Goal: Task Accomplishment & Management: Manage account settings

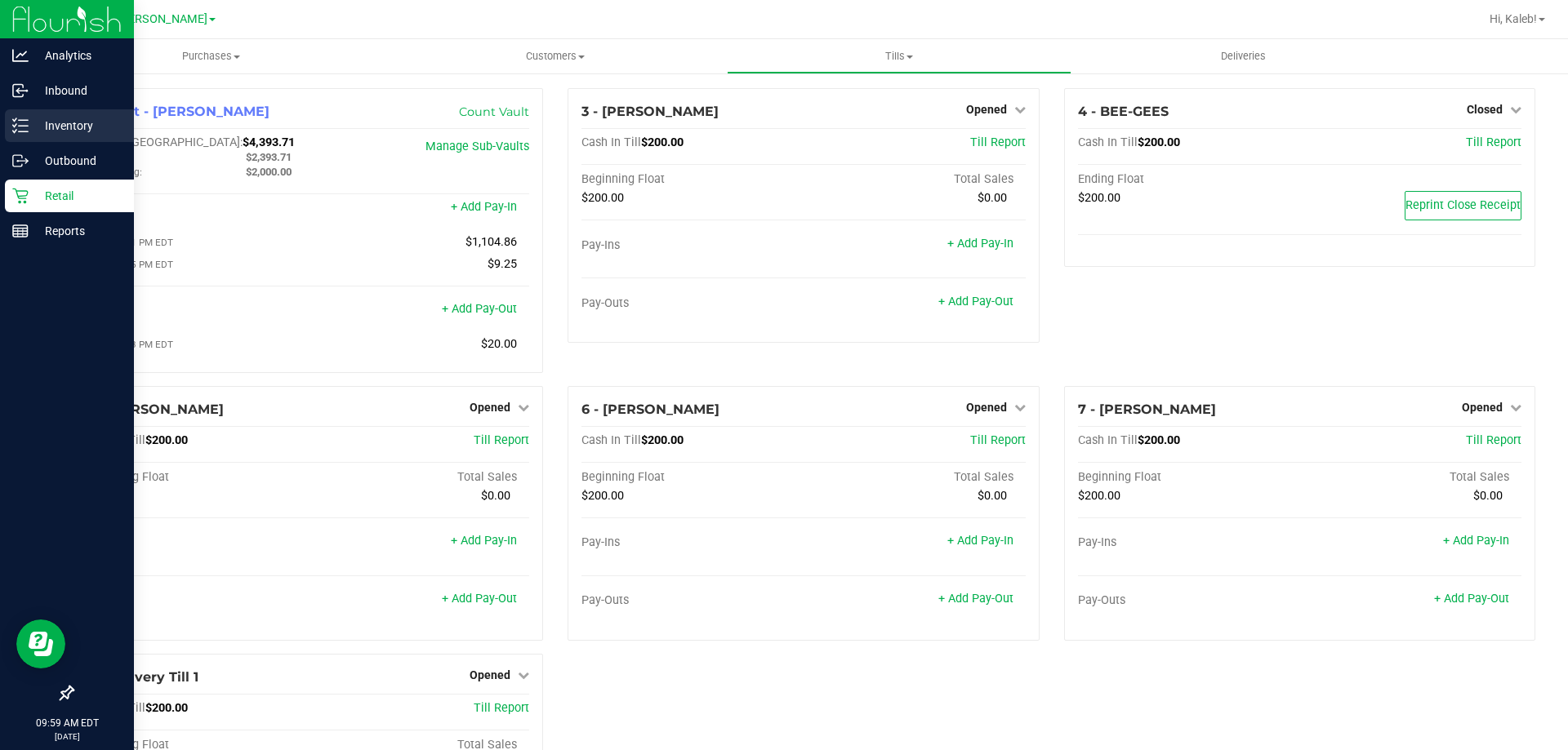
click at [79, 128] on p "Inventory" at bounding box center [77, 125] width 98 height 20
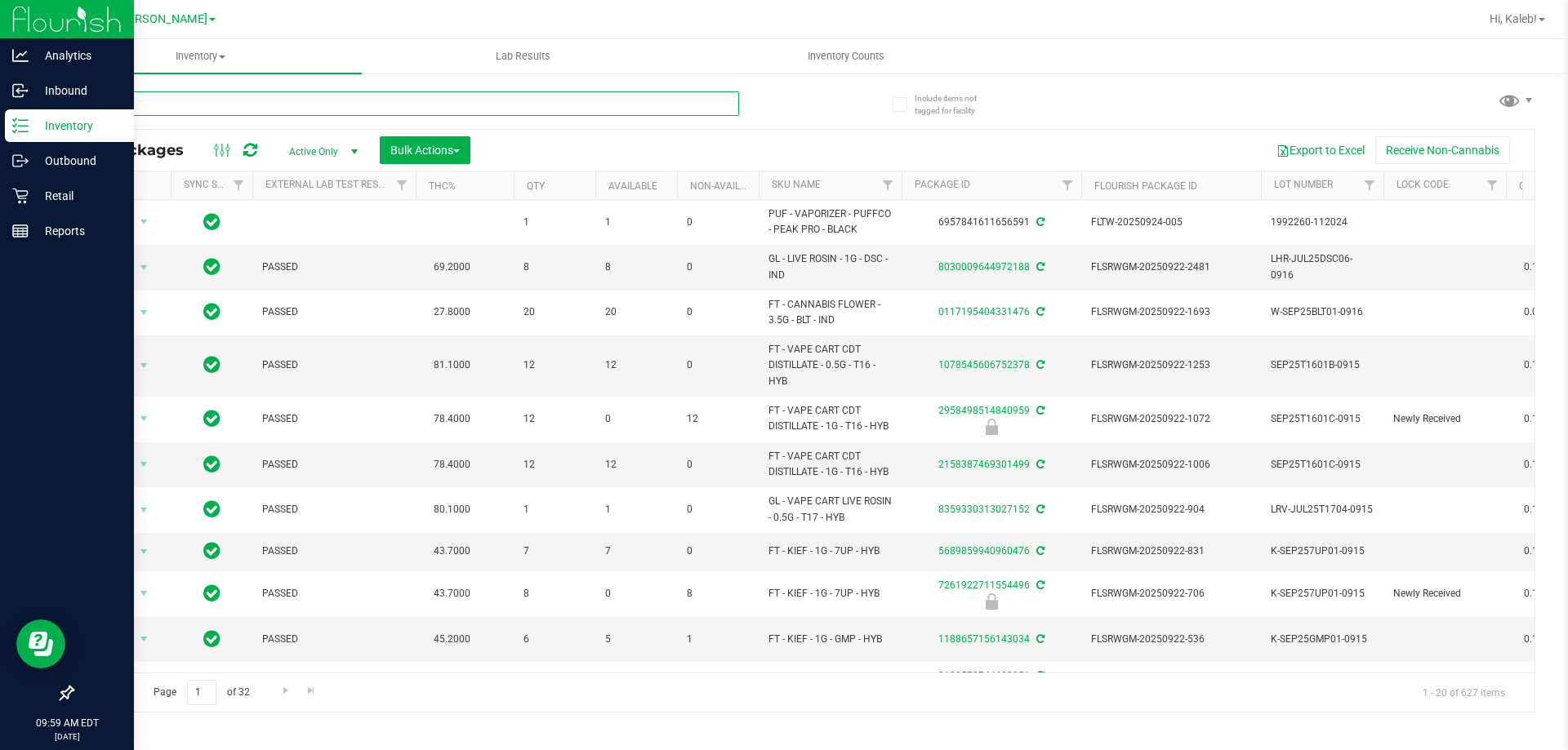
click at [366, 106] on input "text" at bounding box center [405, 103] width 667 height 25
type input "0454995462405047"
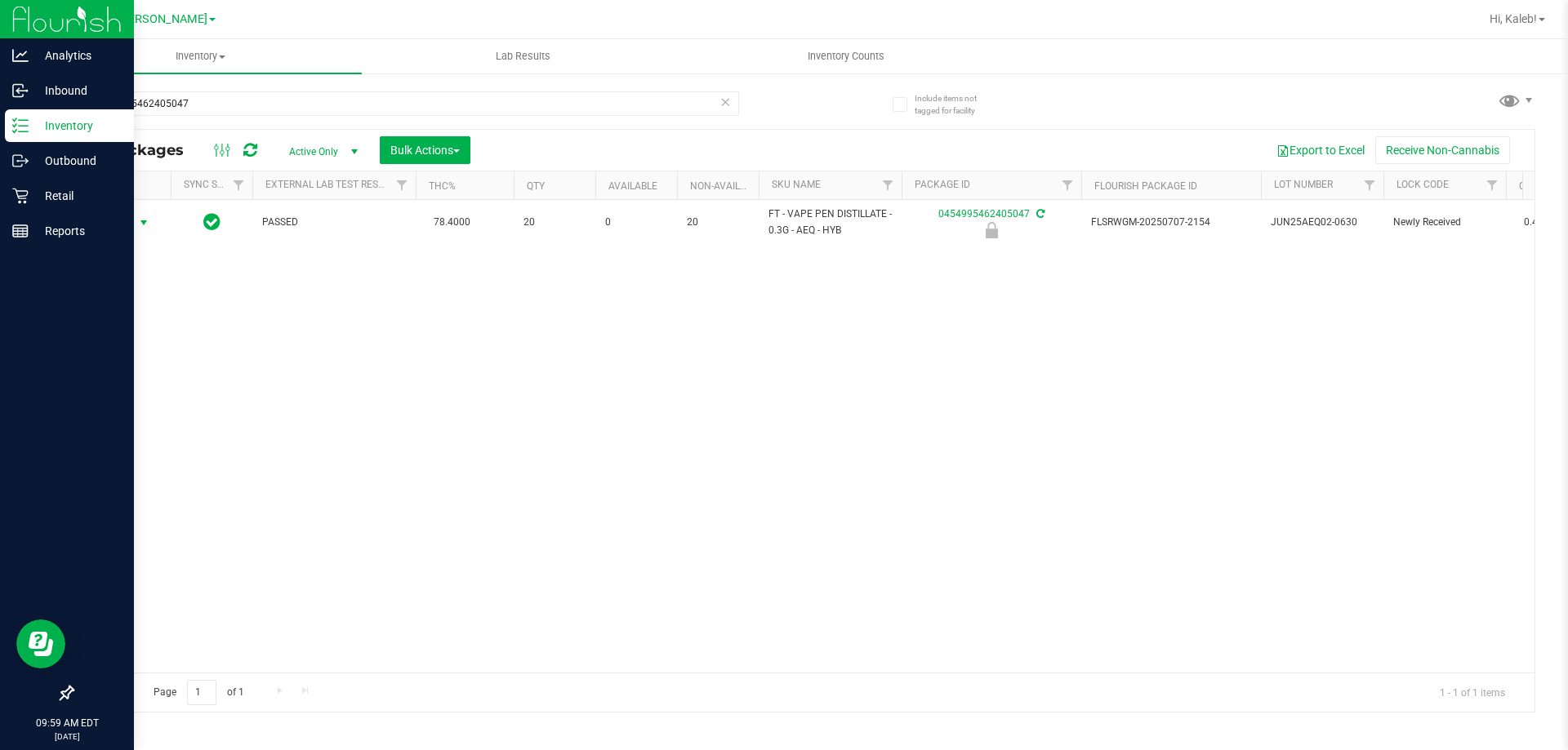
click at [125, 219] on span "Action" at bounding box center [111, 223] width 44 height 23
click at [151, 404] on li "Unlock package" at bounding box center [142, 416] width 104 height 25
click at [712, 105] on input "0454995462405047" at bounding box center [405, 103] width 667 height 25
click at [721, 101] on icon at bounding box center [725, 101] width 11 height 20
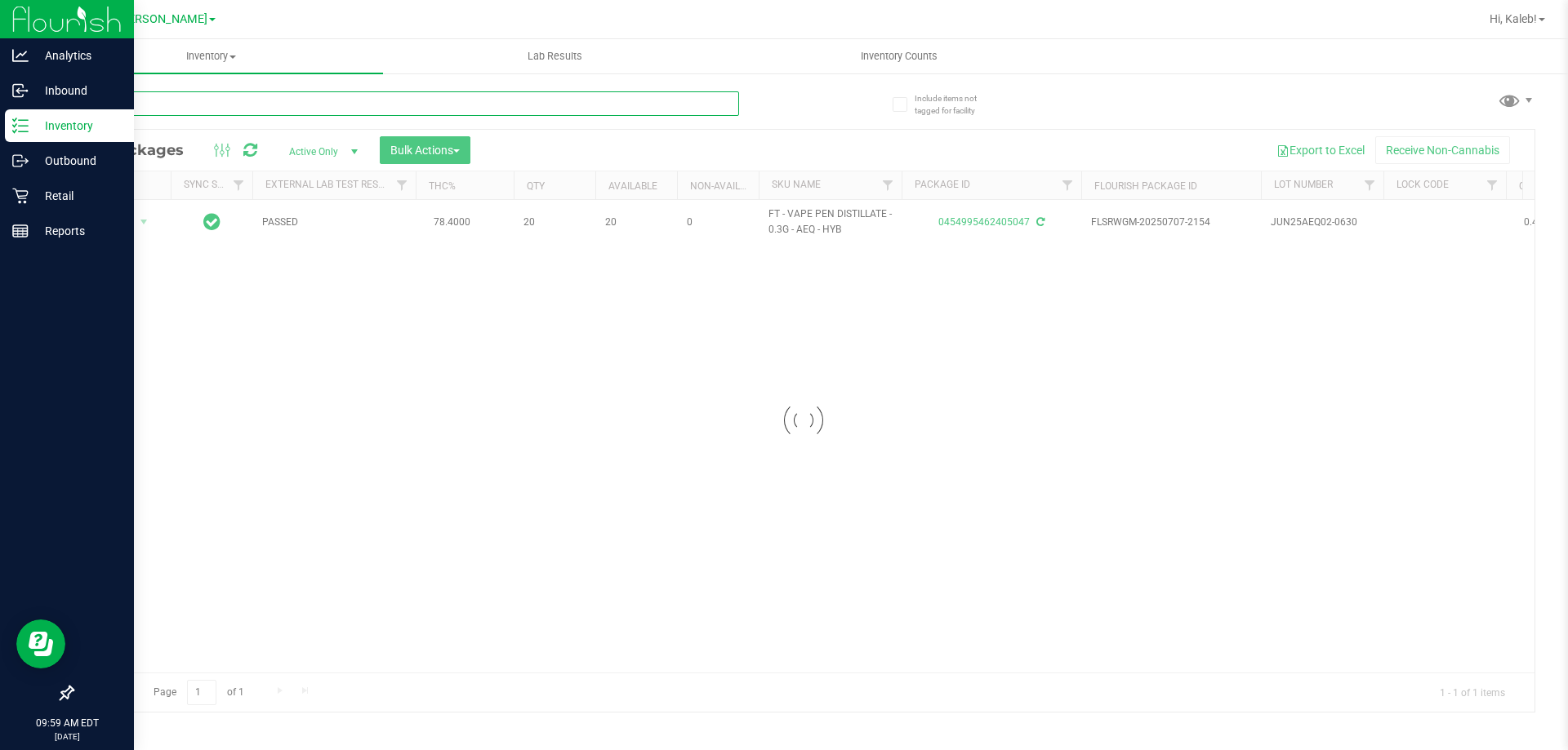
click at [641, 97] on input "text" at bounding box center [405, 103] width 667 height 25
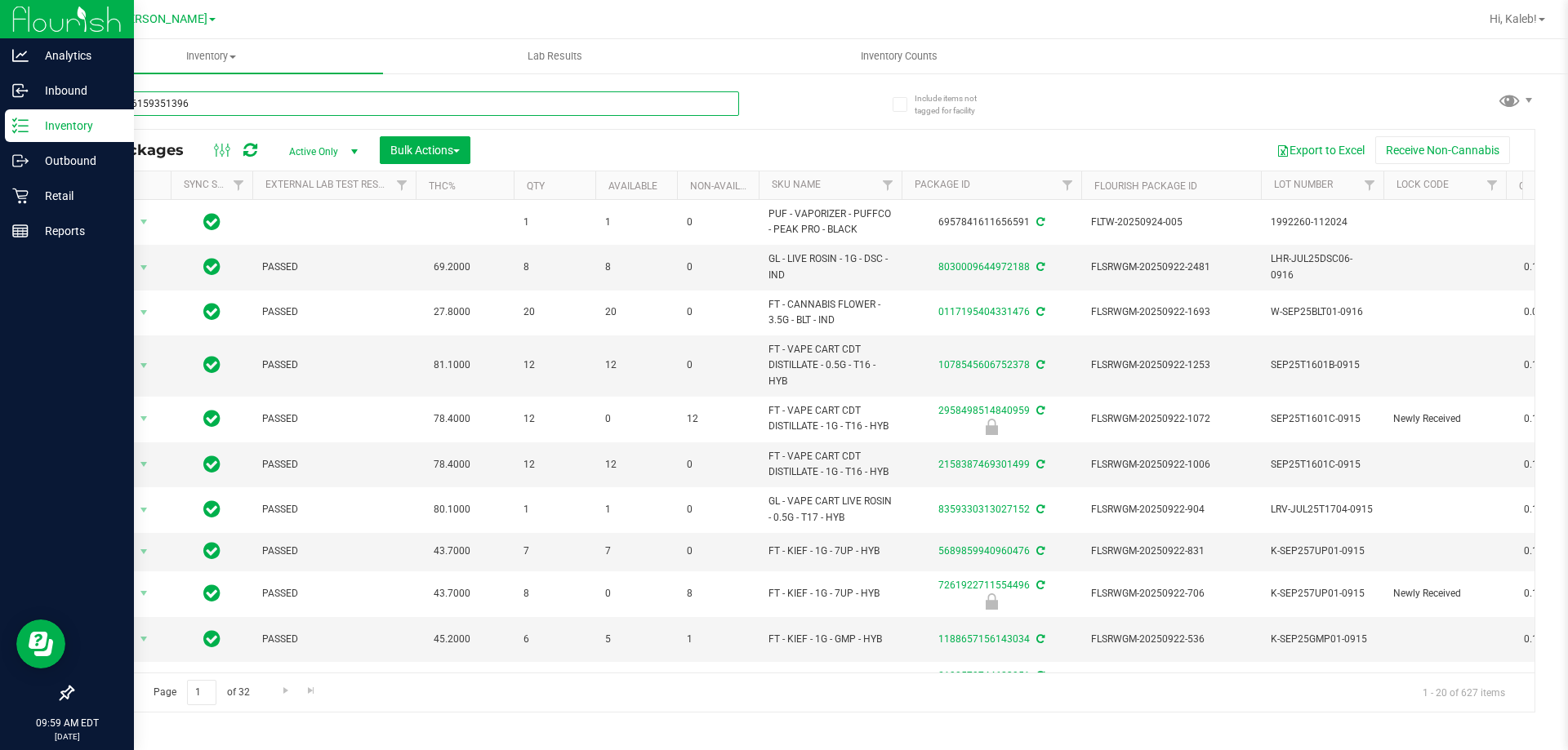
type input "3663816159351396"
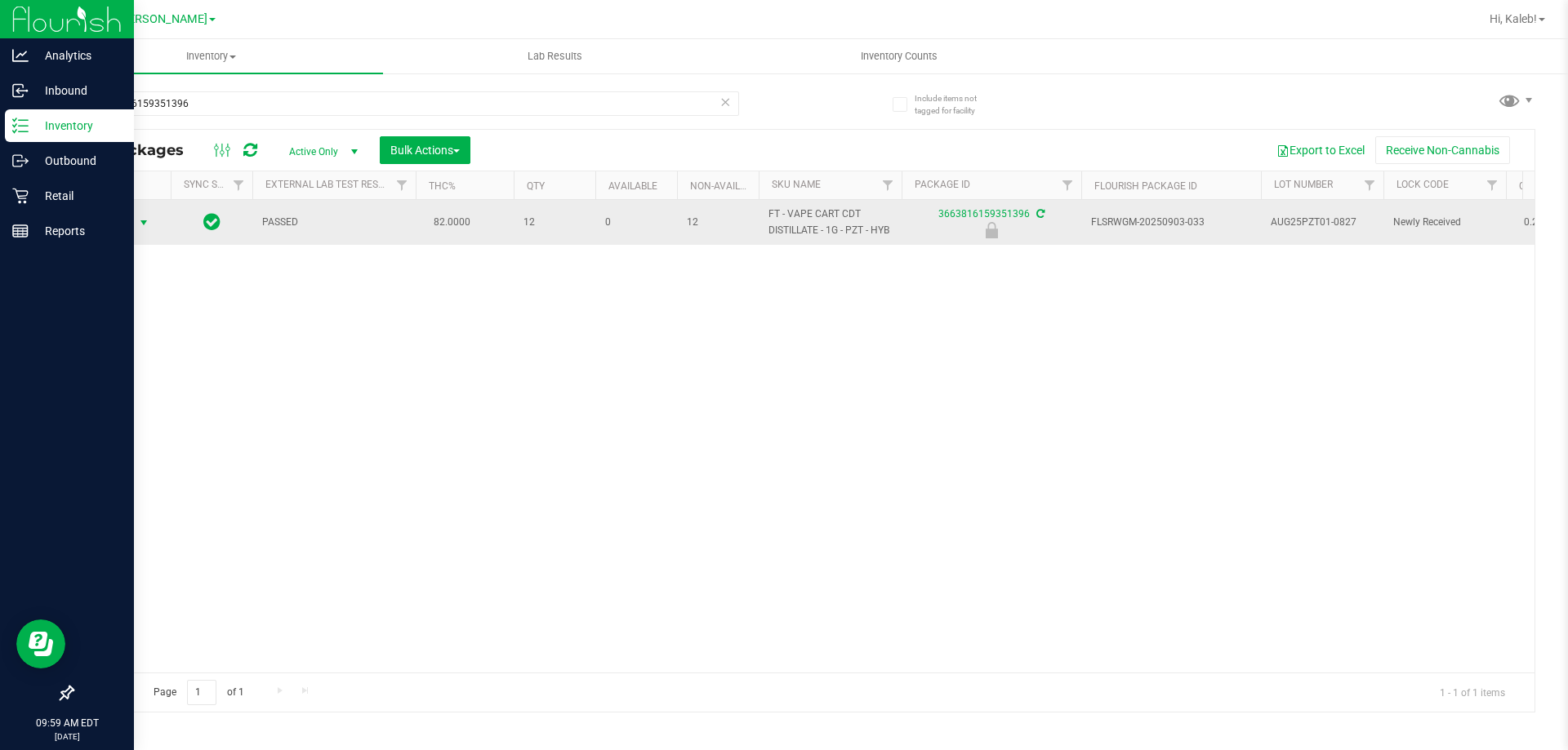
click at [131, 217] on span "Action" at bounding box center [111, 223] width 44 height 23
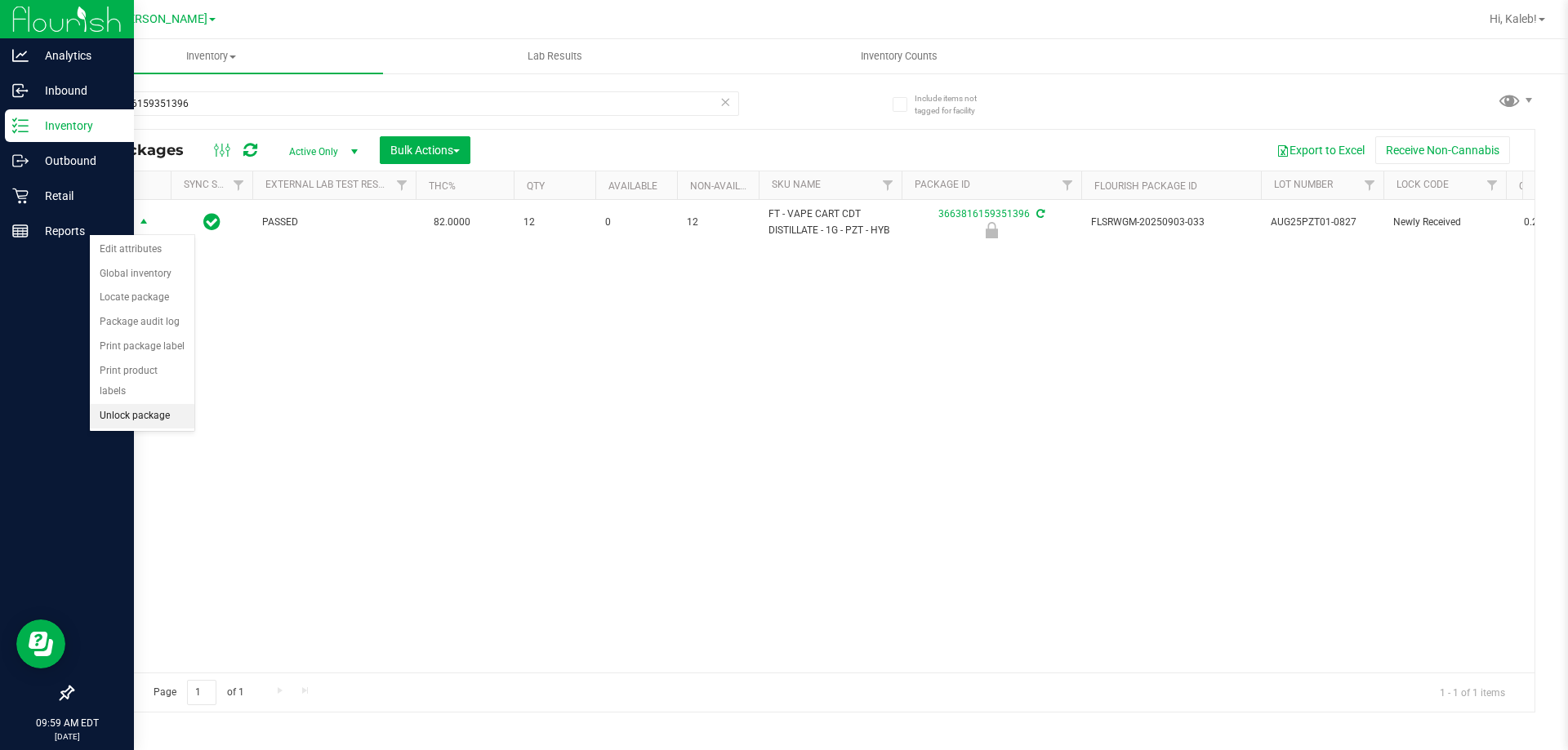
click at [154, 404] on li "Unlock package" at bounding box center [142, 416] width 104 height 25
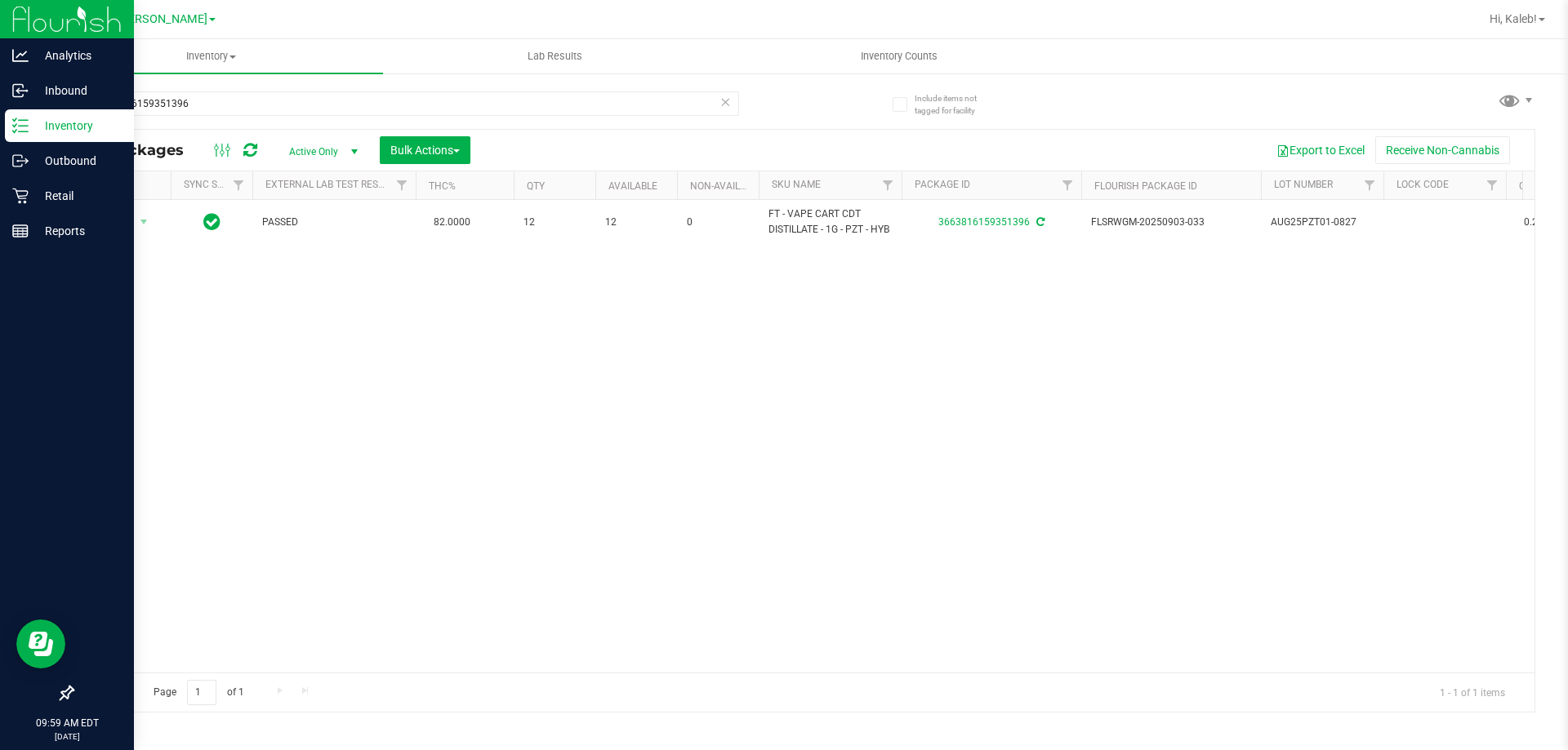
click at [724, 102] on icon at bounding box center [725, 101] width 11 height 20
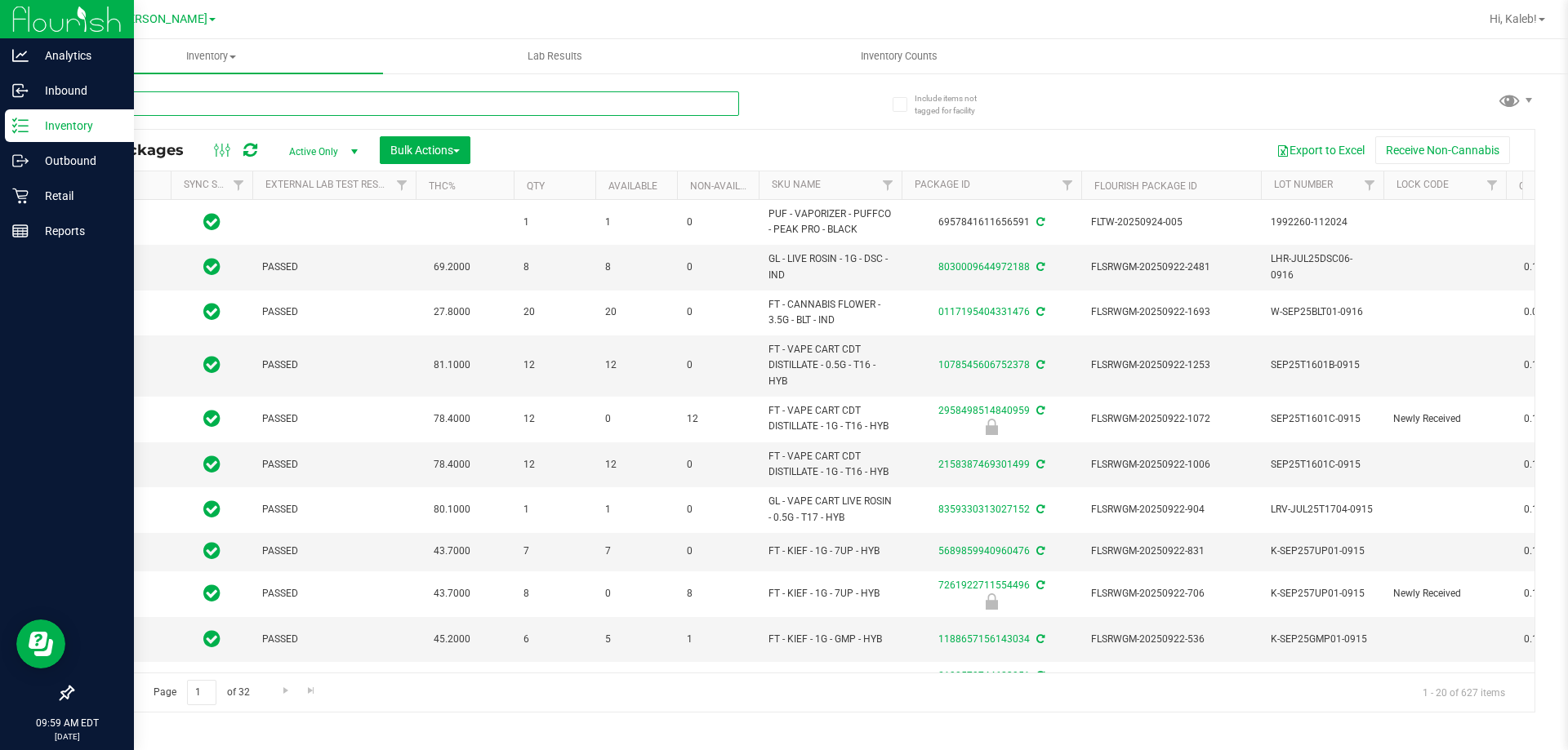
click at [712, 104] on input "text" at bounding box center [405, 103] width 667 height 25
type input "7430957865071503"
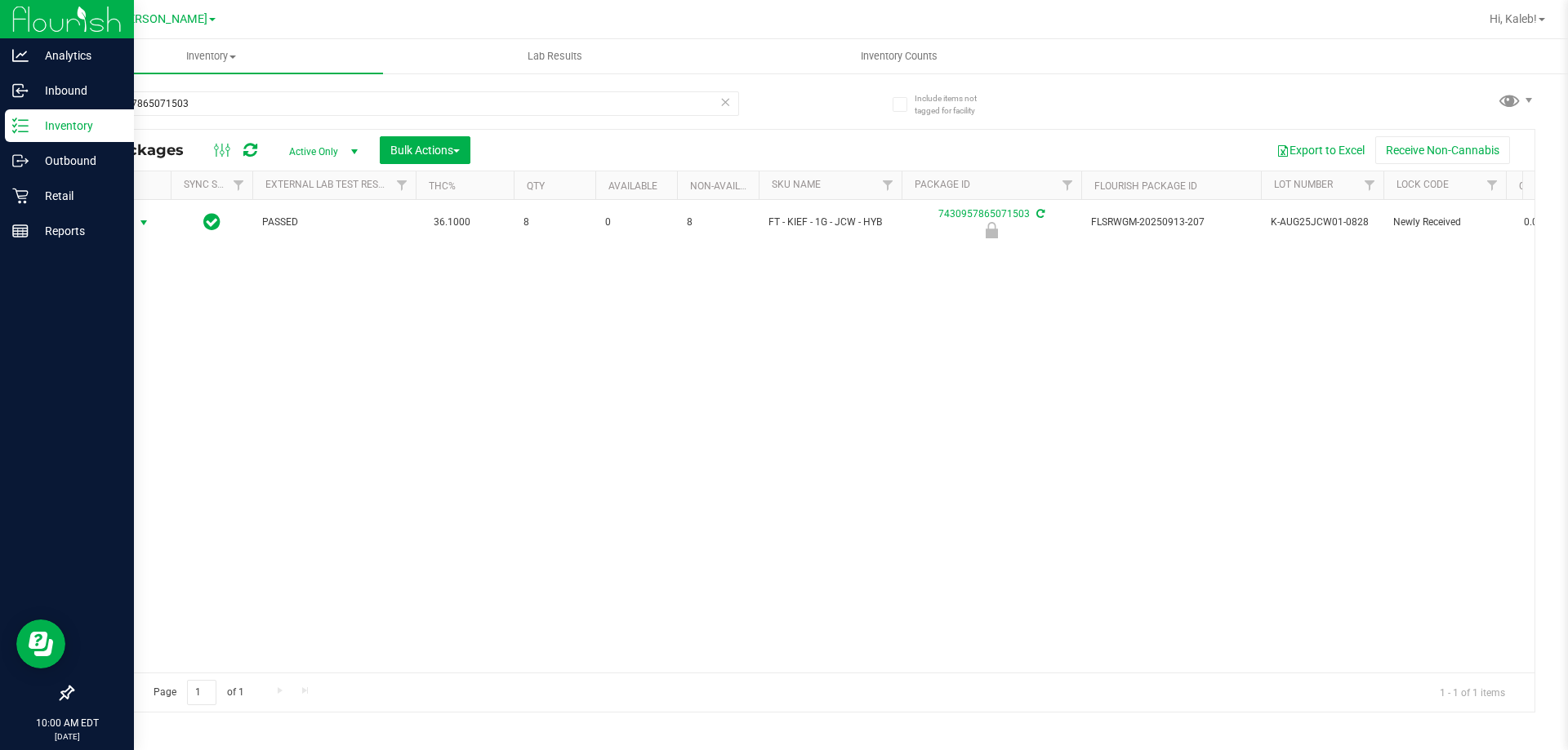
click at [137, 225] on span "select" at bounding box center [144, 223] width 21 height 23
click at [176, 404] on li "Unlock package" at bounding box center [142, 416] width 104 height 25
click at [210, 114] on input "7430957865071503" at bounding box center [405, 103] width 667 height 25
type input "2989146044661050"
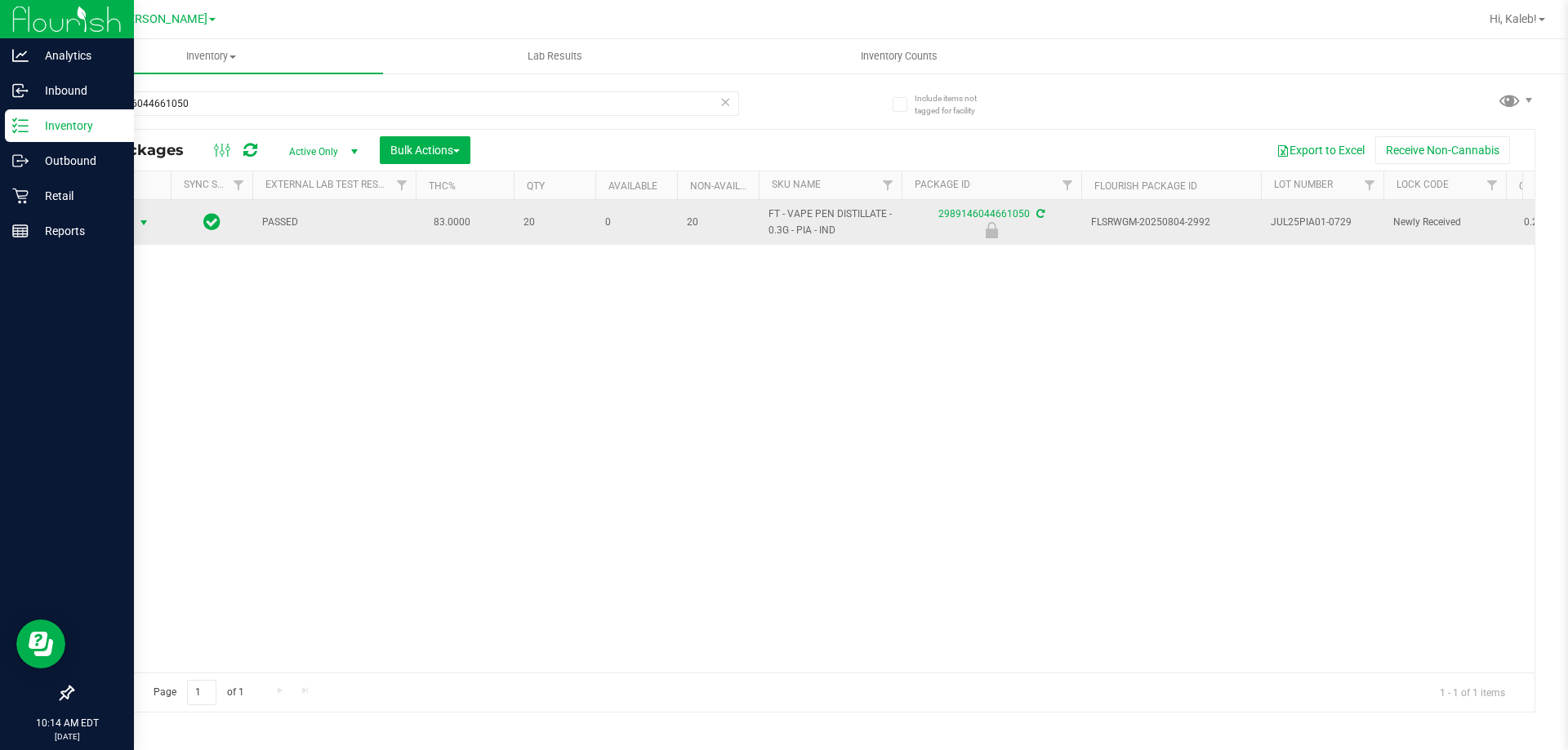
click at [120, 215] on span "Action" at bounding box center [111, 223] width 44 height 23
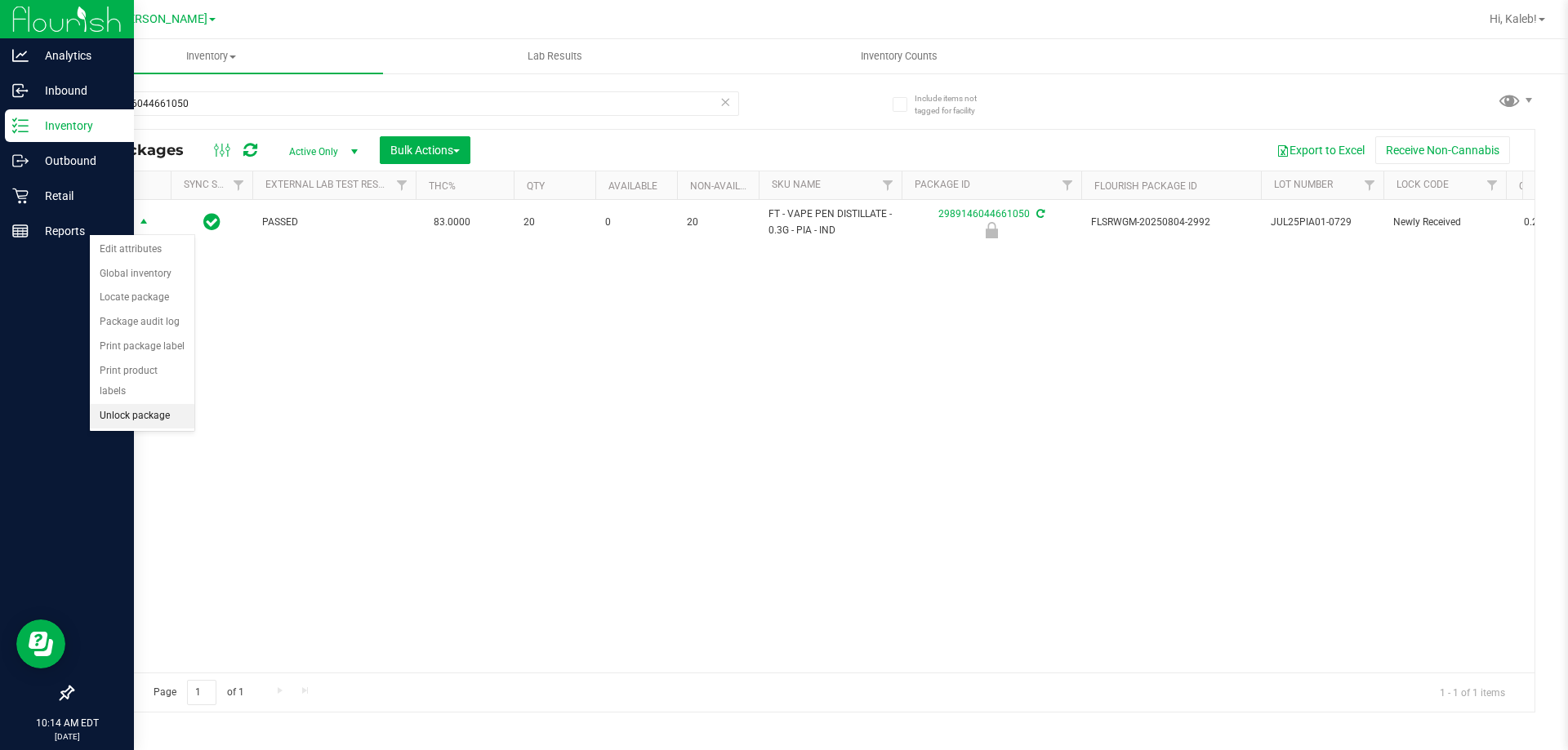
click at [128, 404] on li "Unlock package" at bounding box center [142, 416] width 104 height 25
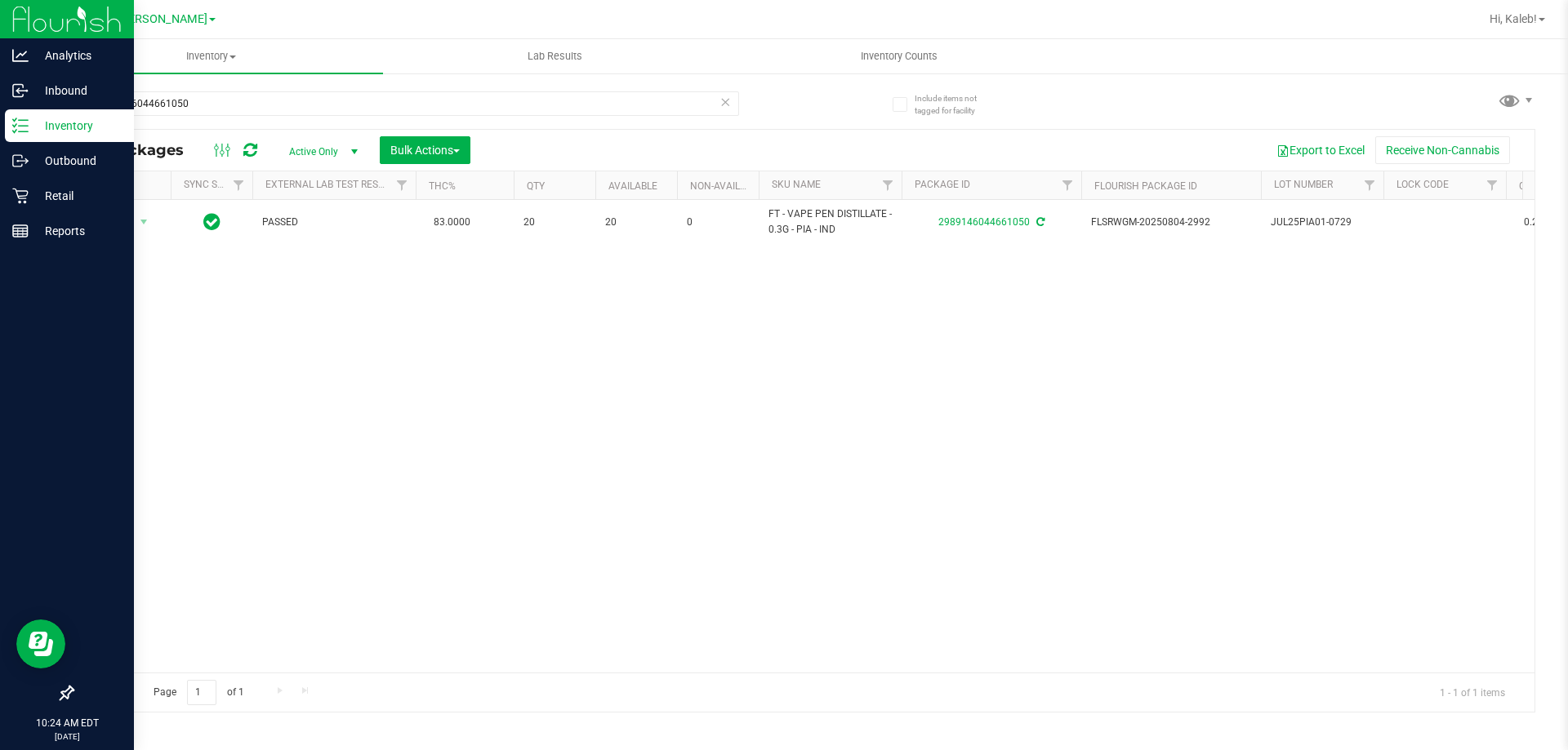
click at [589, 419] on div "Action Action Adjust qty Create package Edit attributes Global inventory Locate…" at bounding box center [803, 436] width 1462 height 472
click at [0, 196] on link "Retail" at bounding box center [66, 196] width 134 height 35
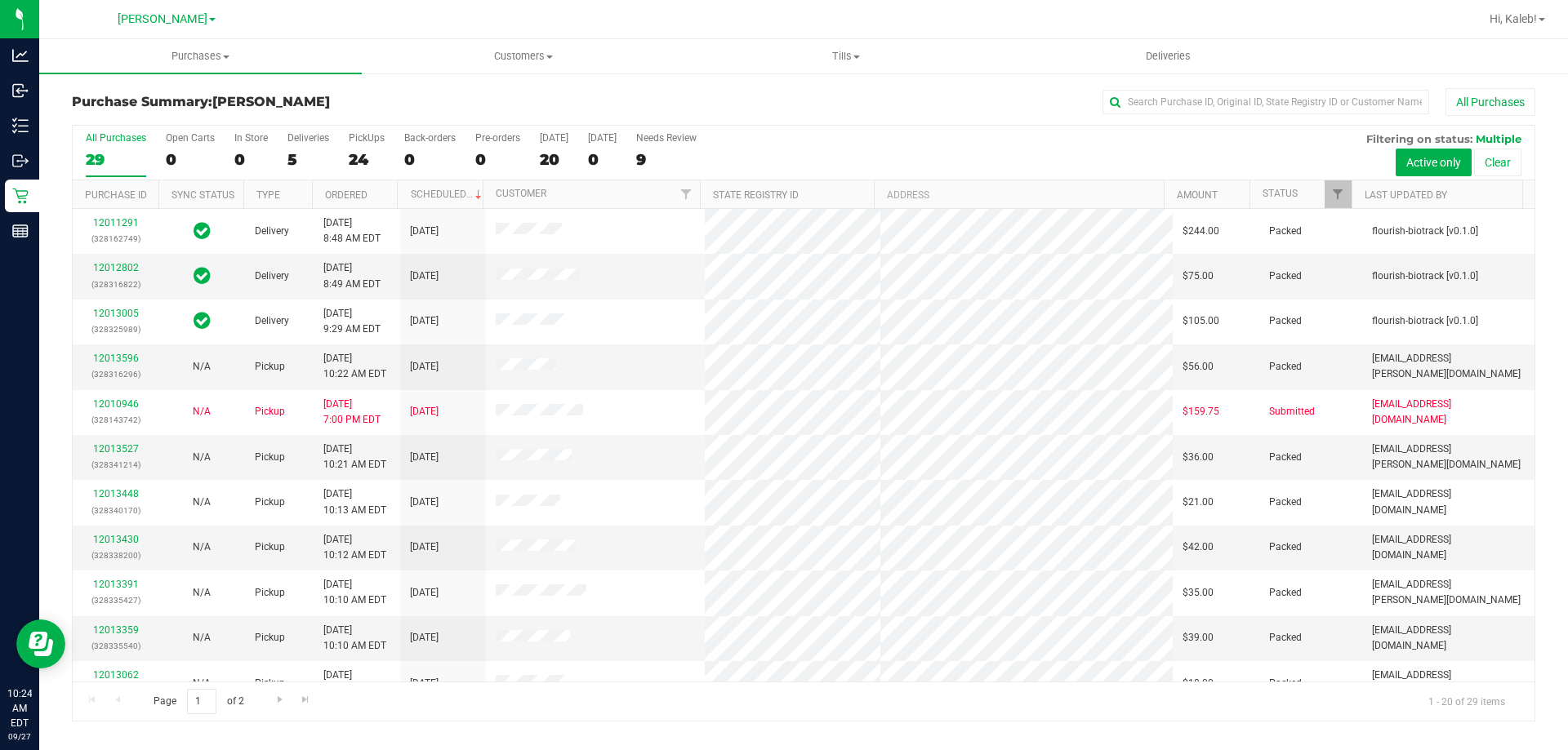
click at [756, 141] on div "All Purchases 29 Open Carts 0 In Store 0 Deliveries 5 PickUps 24 Back-orders 0 …" at bounding box center [803, 154] width 1462 height 55
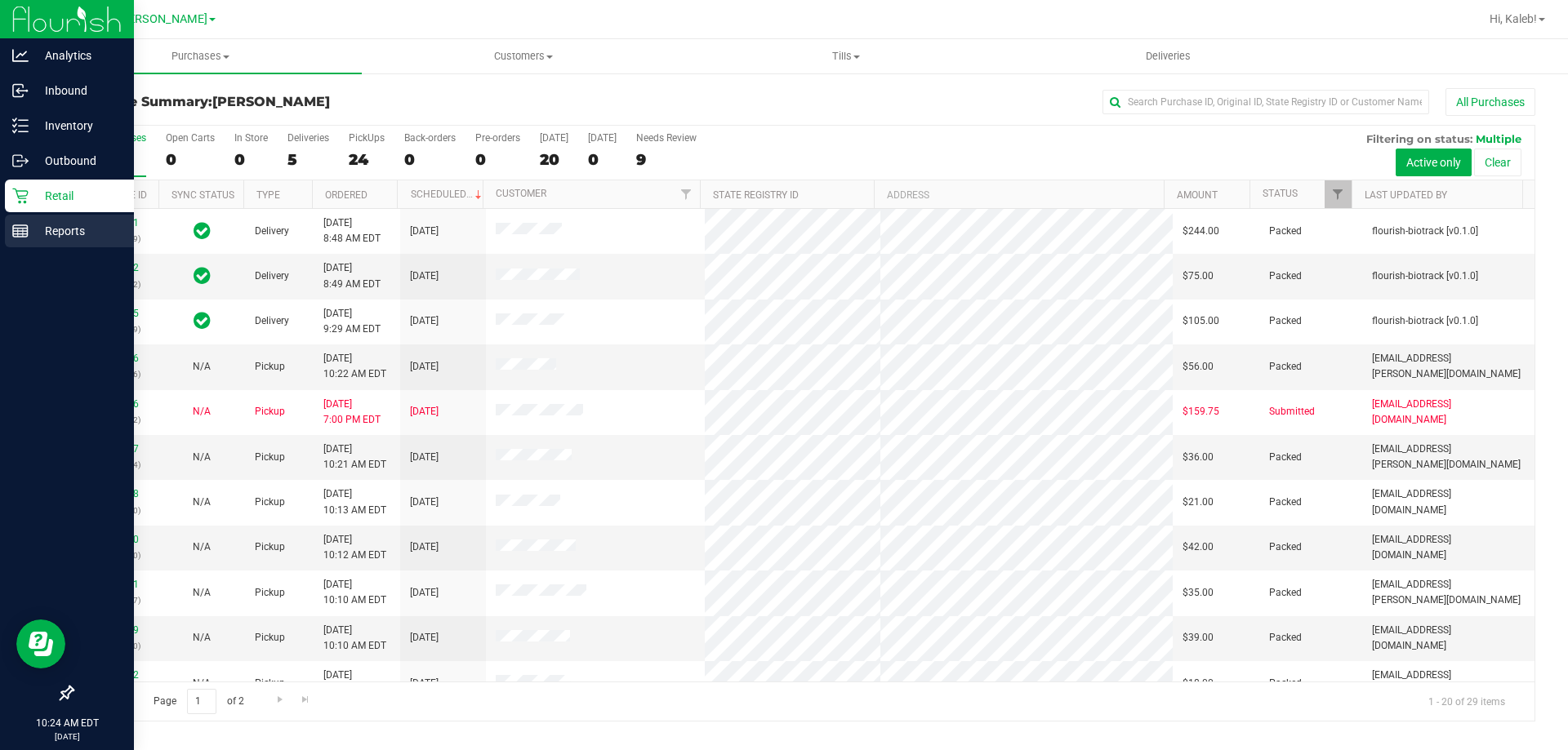
click at [24, 215] on div "Reports" at bounding box center [69, 230] width 129 height 32
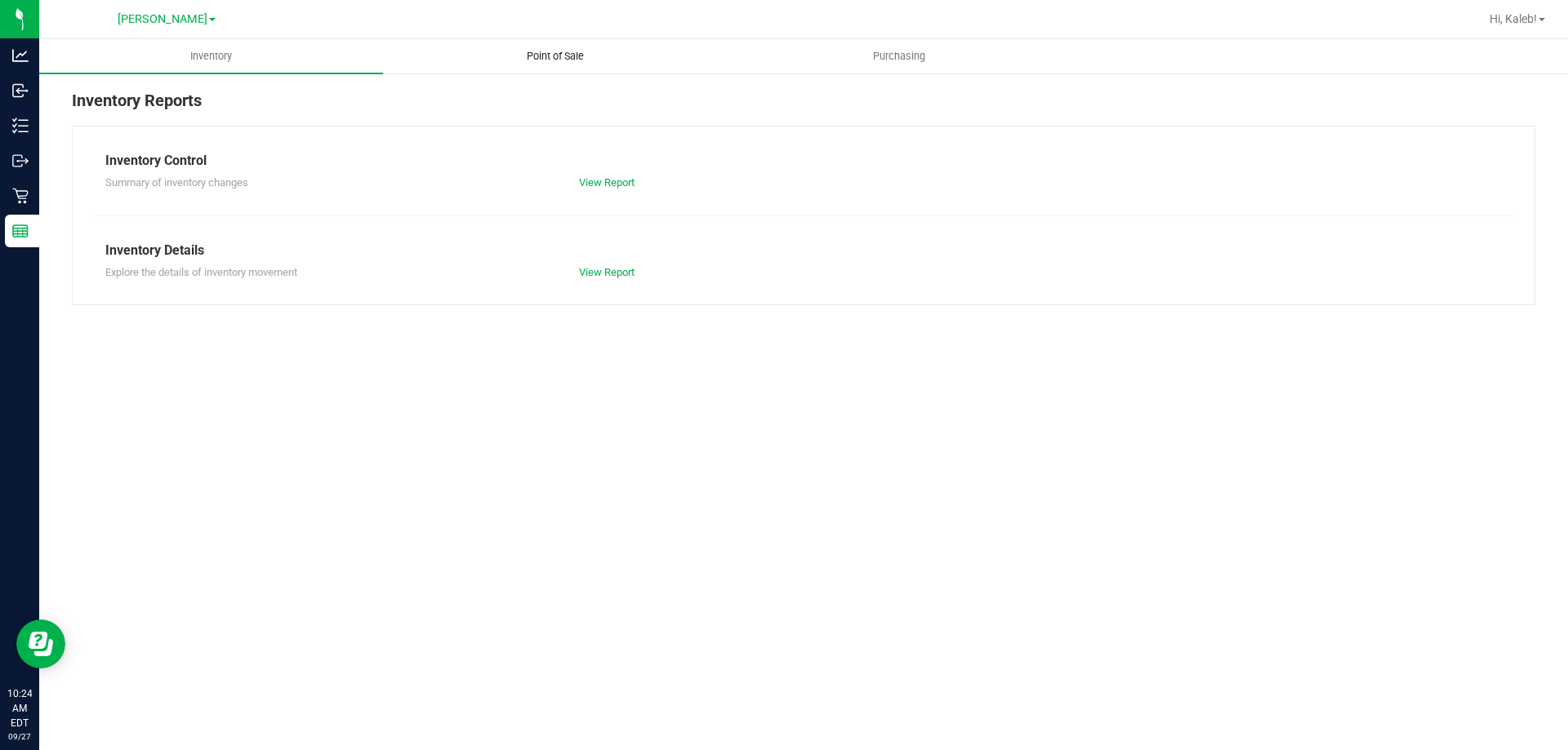
click at [548, 62] on span "Point of Sale" at bounding box center [555, 56] width 101 height 14
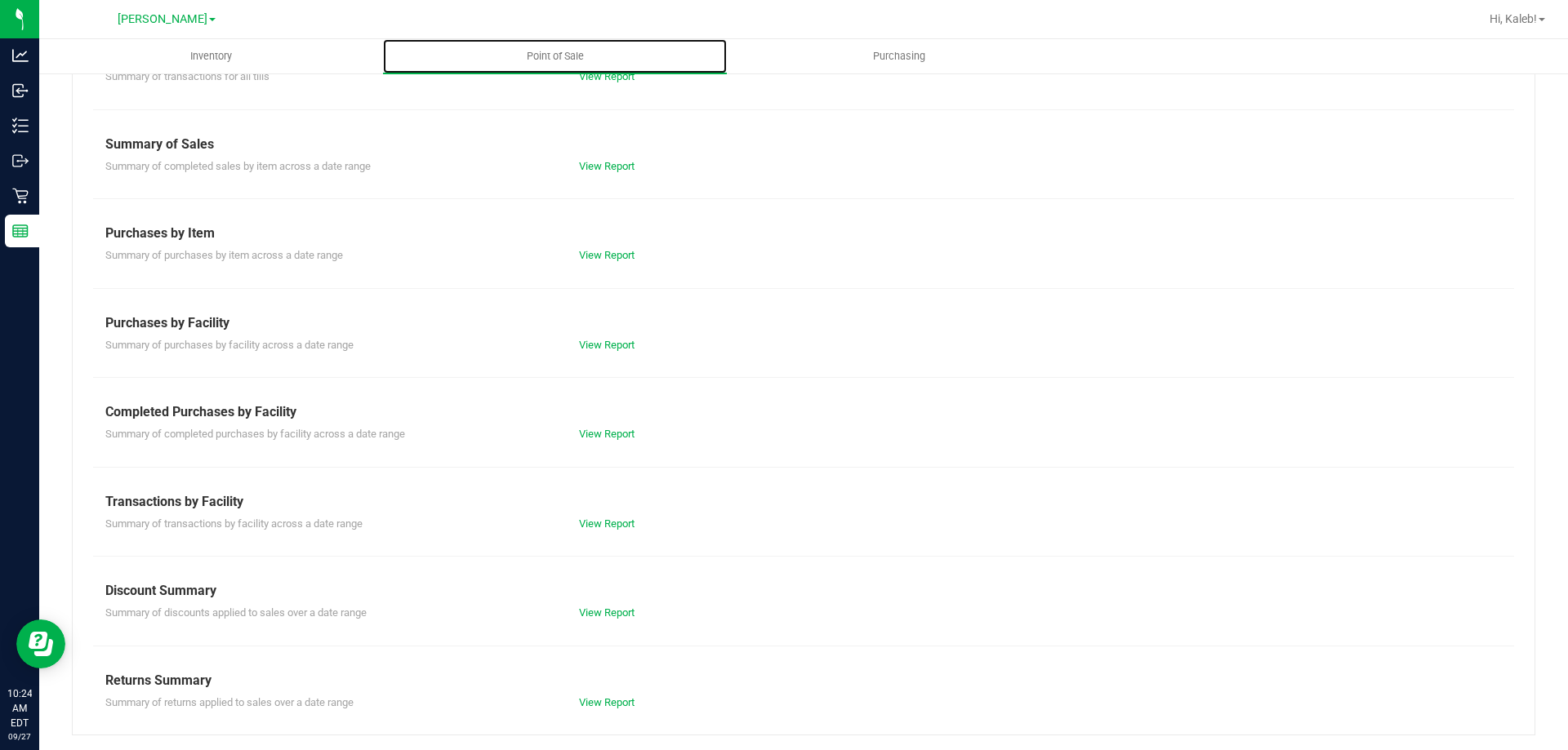
scroll to position [108, 0]
click at [600, 428] on link "View Report" at bounding box center [606, 431] width 56 height 12
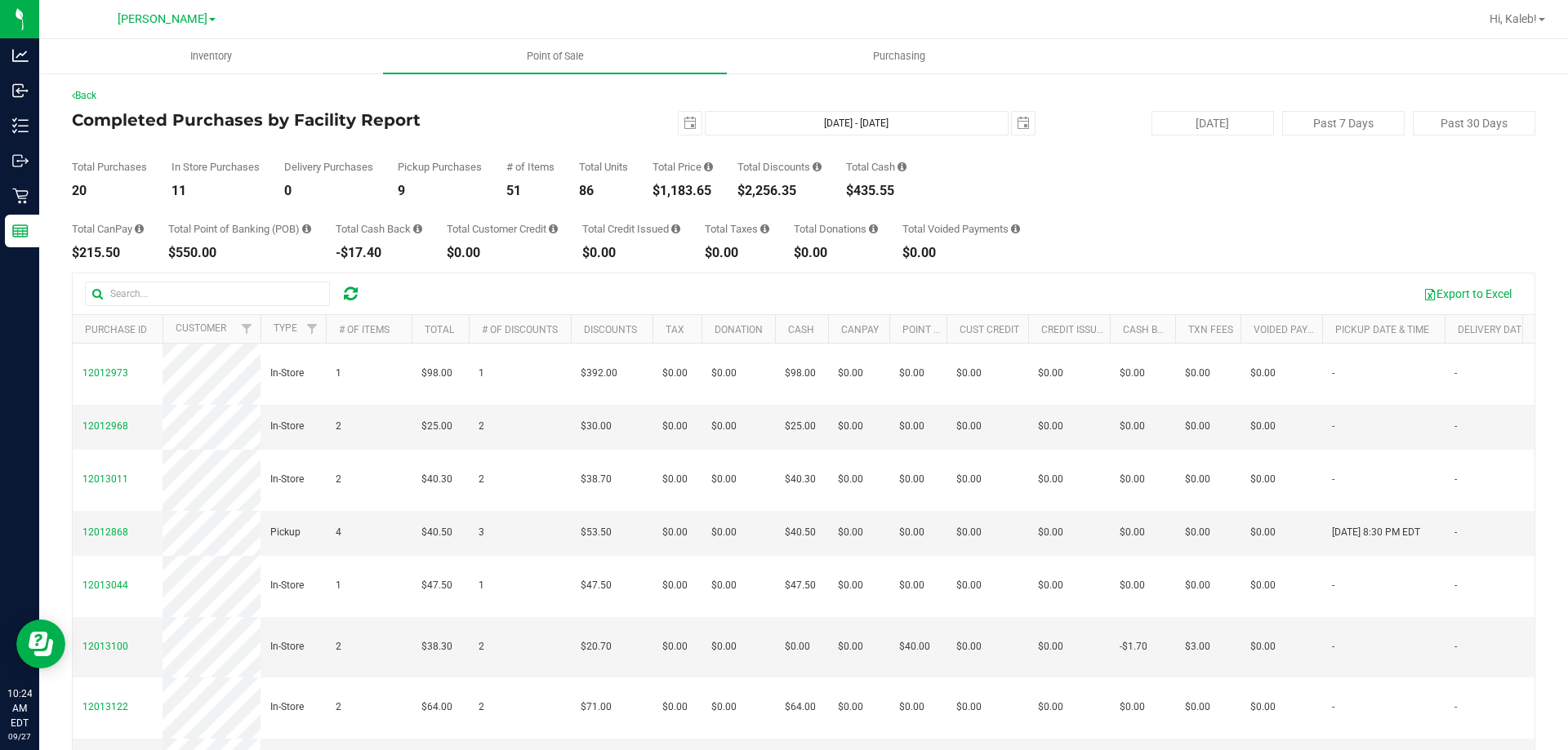
click at [513, 188] on div "51" at bounding box center [530, 192] width 48 height 13
click at [574, 163] on div "Total Purchases 20 In Store Purchases 11 Delivery Purchases 0 Pickup Purchases …" at bounding box center [803, 166] width 1463 height 62
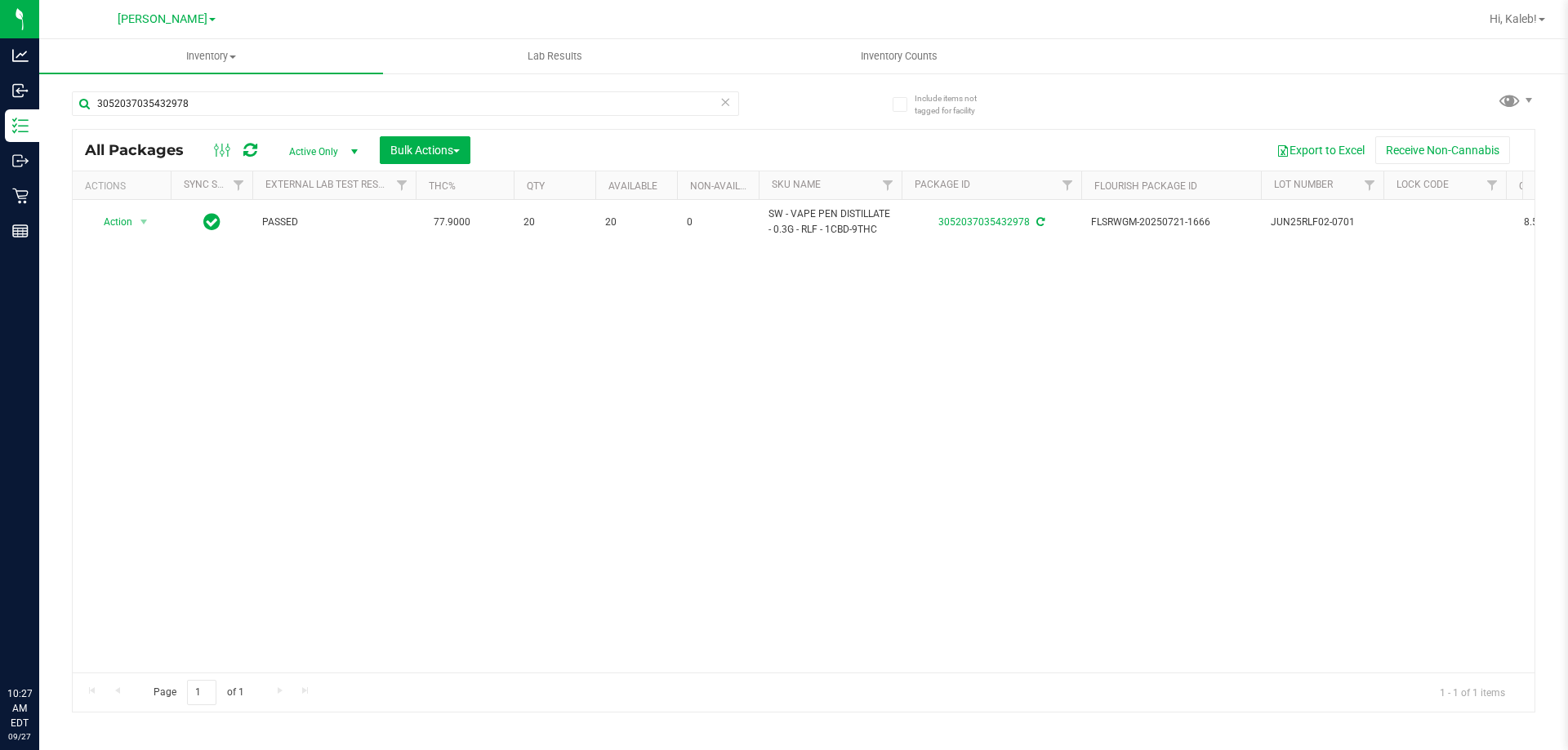
click at [372, 103] on input "3052037035432978" at bounding box center [405, 103] width 667 height 25
type input "3717662889533740"
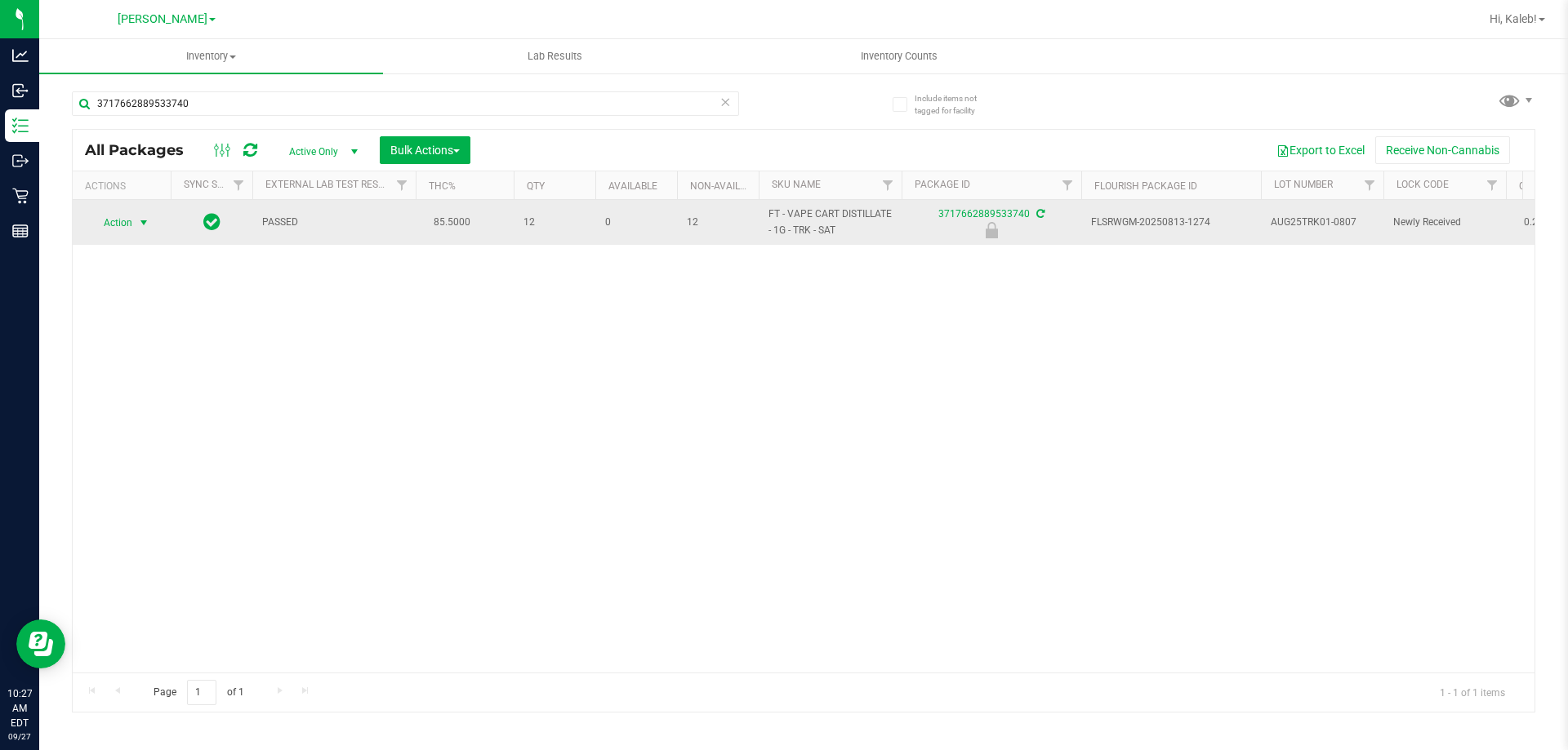
click at [106, 218] on span "Action" at bounding box center [111, 223] width 44 height 23
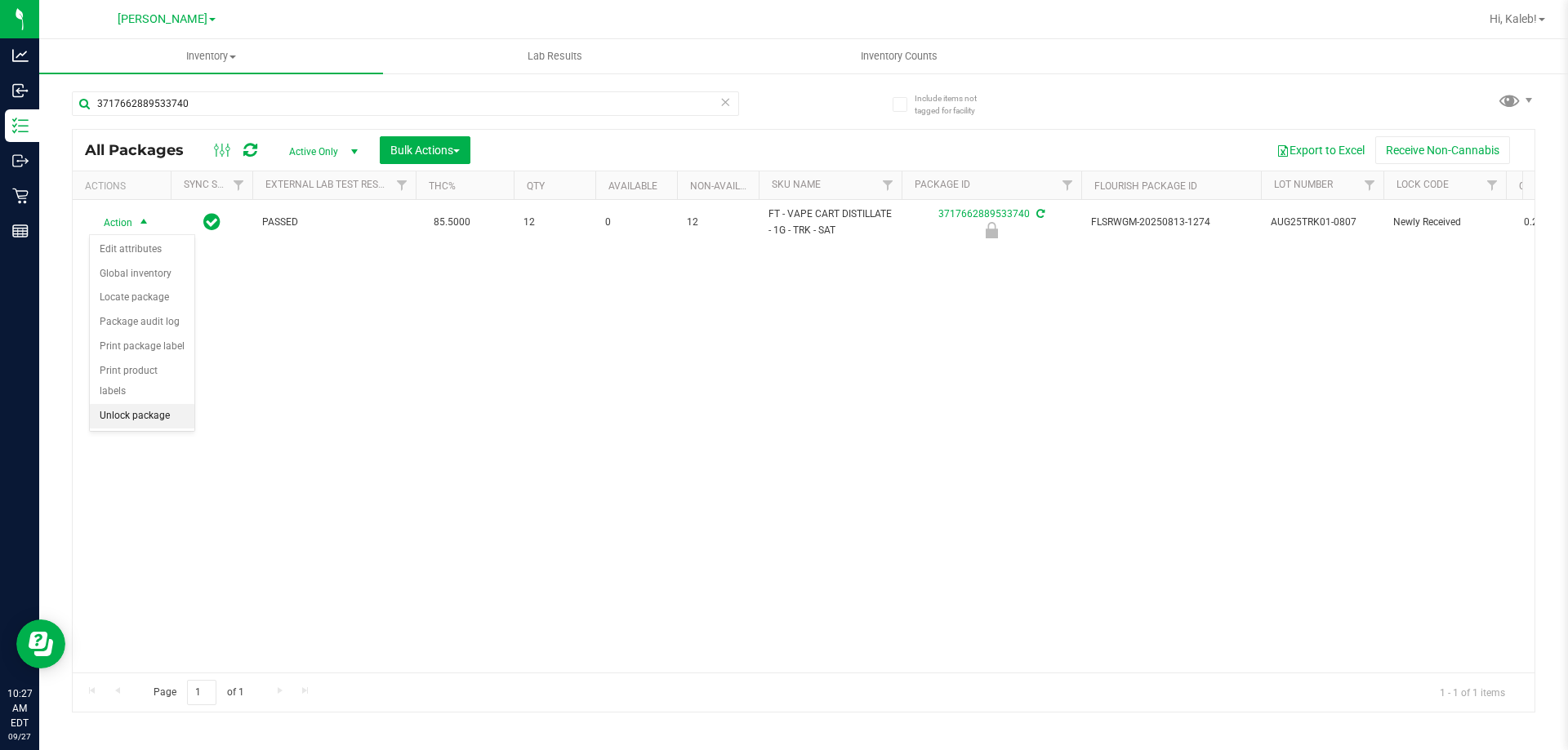
click at [108, 404] on li "Unlock package" at bounding box center [142, 416] width 104 height 25
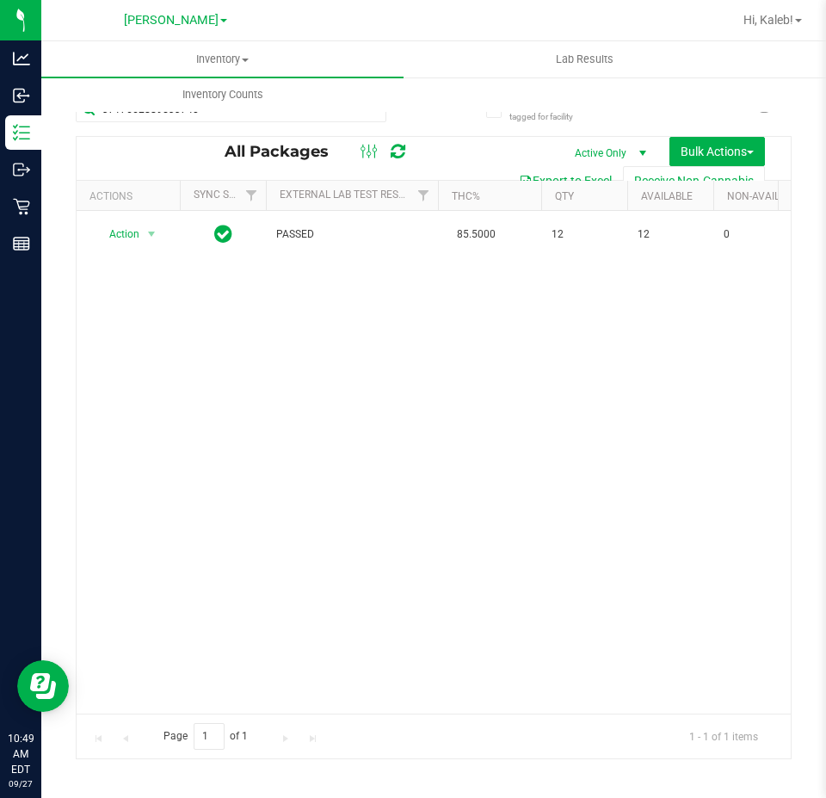
click at [316, 122] on div "3717662889533740" at bounding box center [231, 116] width 311 height 40
click at [330, 115] on input "3717662889533740" at bounding box center [231, 109] width 311 height 26
type input "9956933575971997"
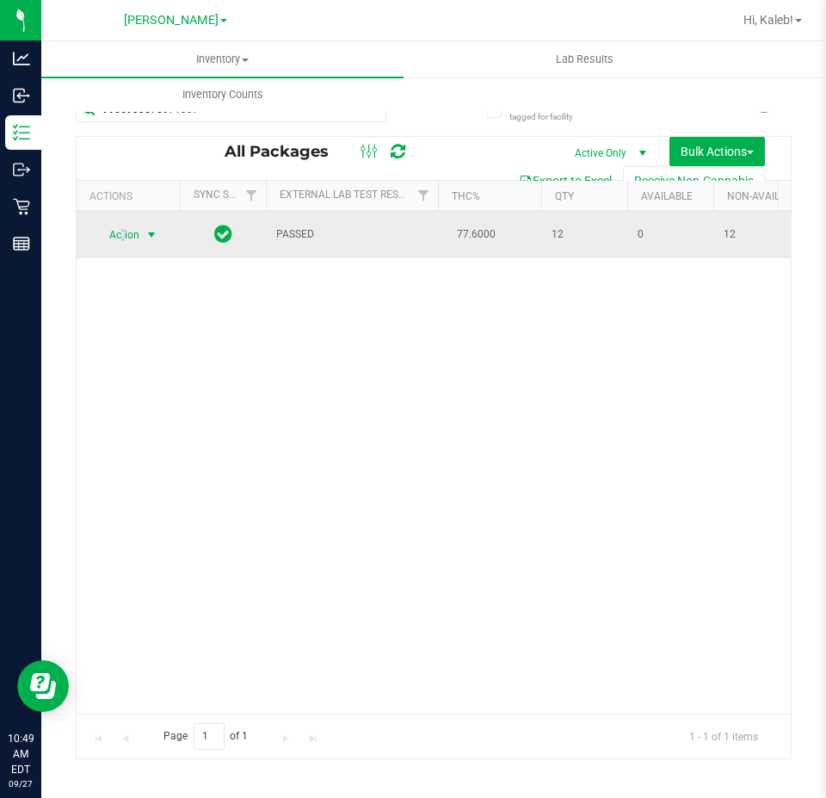
drag, startPoint x: 122, startPoint y: 244, endPoint x: 126, endPoint y: 233, distance: 10.9
click at [126, 233] on span "Action" at bounding box center [117, 235] width 46 height 24
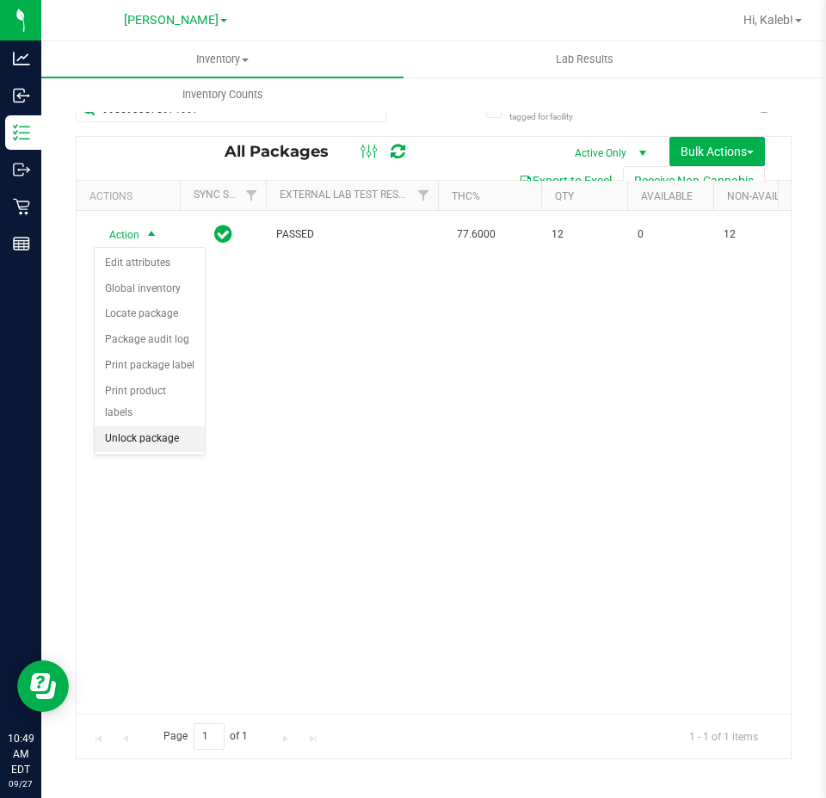
click at [120, 426] on li "Unlock package" at bounding box center [150, 439] width 110 height 26
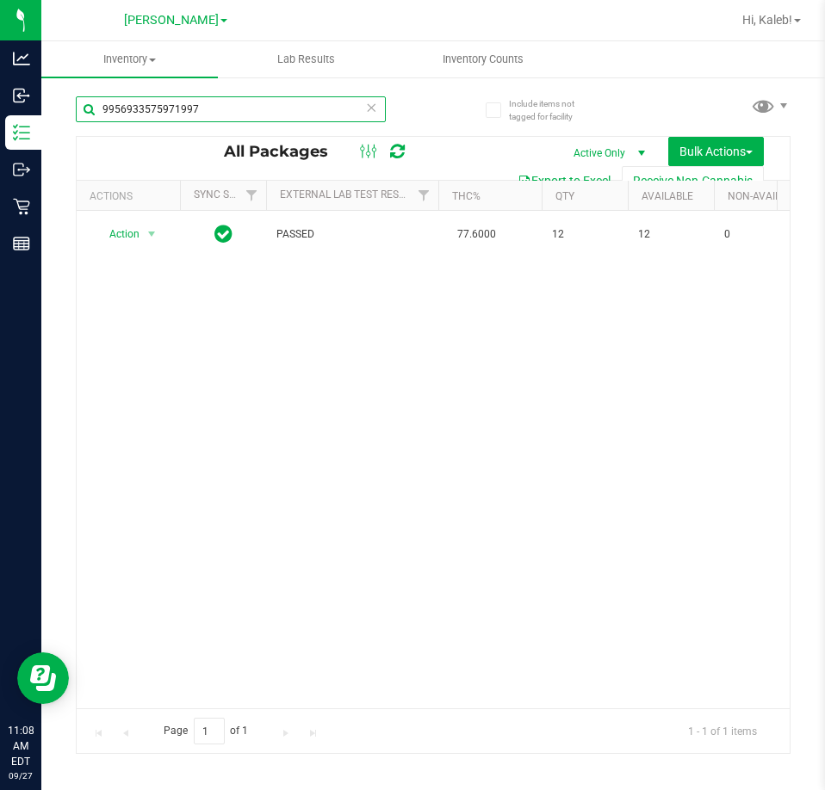
click at [264, 111] on input "9956933575971997" at bounding box center [231, 109] width 310 height 26
type input "7941141111496849"
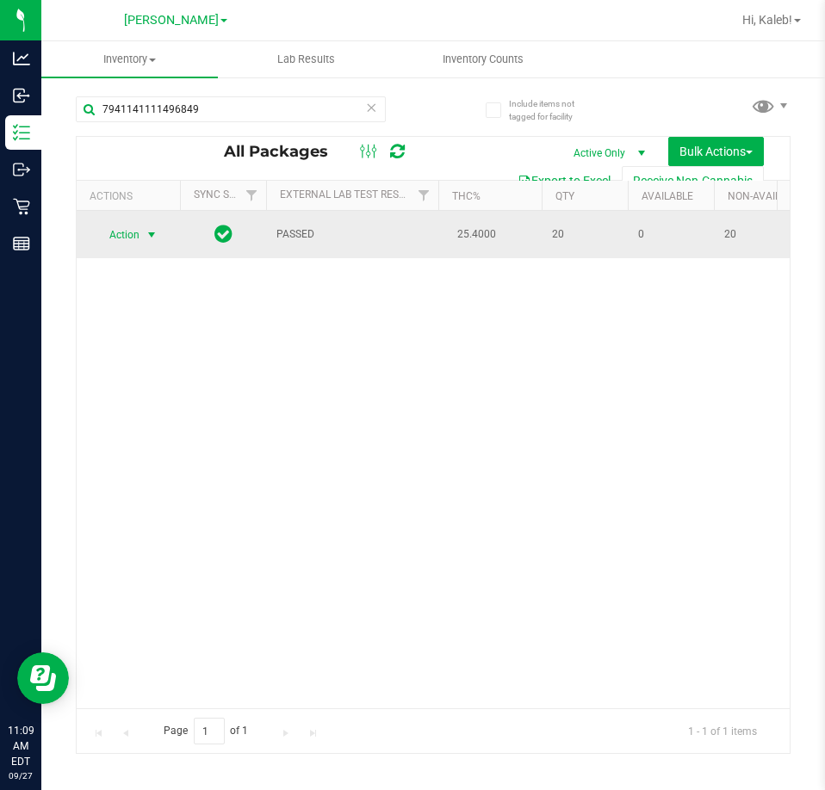
click at [138, 230] on span "Action" at bounding box center [117, 235] width 46 height 24
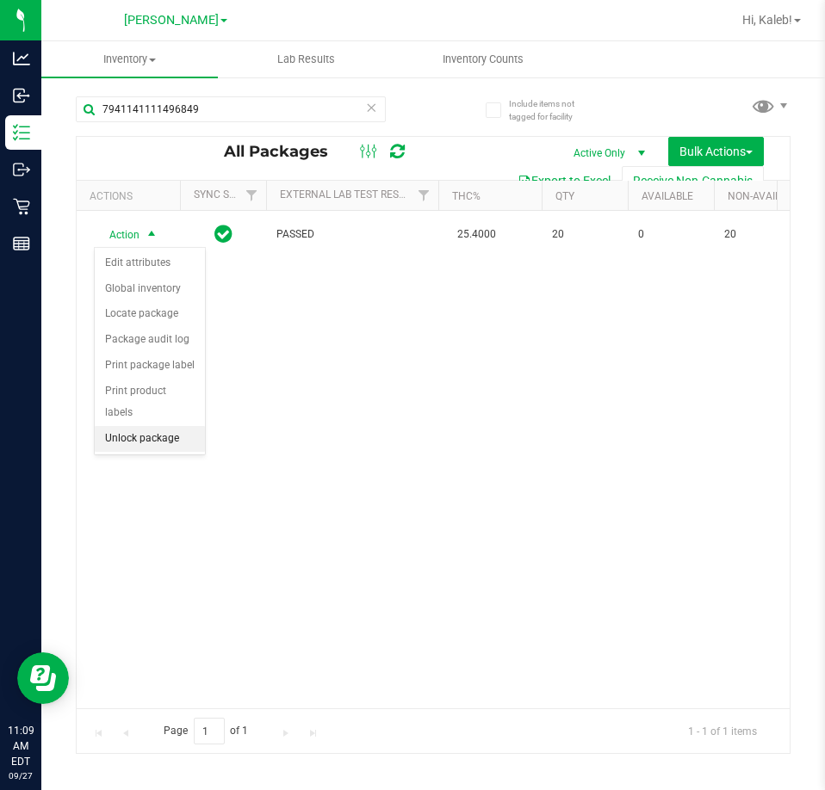
click at [137, 426] on li "Unlock package" at bounding box center [150, 439] width 110 height 26
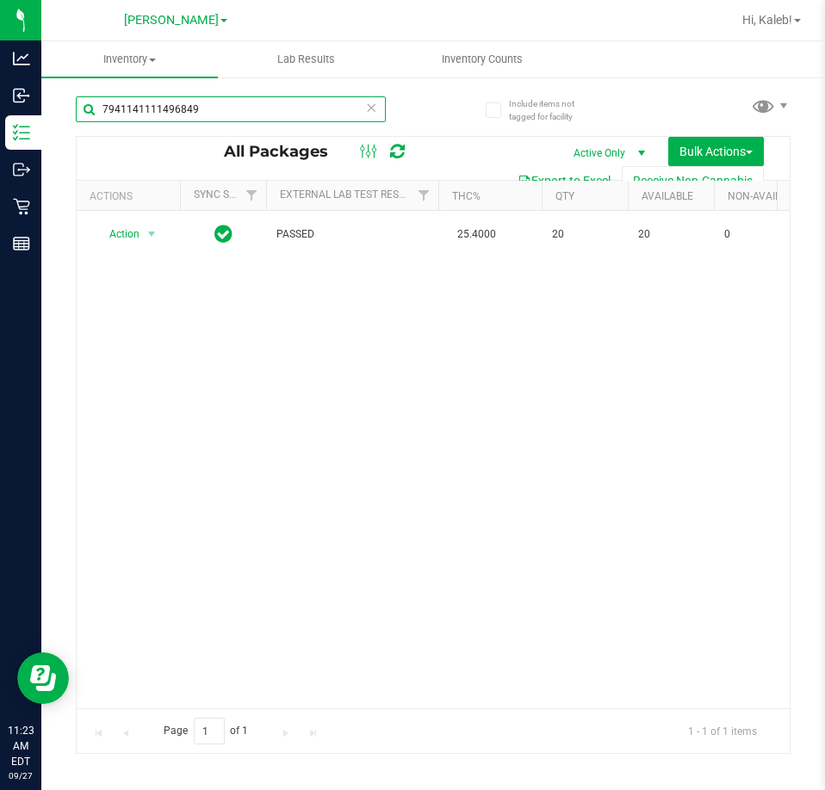
click at [267, 108] on input "7941141111496849" at bounding box center [231, 109] width 310 height 26
type input "7942866162962875"
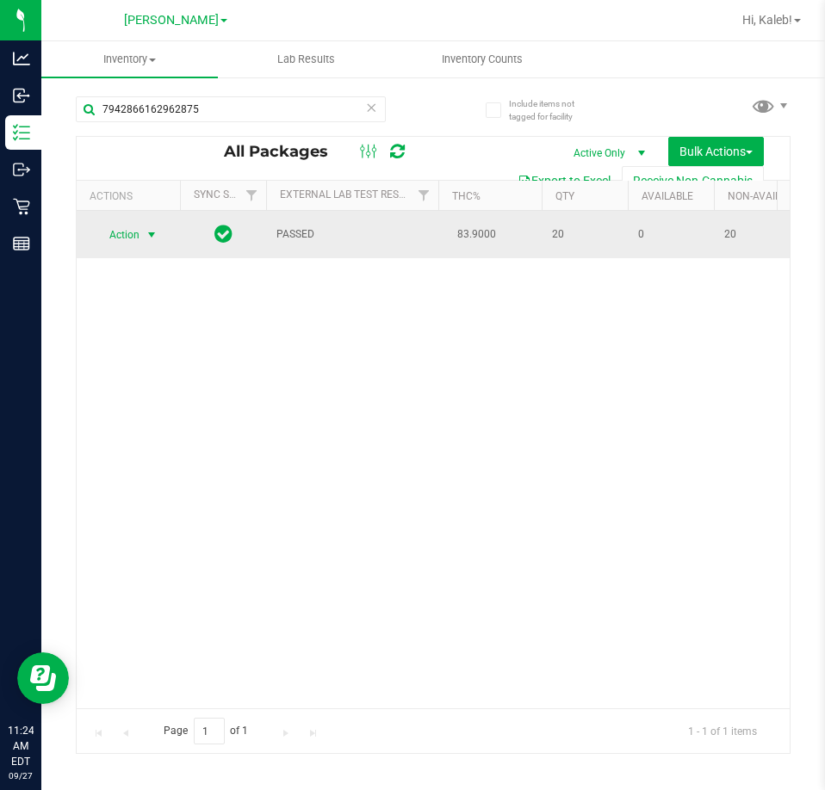
click at [145, 233] on span "select" at bounding box center [152, 235] width 14 height 14
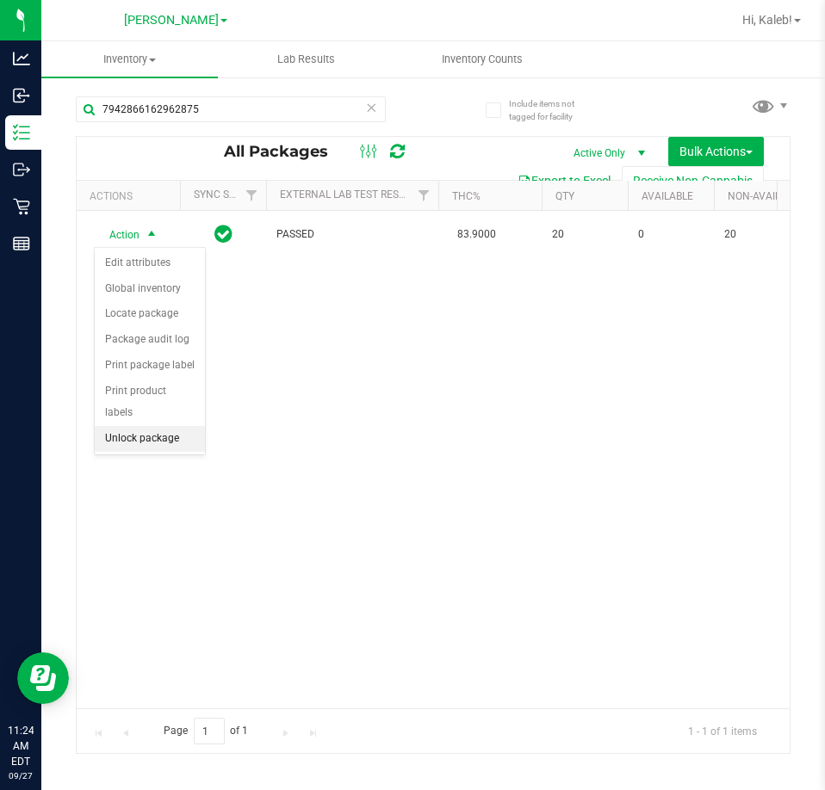
click at [142, 426] on li "Unlock package" at bounding box center [150, 439] width 110 height 26
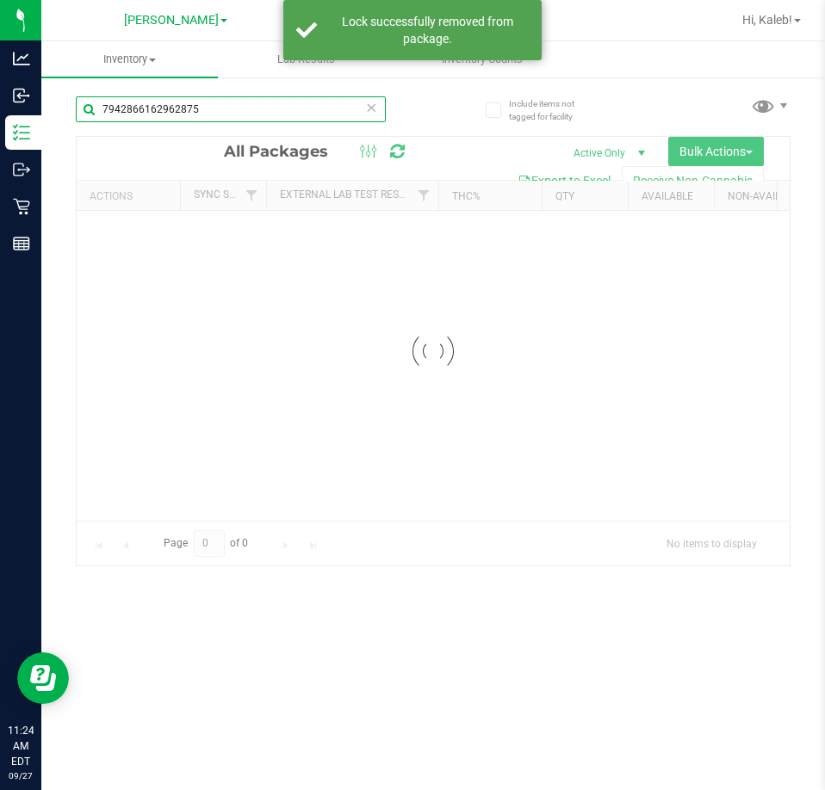
click at [244, 103] on input "7942866162962875" at bounding box center [231, 109] width 310 height 26
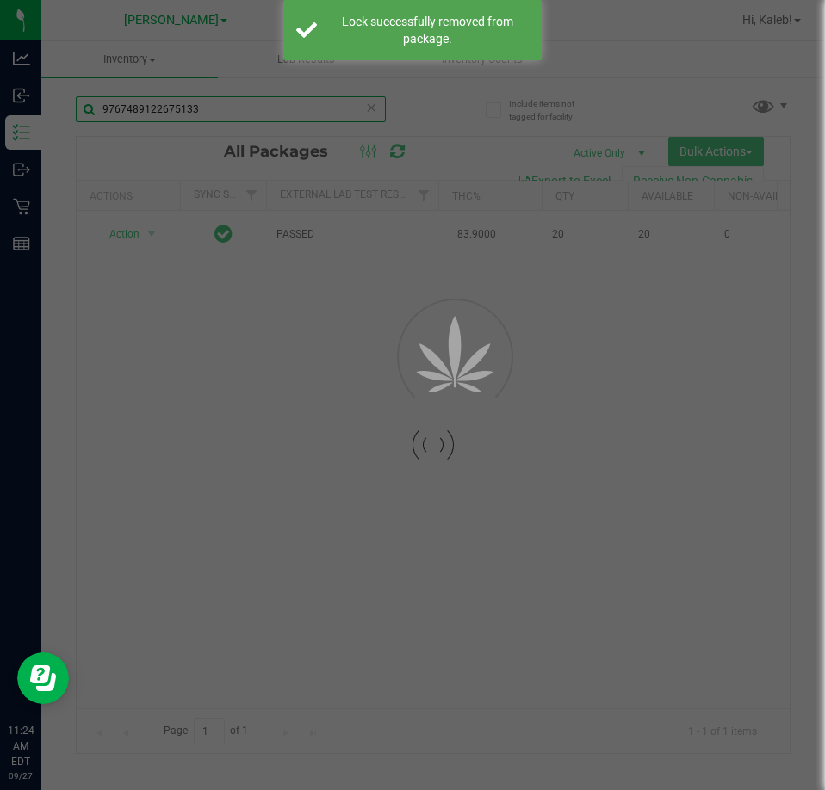
type input "9767489122675133"
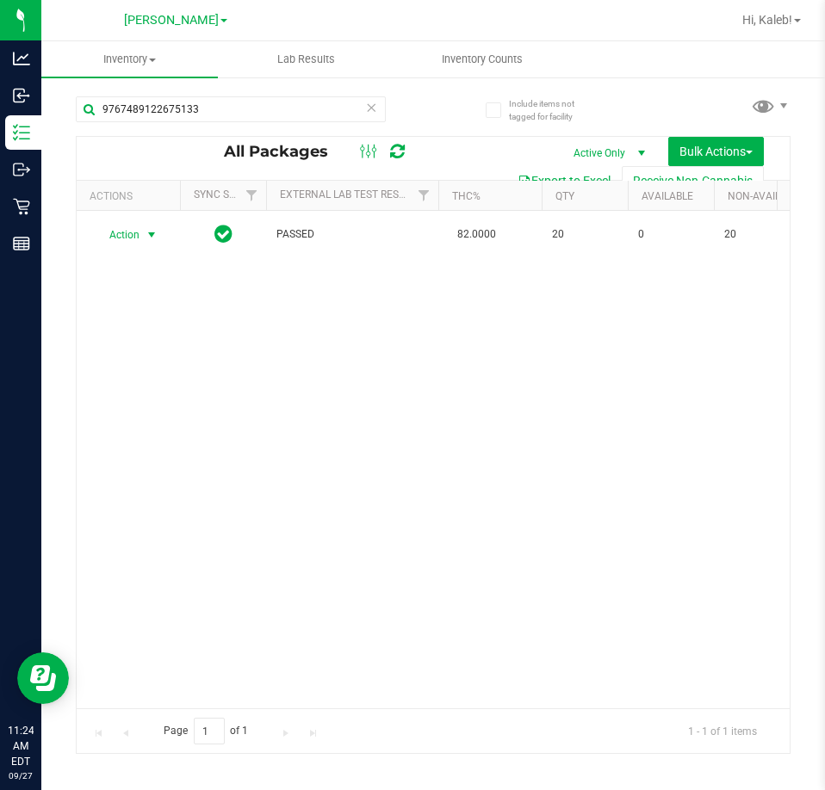
click at [125, 231] on span "Action" at bounding box center [117, 235] width 46 height 24
click at [130, 426] on li "Unlock package" at bounding box center [150, 439] width 110 height 26
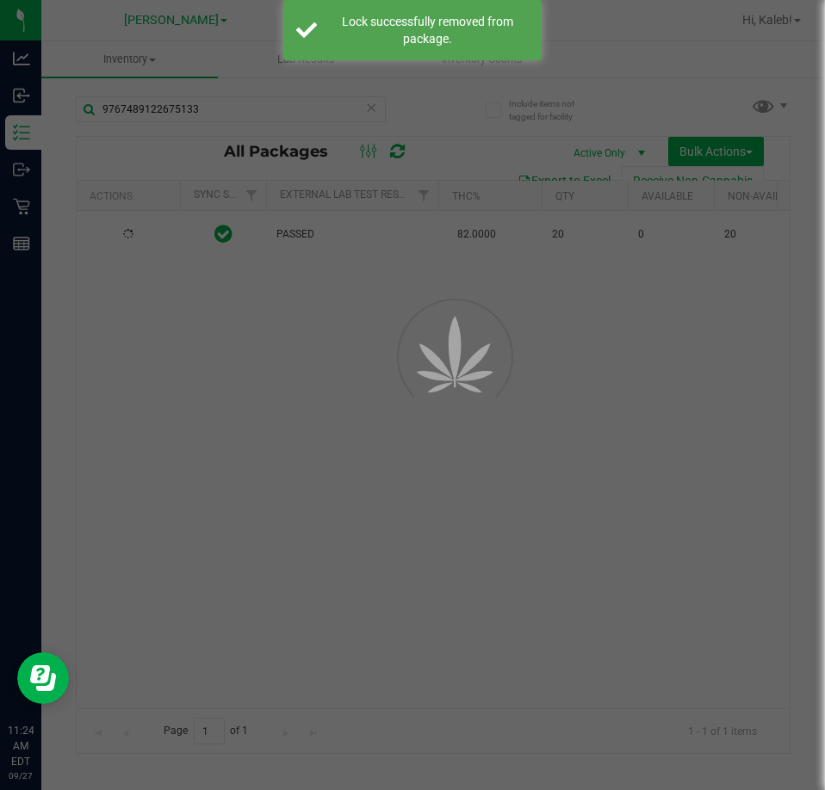
click at [163, 431] on div at bounding box center [412, 395] width 825 height 790
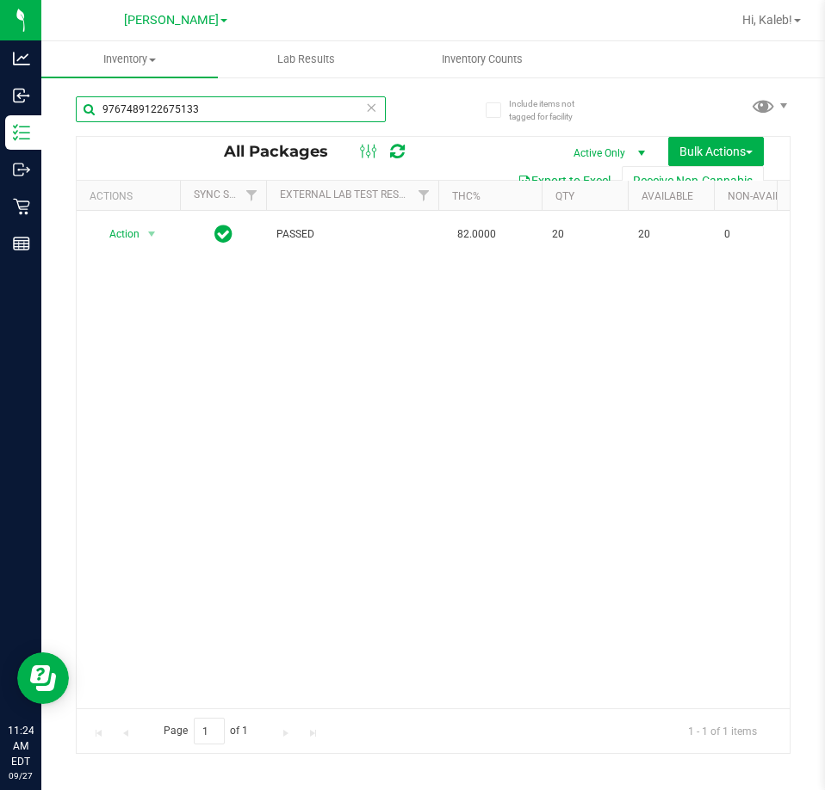
click at [200, 106] on input "9767489122675133" at bounding box center [231, 109] width 310 height 26
type input "5575828324391578"
click at [153, 239] on span "select" at bounding box center [152, 235] width 14 height 14
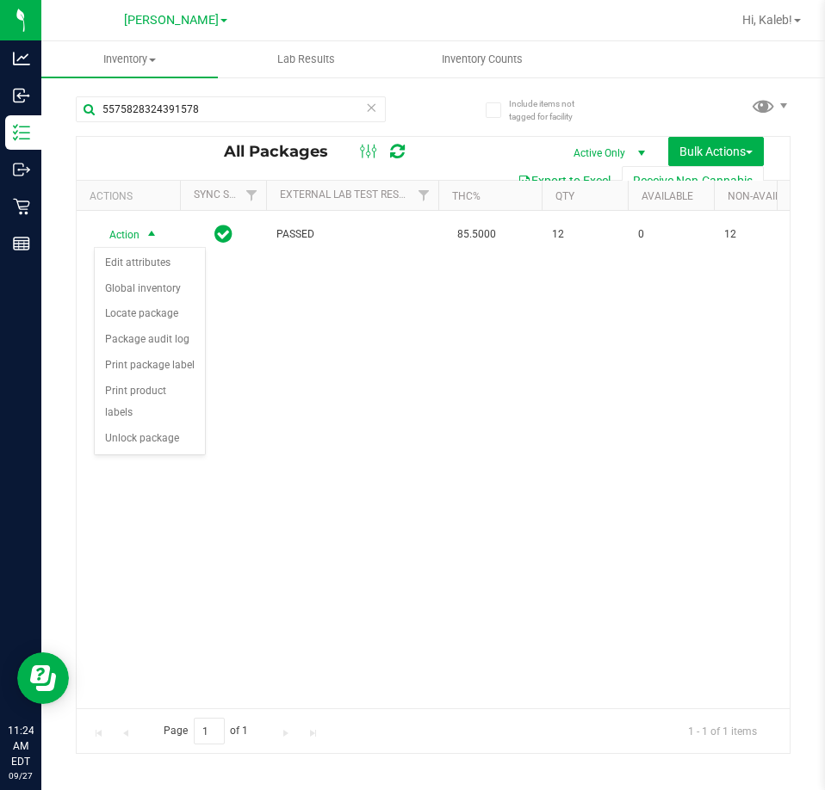
click at [158, 430] on div "Action Edit attributes Global inventory Locate package Package audit log Print …" at bounding box center [150, 351] width 112 height 209
click at [164, 426] on li "Unlock package" at bounding box center [150, 439] width 110 height 26
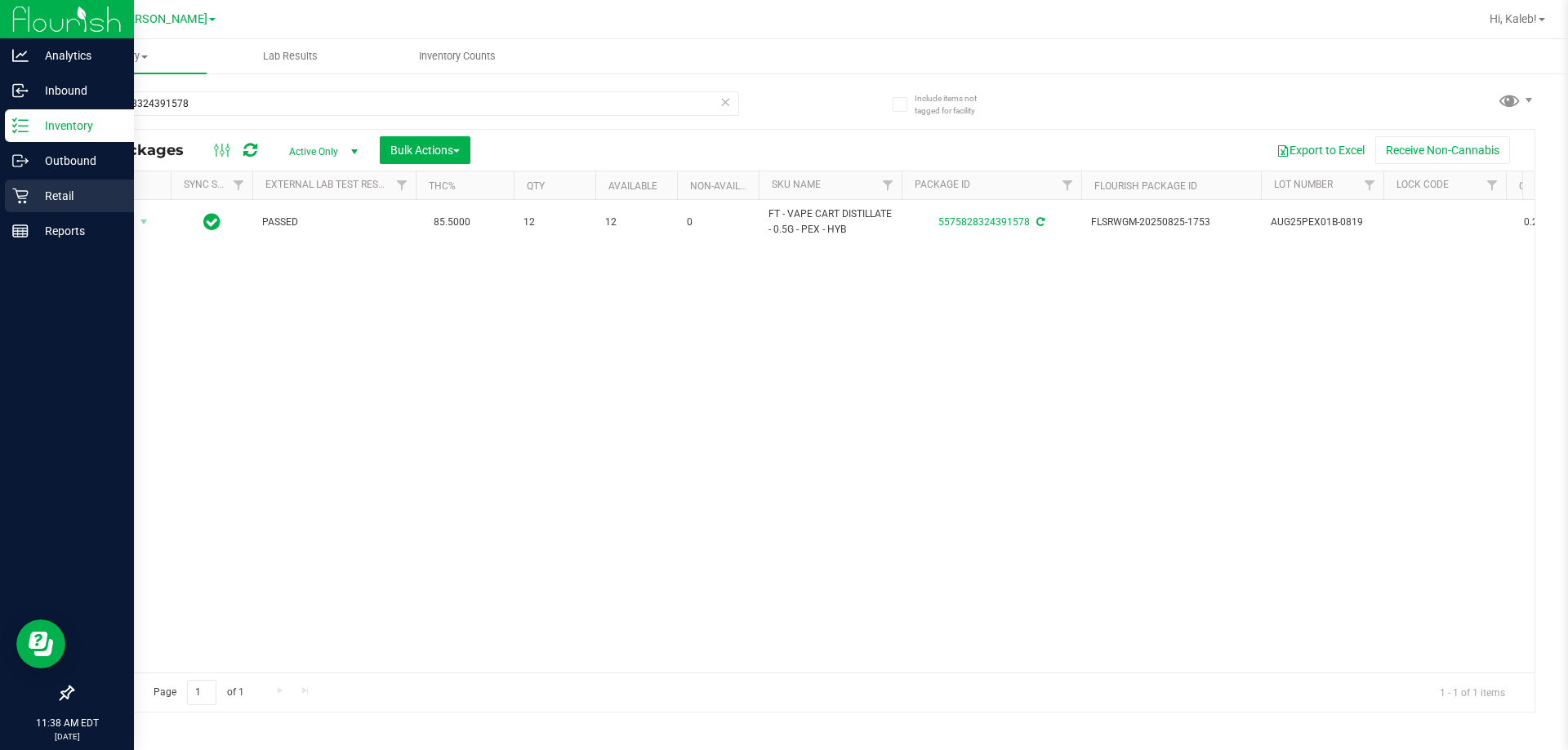
click at [21, 192] on icon at bounding box center [20, 195] width 16 height 16
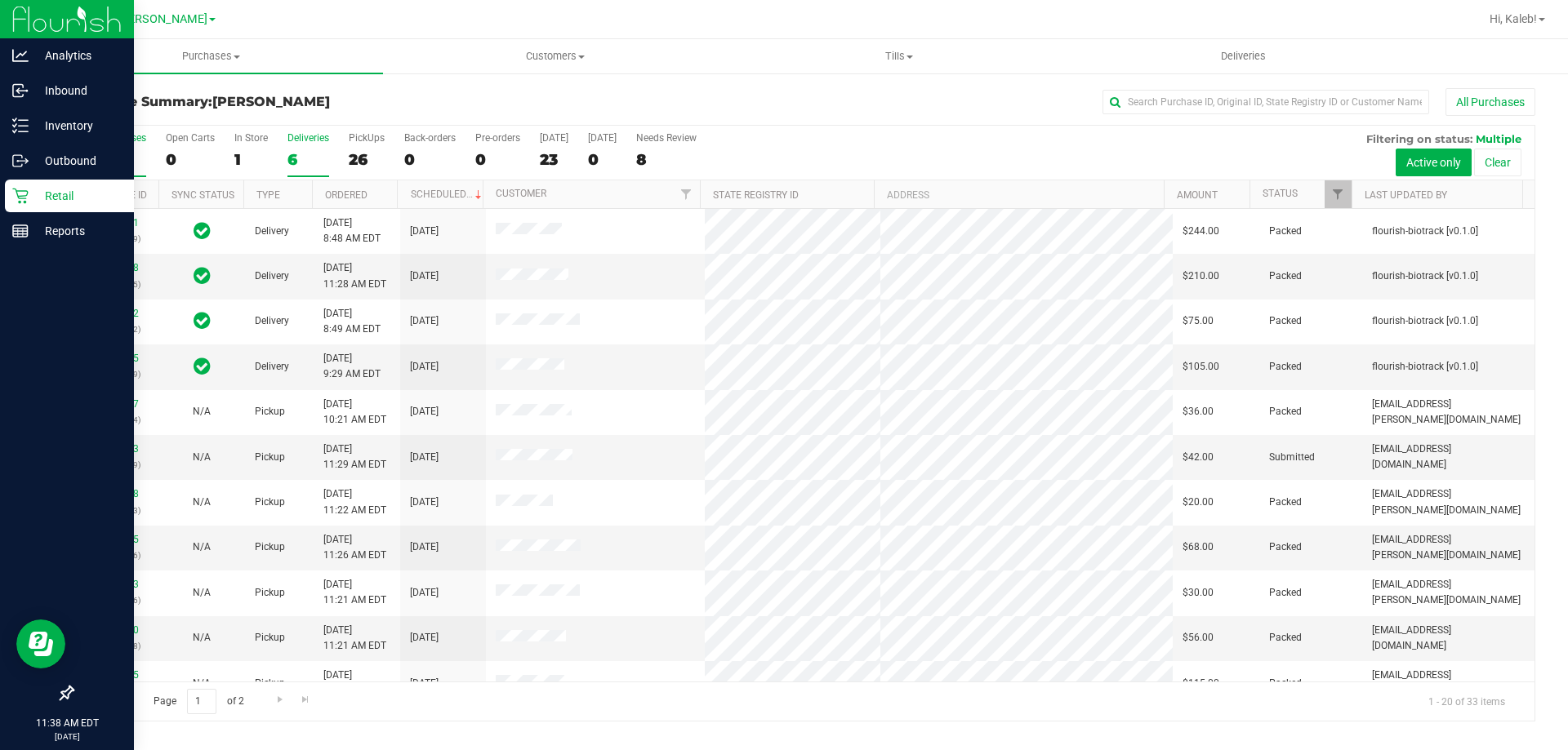
click at [290, 158] on div "6" at bounding box center [308, 159] width 42 height 19
click at [0, 0] on input "Deliveries 6" at bounding box center [0, 0] width 0 height 0
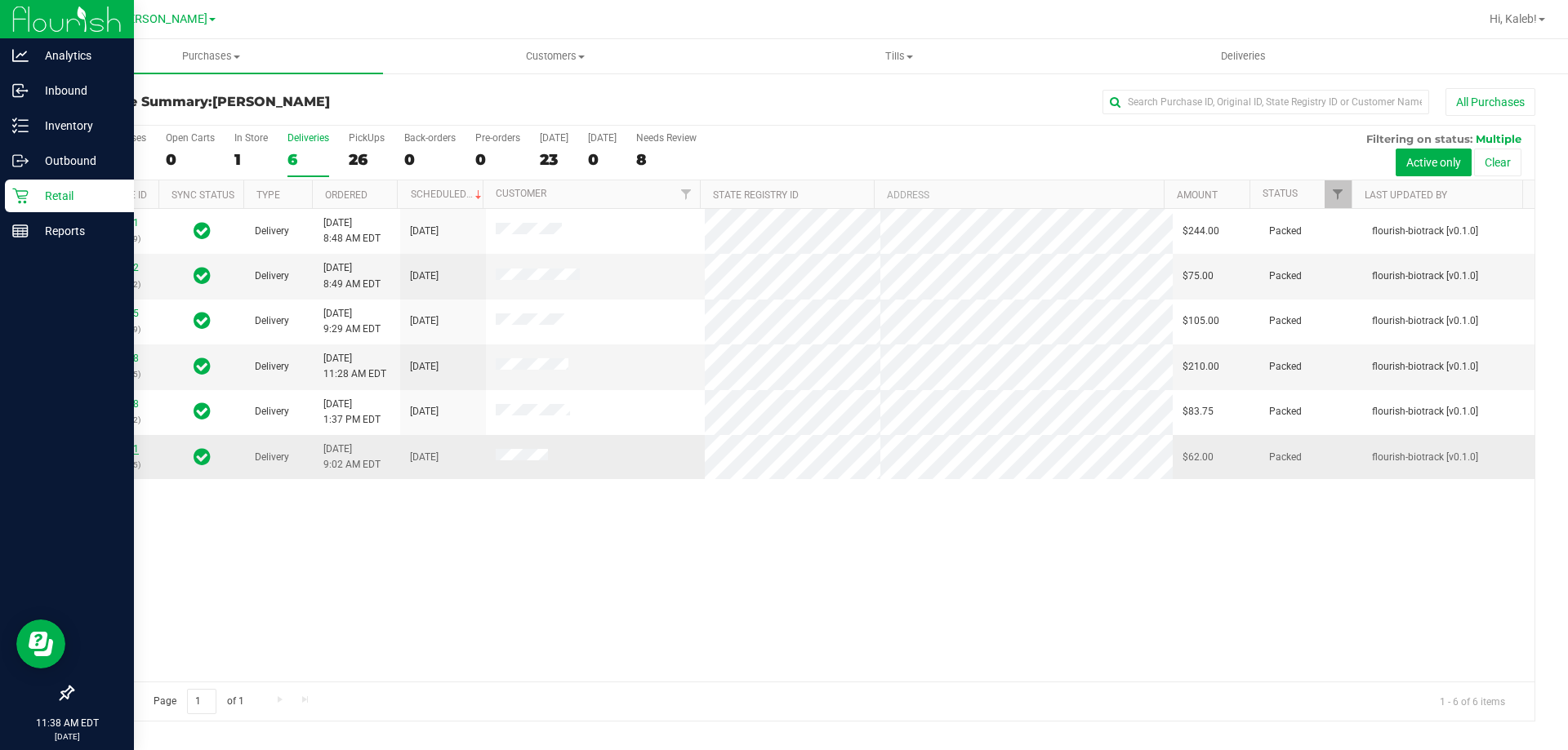
click at [114, 449] on link "12012461" at bounding box center [116, 448] width 46 height 11
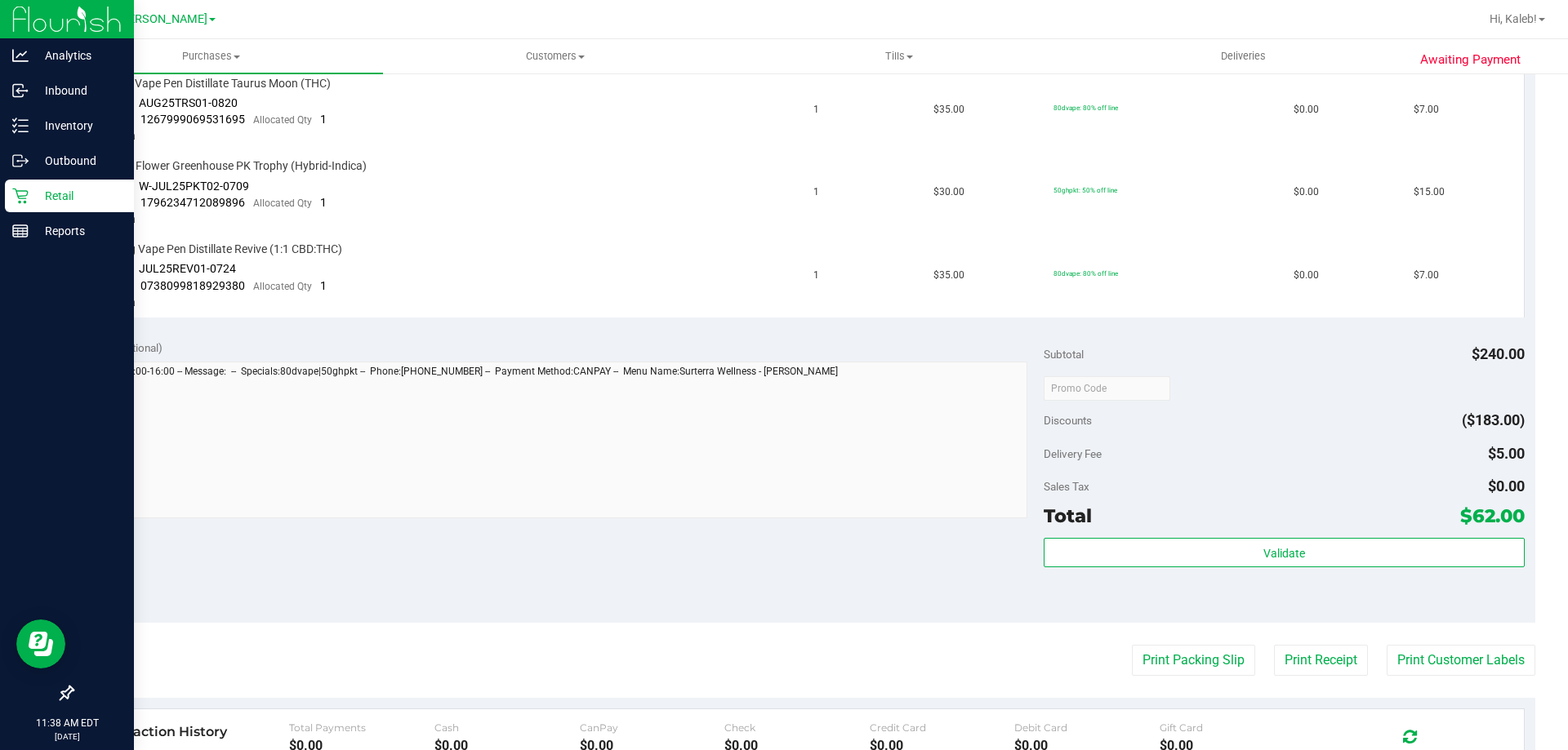
scroll to position [816, 0]
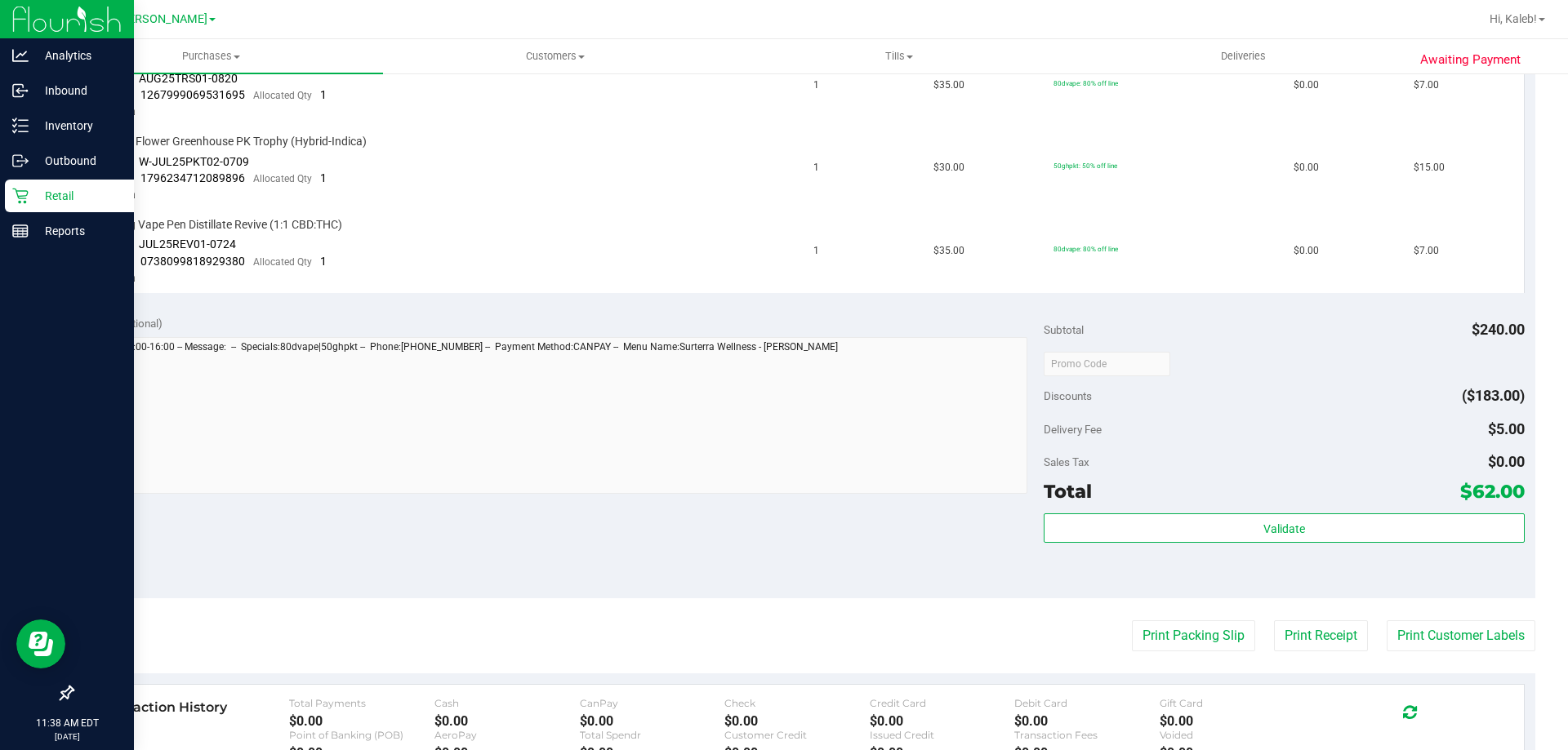
click at [1487, 654] on purchase-details "Back Send Back to Created Cancel Purchase View Profile # 12012461 BioTrack ID: …" at bounding box center [803, 124] width 1463 height 1706
click at [1485, 641] on button "Print Customer Labels" at bounding box center [1461, 635] width 149 height 31
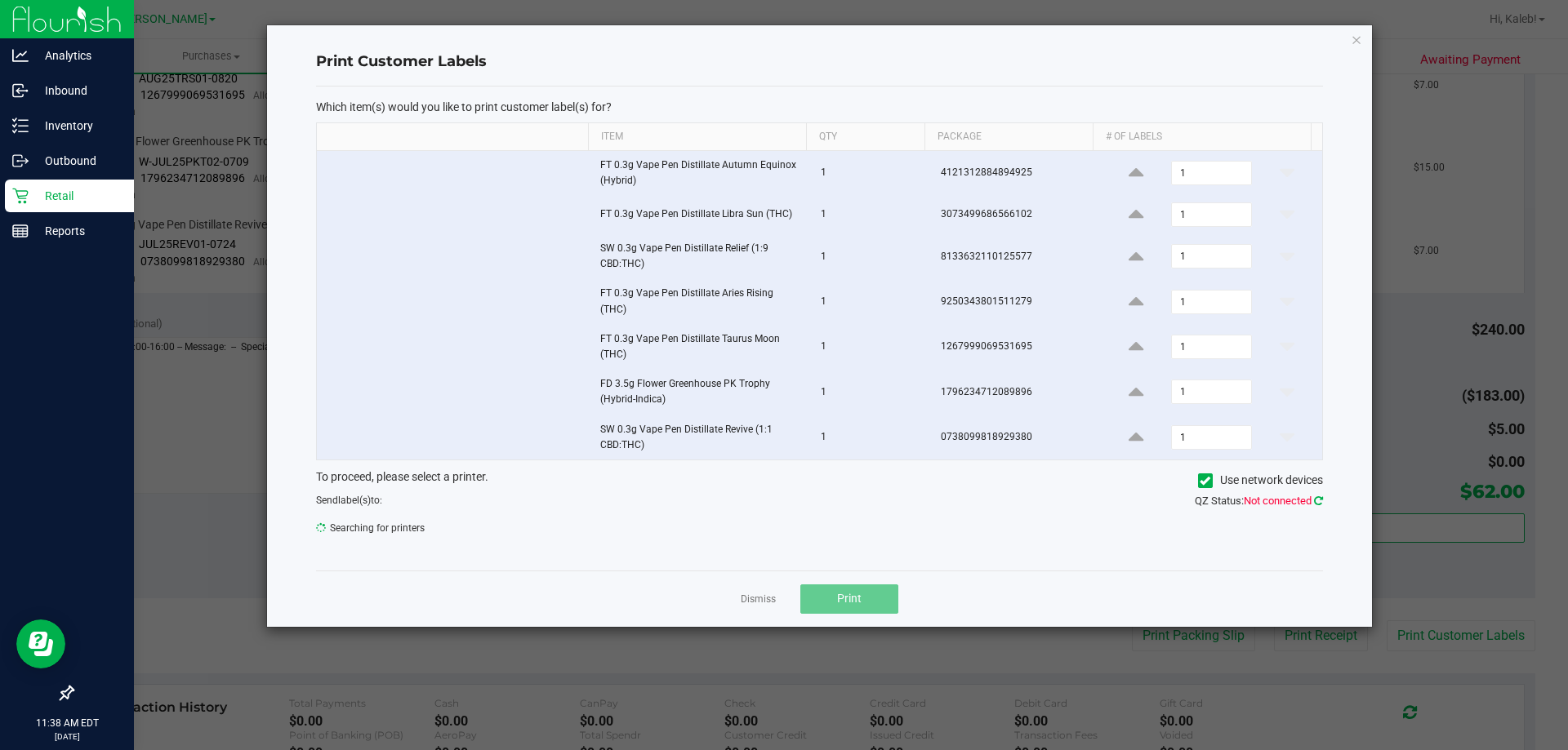
click at [1314, 502] on icon at bounding box center [1318, 500] width 9 height 10
click at [177, 748] on ngb-modal-window "Print Customer Labels Which item(s) would you like to print customer label(s) f…" at bounding box center [790, 375] width 1580 height 750
click at [757, 600] on link "Dismiss" at bounding box center [758, 599] width 35 height 14
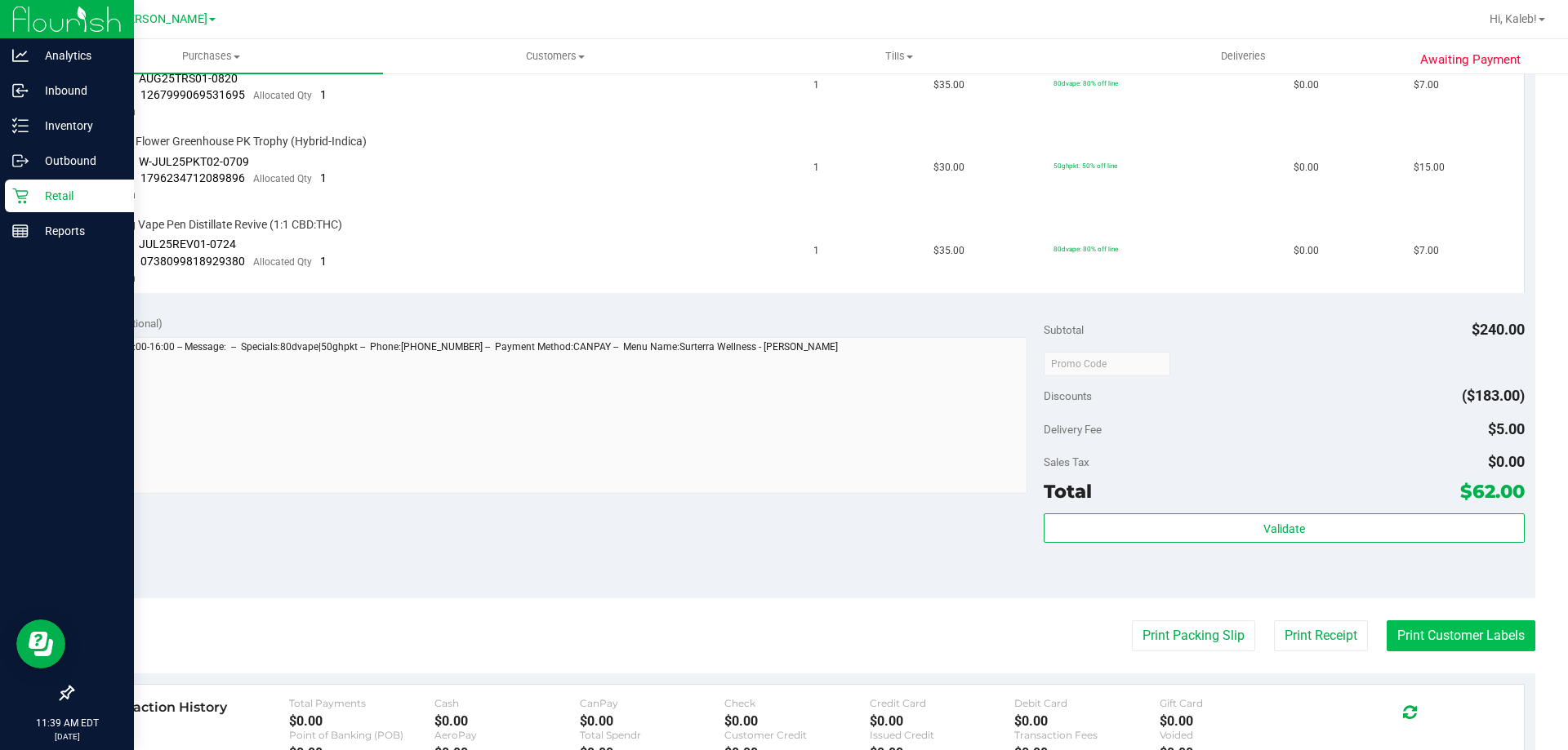
click at [1452, 630] on button "Print Customer Labels" at bounding box center [1461, 635] width 149 height 31
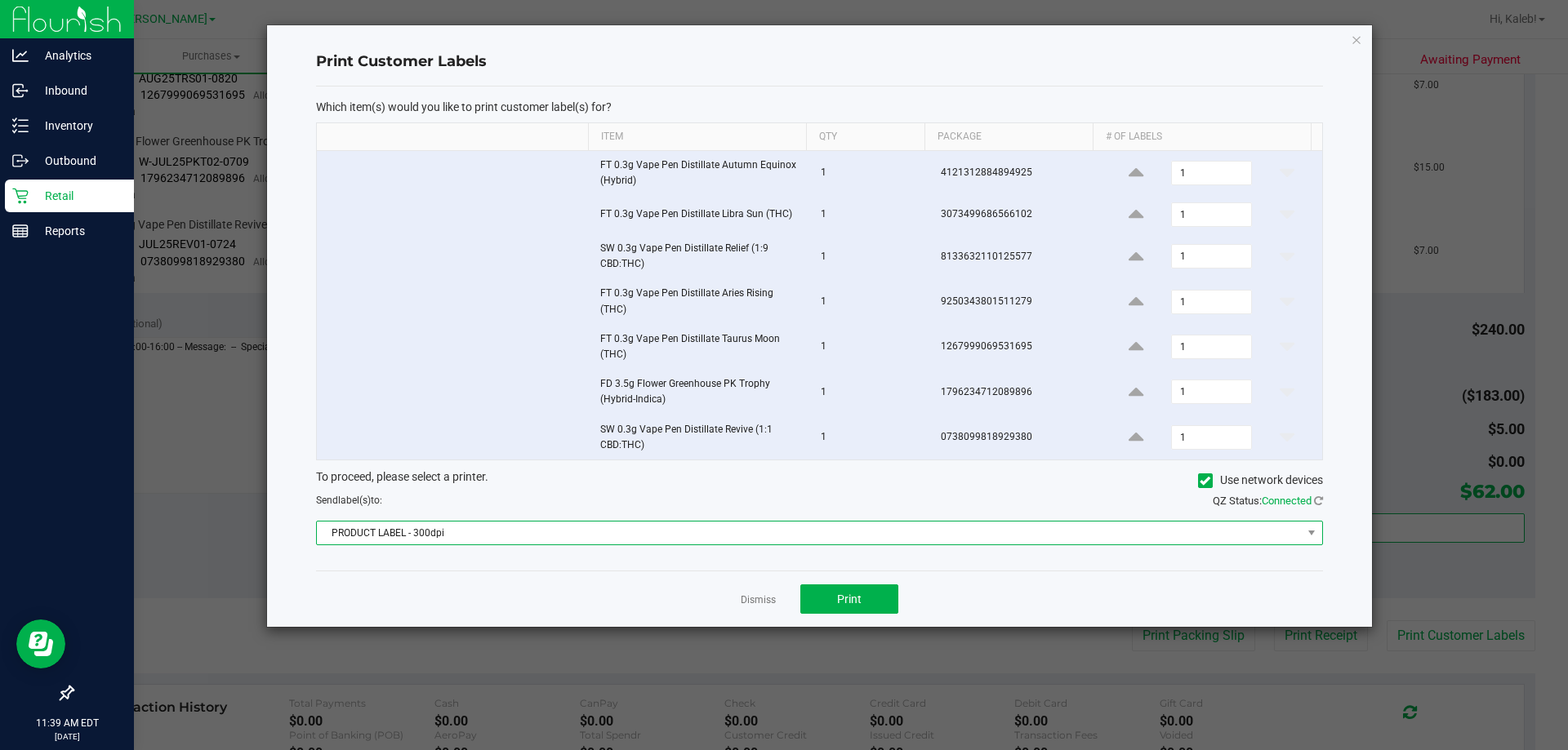
click at [560, 528] on span "PRODUCT LABEL - 300dpi" at bounding box center [809, 533] width 985 height 23
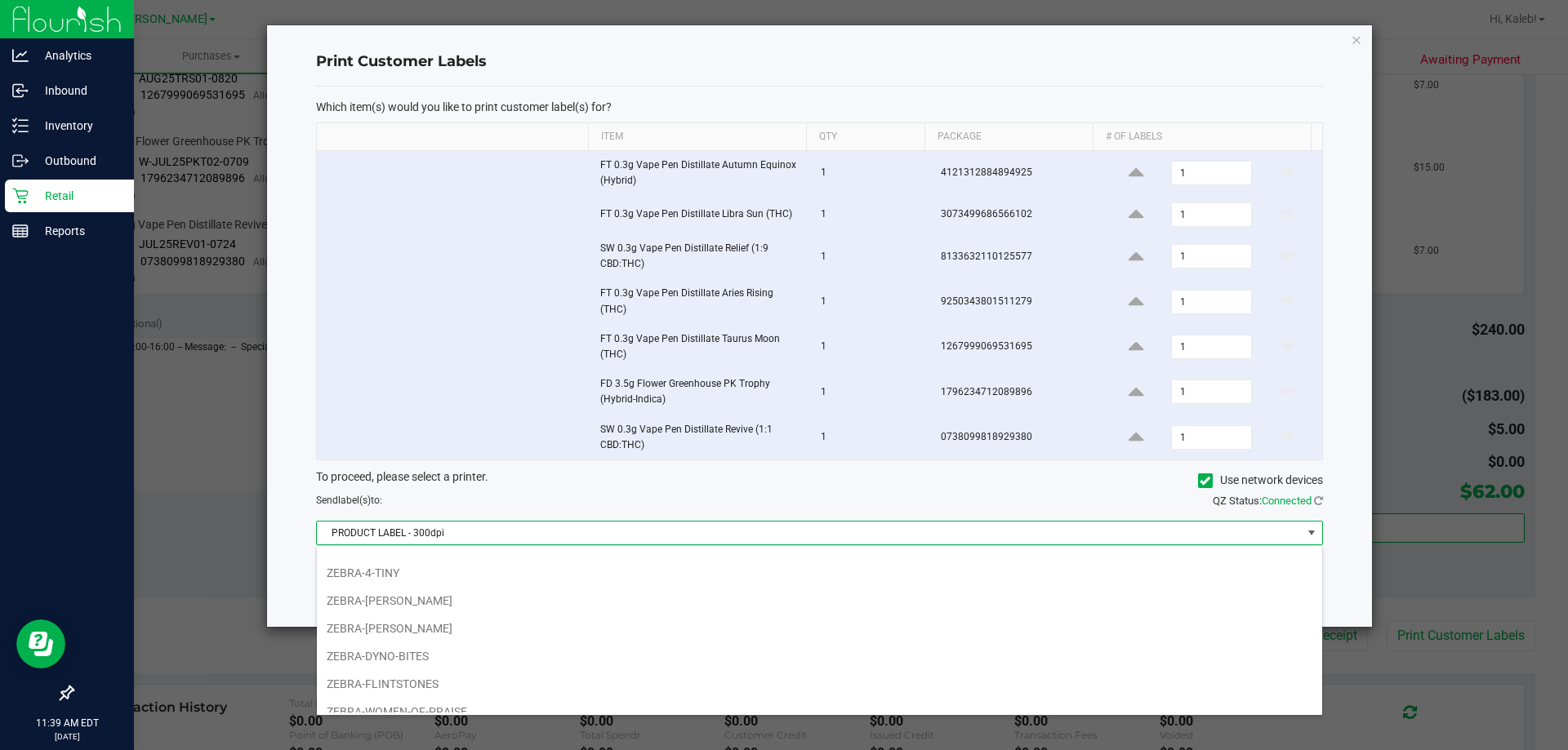
scroll to position [86, 0]
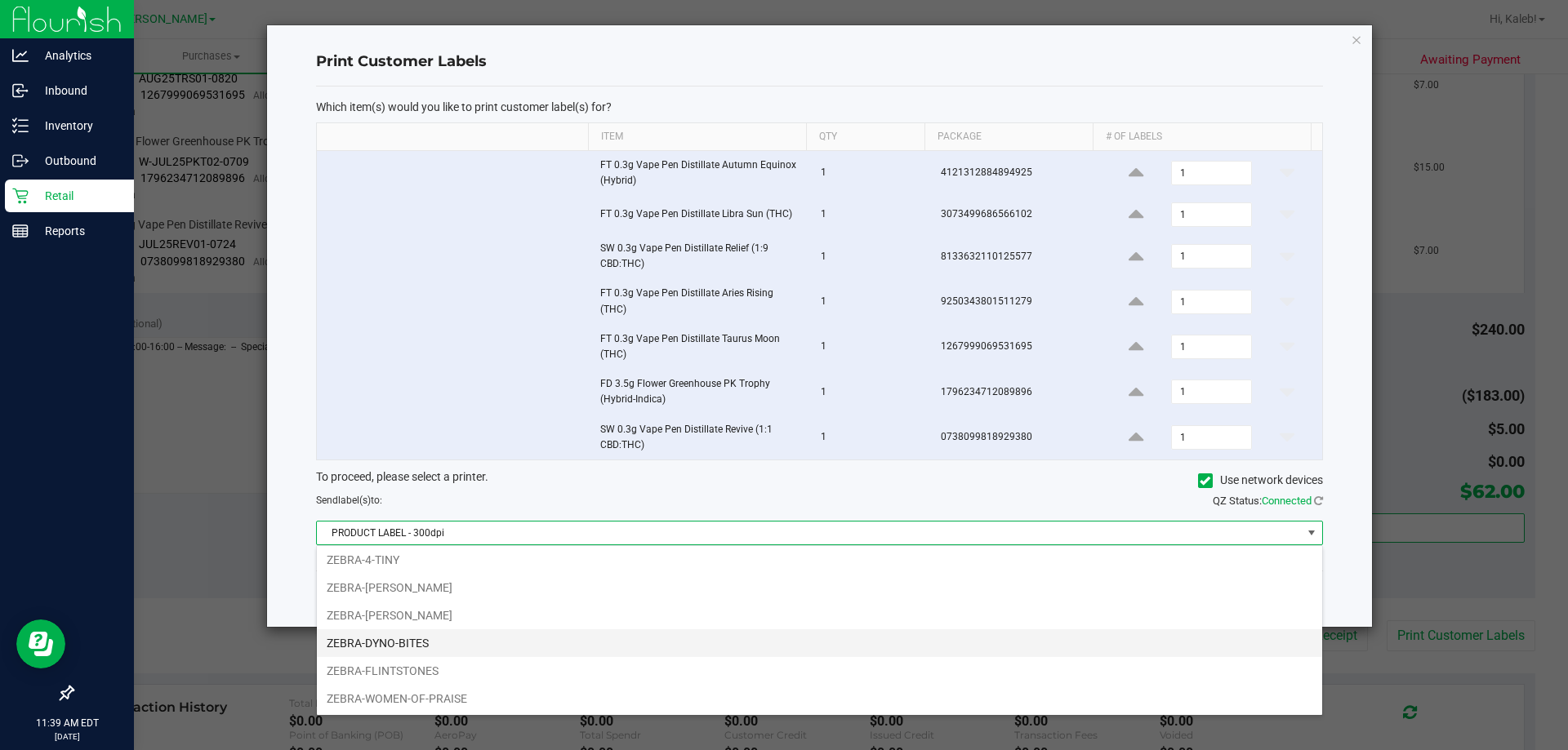
click at [517, 633] on li "ZEBRA-DYNO-BITES" at bounding box center [820, 643] width 1005 height 27
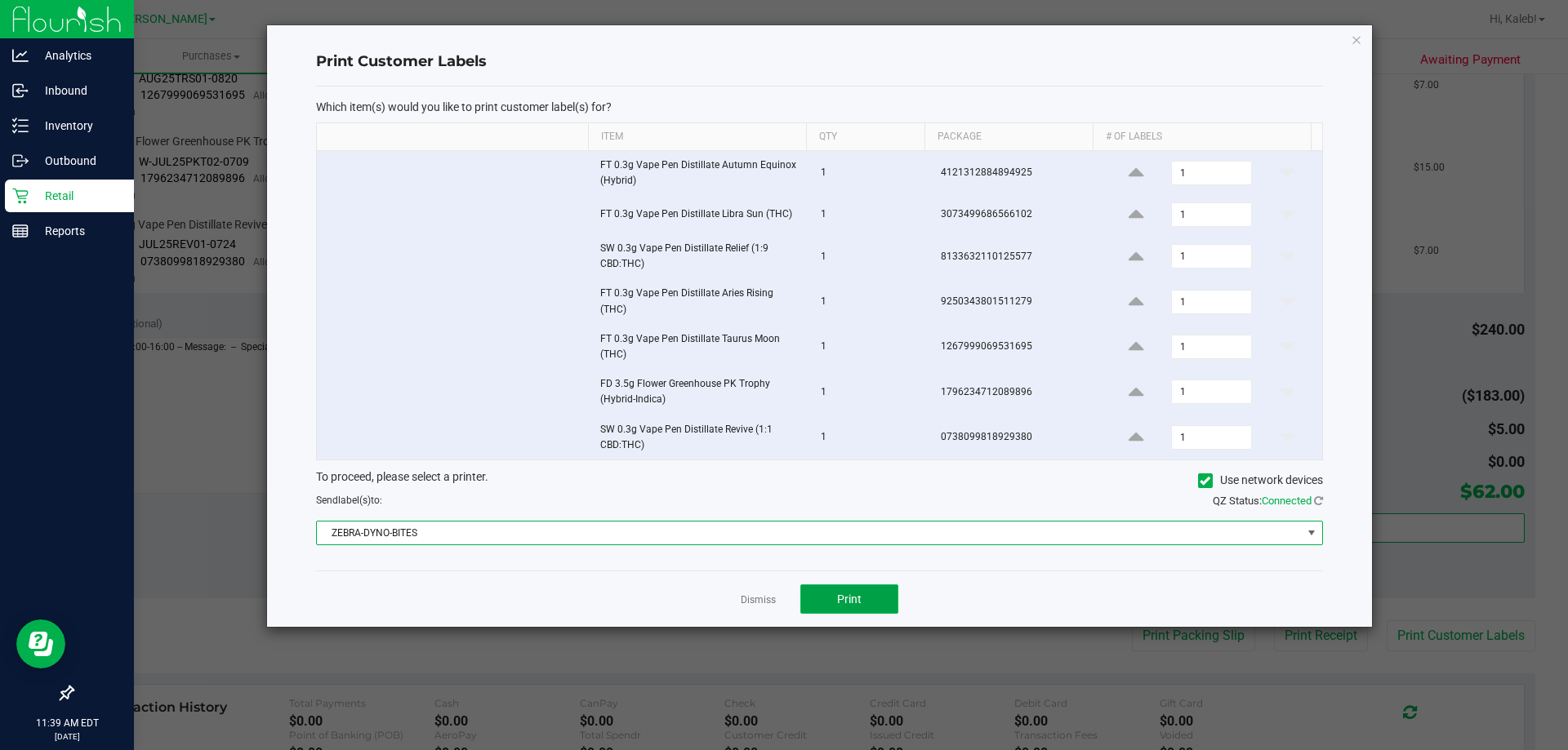
click at [867, 601] on button "Print" at bounding box center [849, 598] width 98 height 29
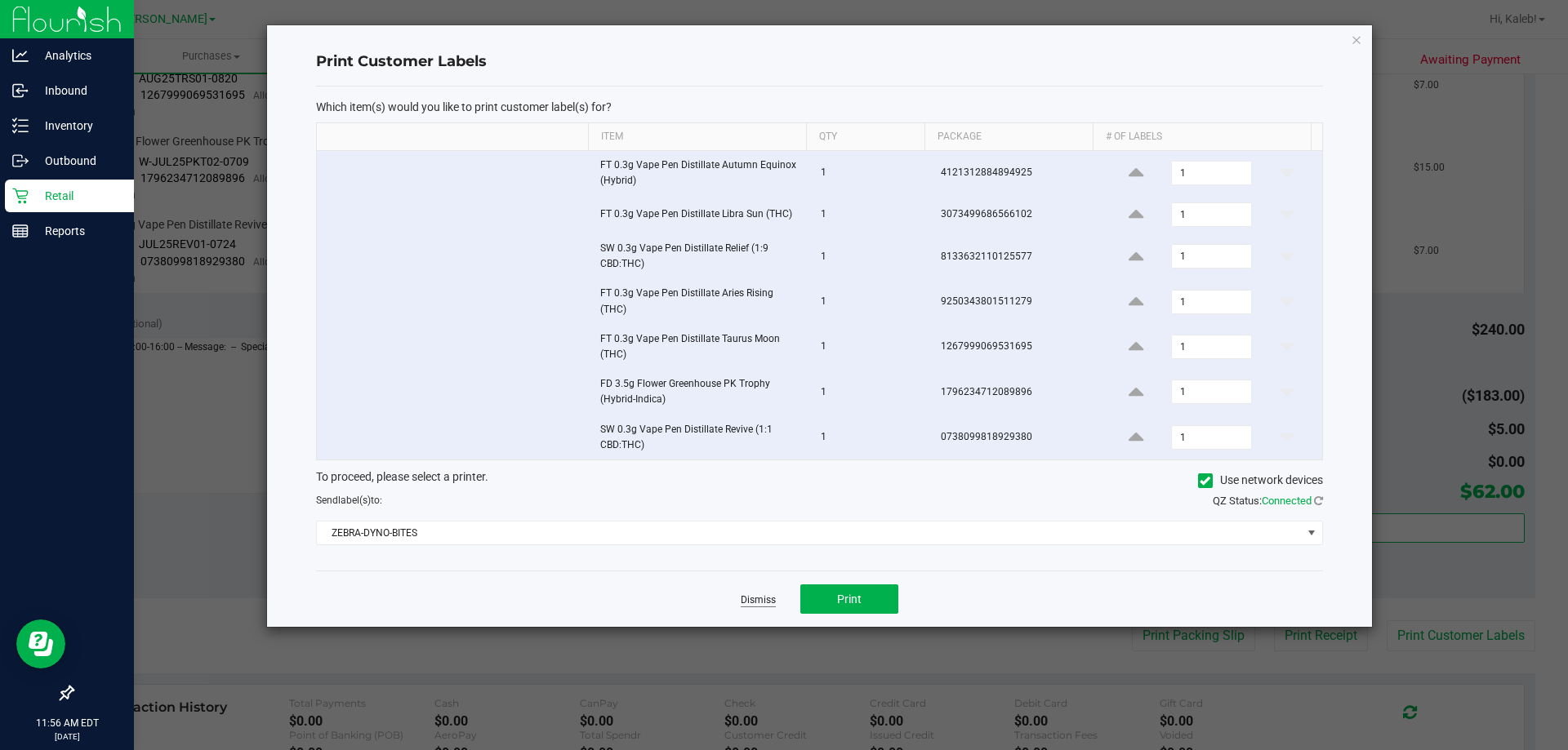
click at [752, 595] on link "Dismiss" at bounding box center [758, 600] width 35 height 14
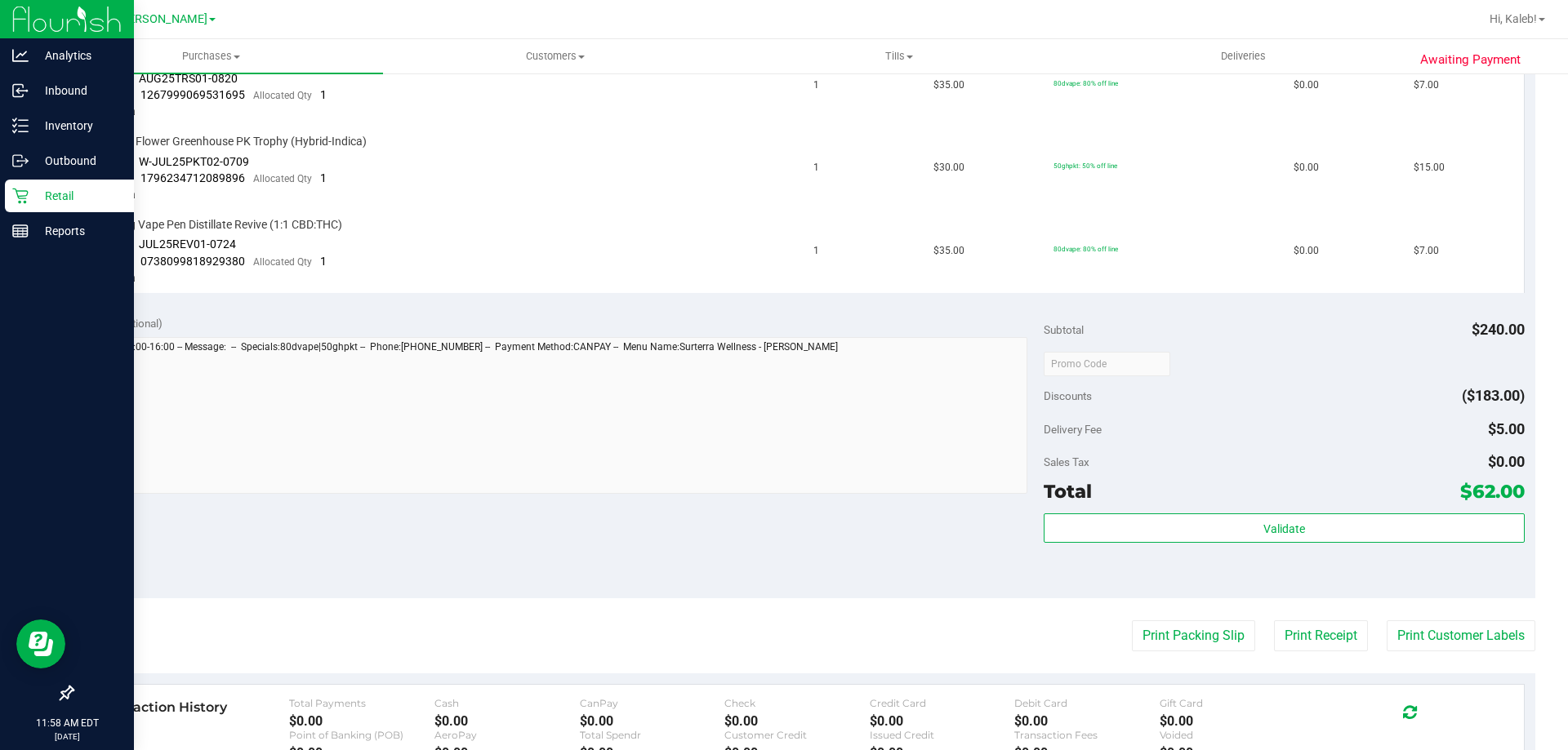
click at [15, 182] on div "Retail" at bounding box center [69, 195] width 129 height 32
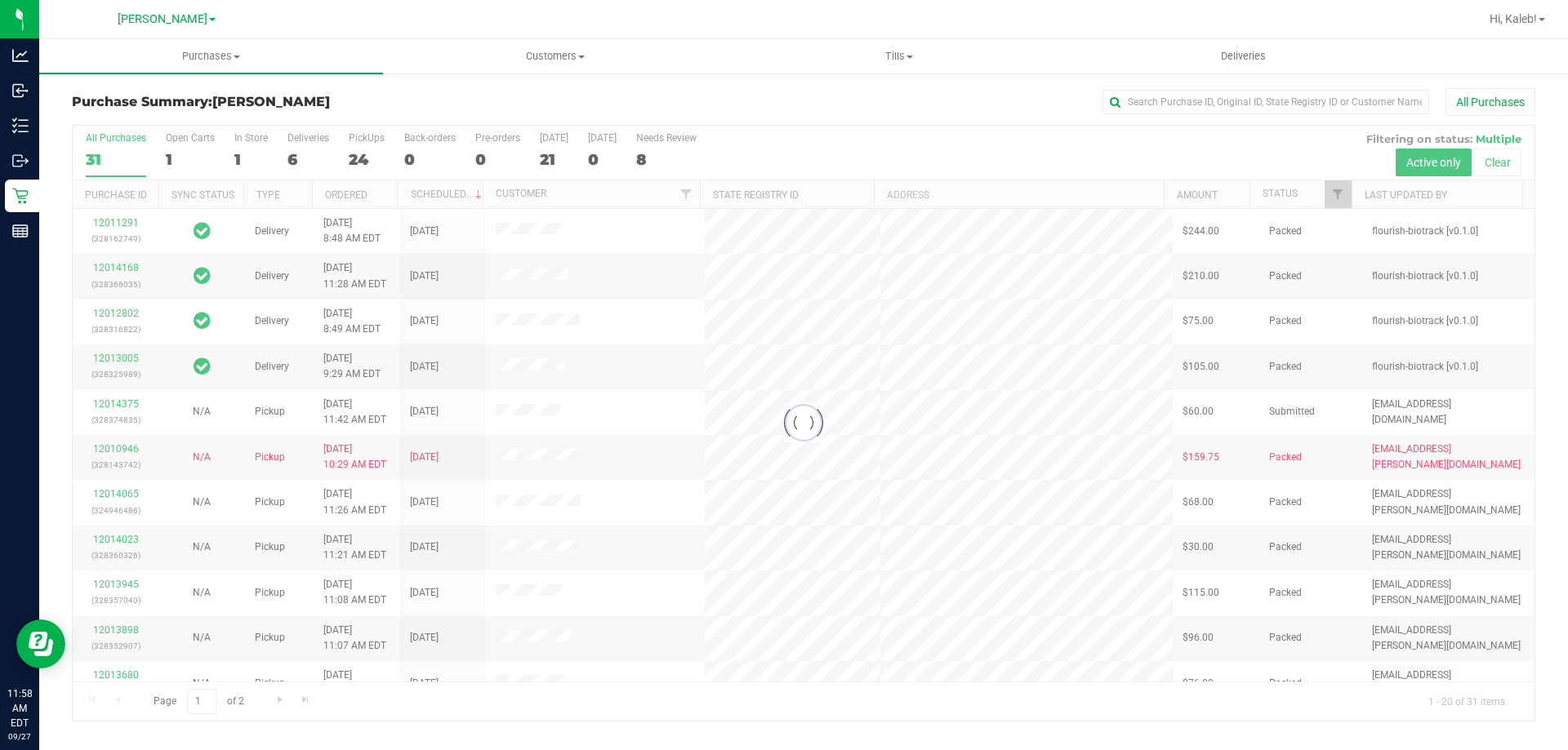
click at [293, 148] on div at bounding box center [803, 423] width 1462 height 595
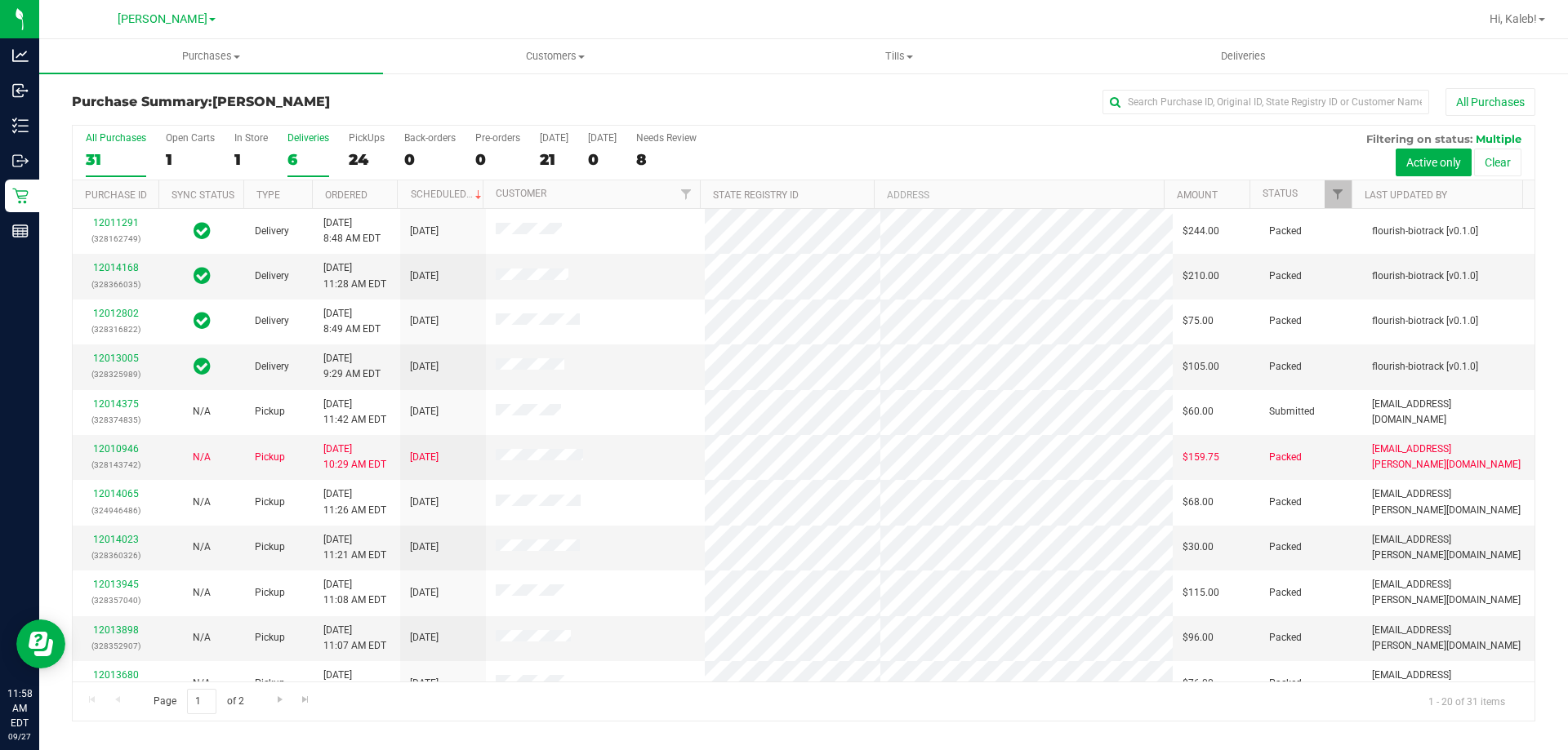
click at [290, 163] on div "6" at bounding box center [308, 159] width 42 height 19
click at [0, 0] on input "Deliveries 6" at bounding box center [0, 0] width 0 height 0
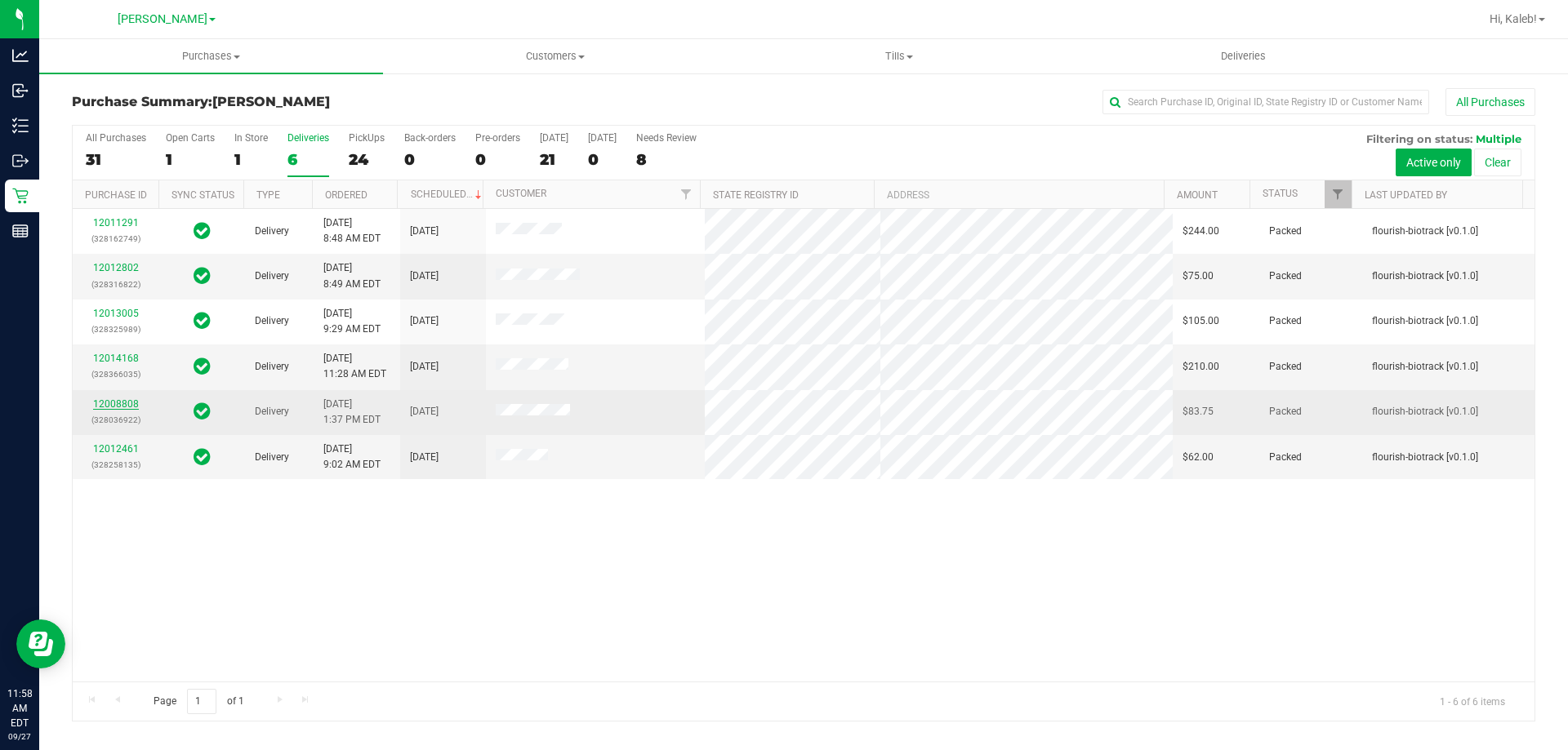
click at [128, 403] on link "12008808" at bounding box center [116, 404] width 46 height 11
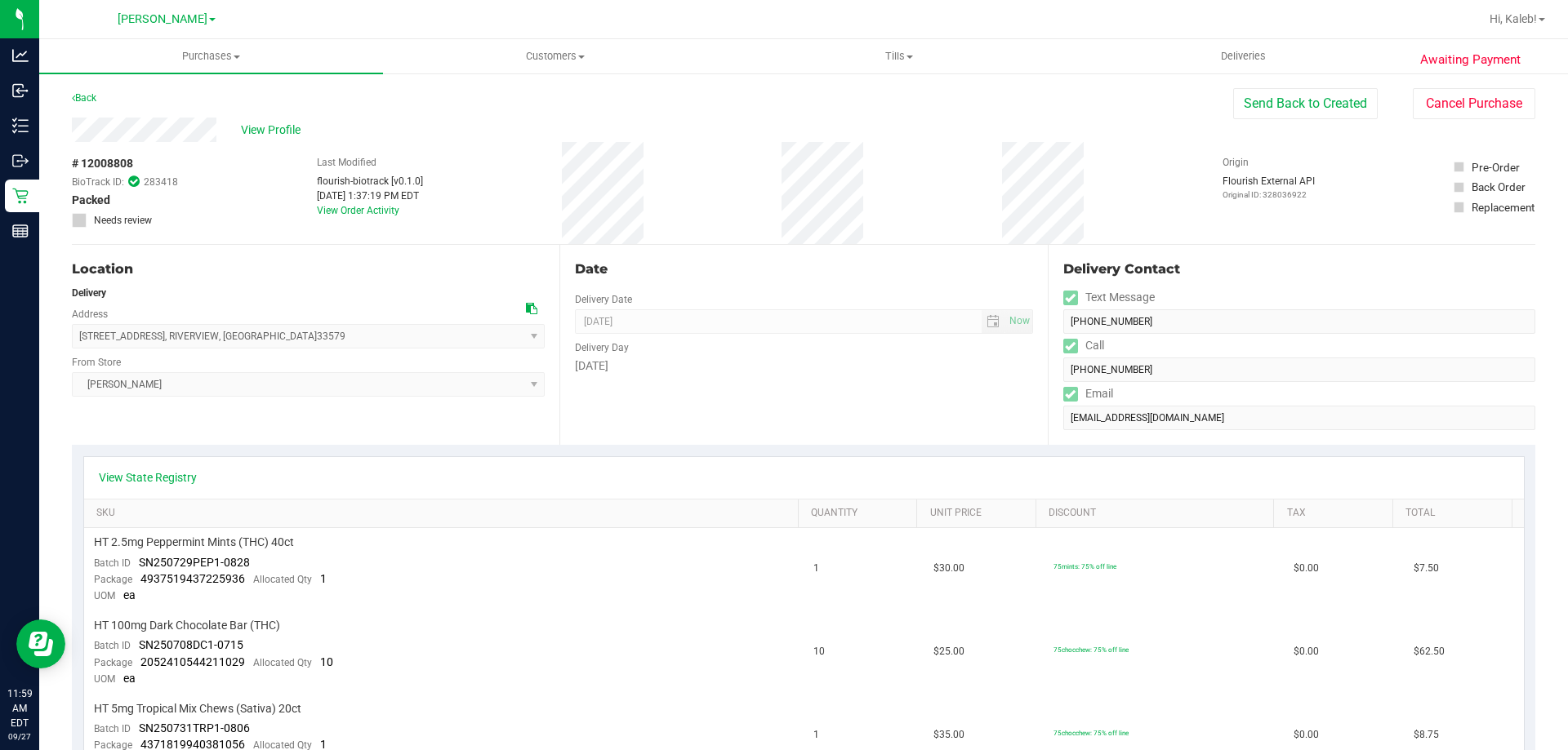
scroll to position [622, 0]
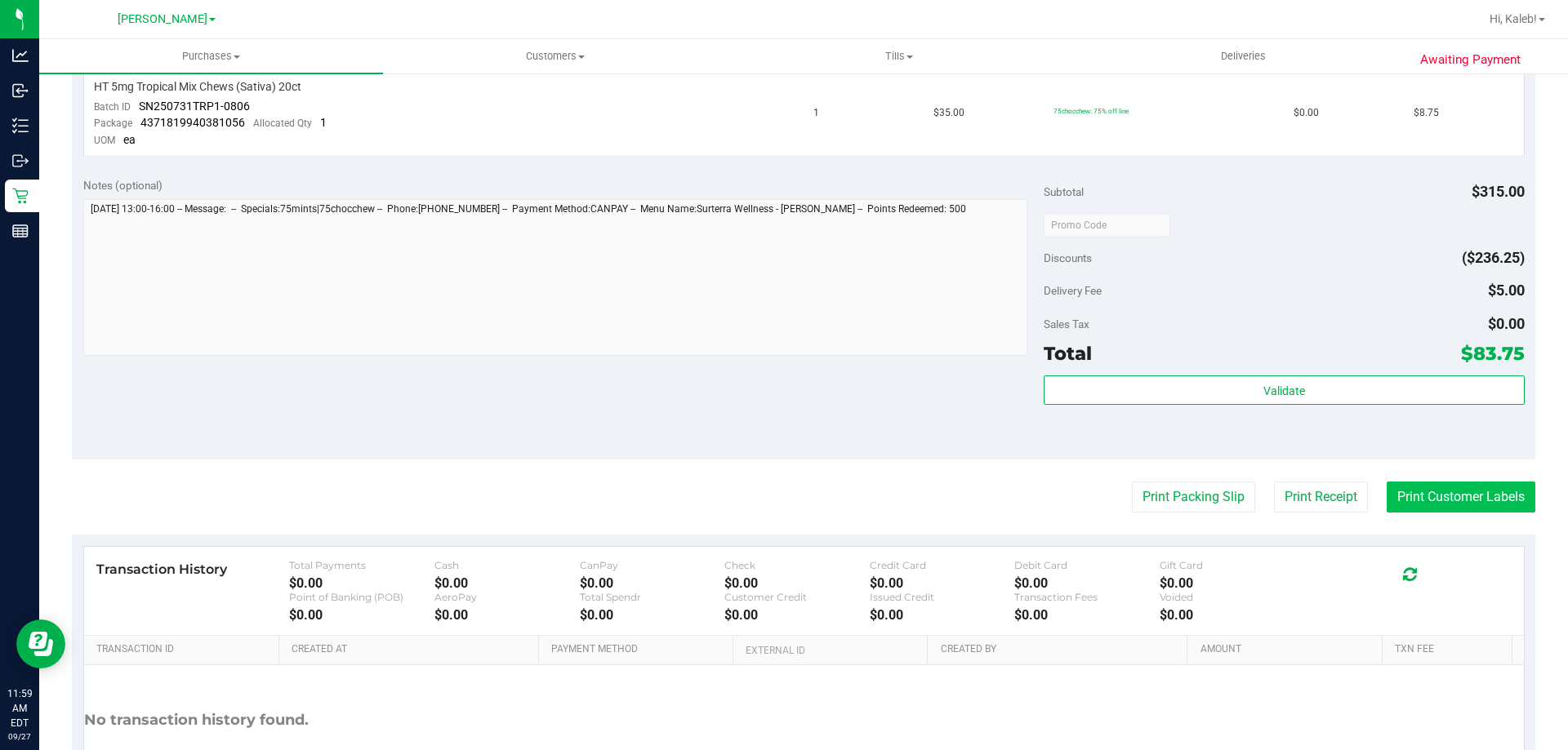
click at [1437, 505] on button "Print Customer Labels" at bounding box center [1461, 497] width 149 height 31
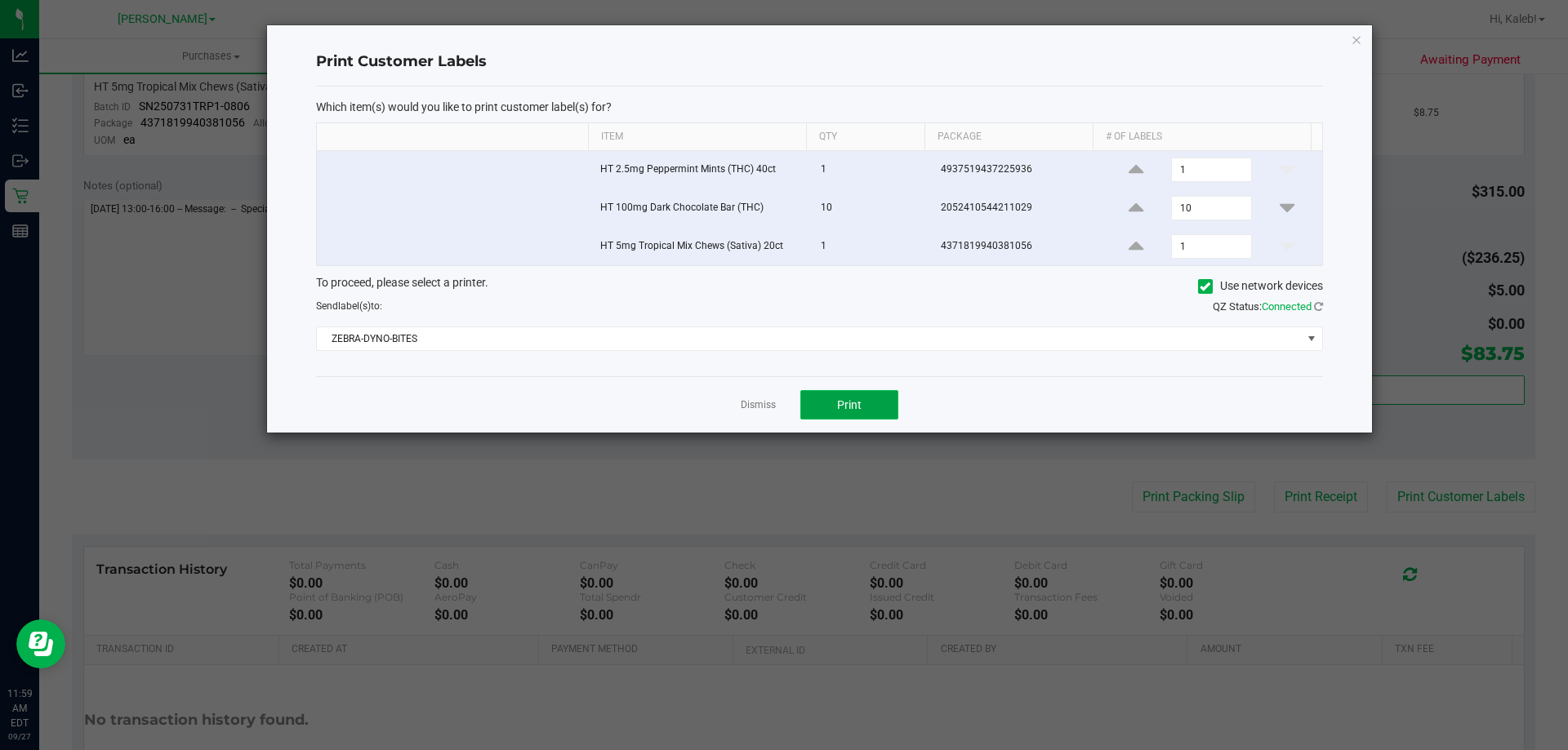
click at [890, 408] on button "Print" at bounding box center [849, 404] width 98 height 29
click at [747, 408] on link "Dismiss" at bounding box center [758, 405] width 35 height 14
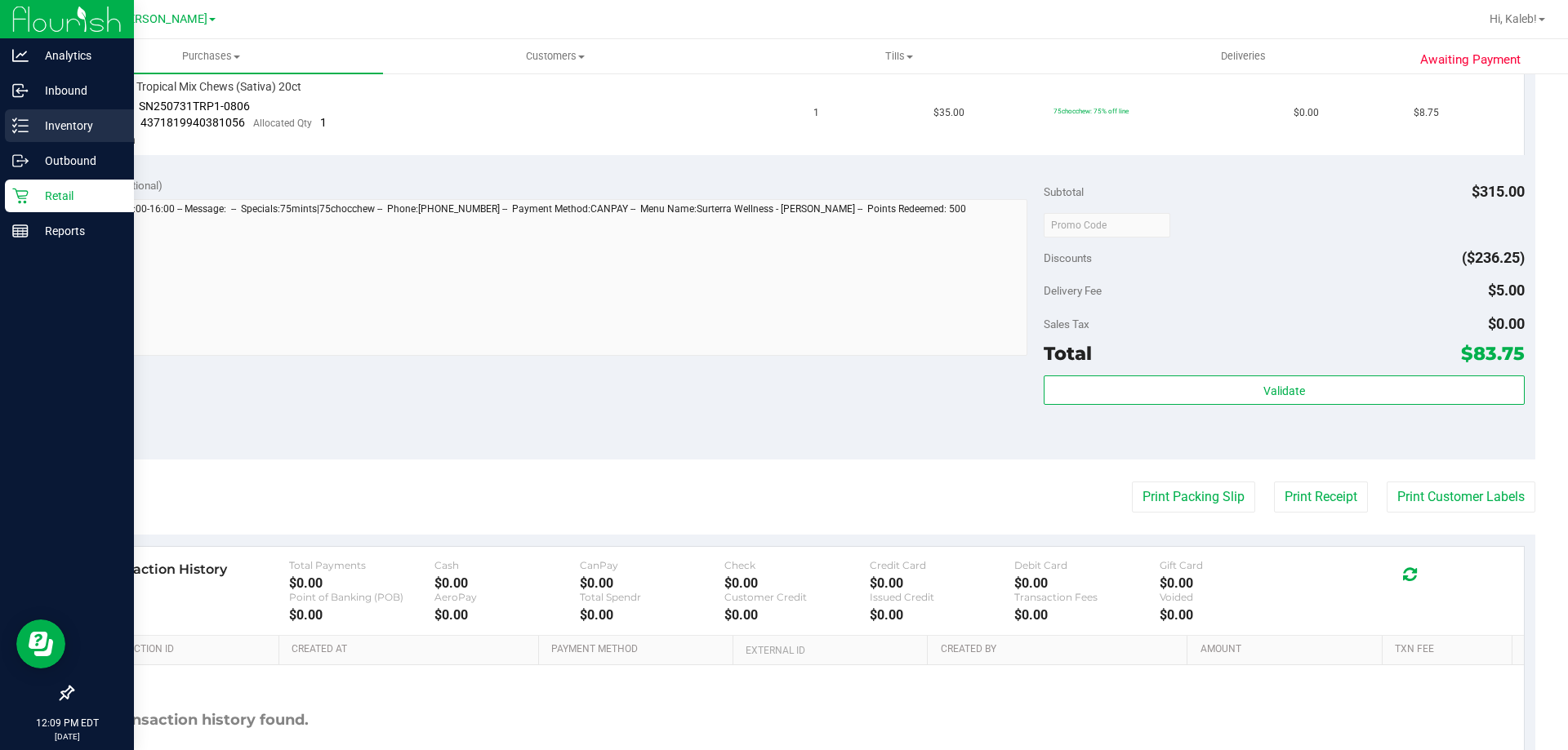
click at [28, 118] on p "Inventory" at bounding box center [77, 125] width 98 height 20
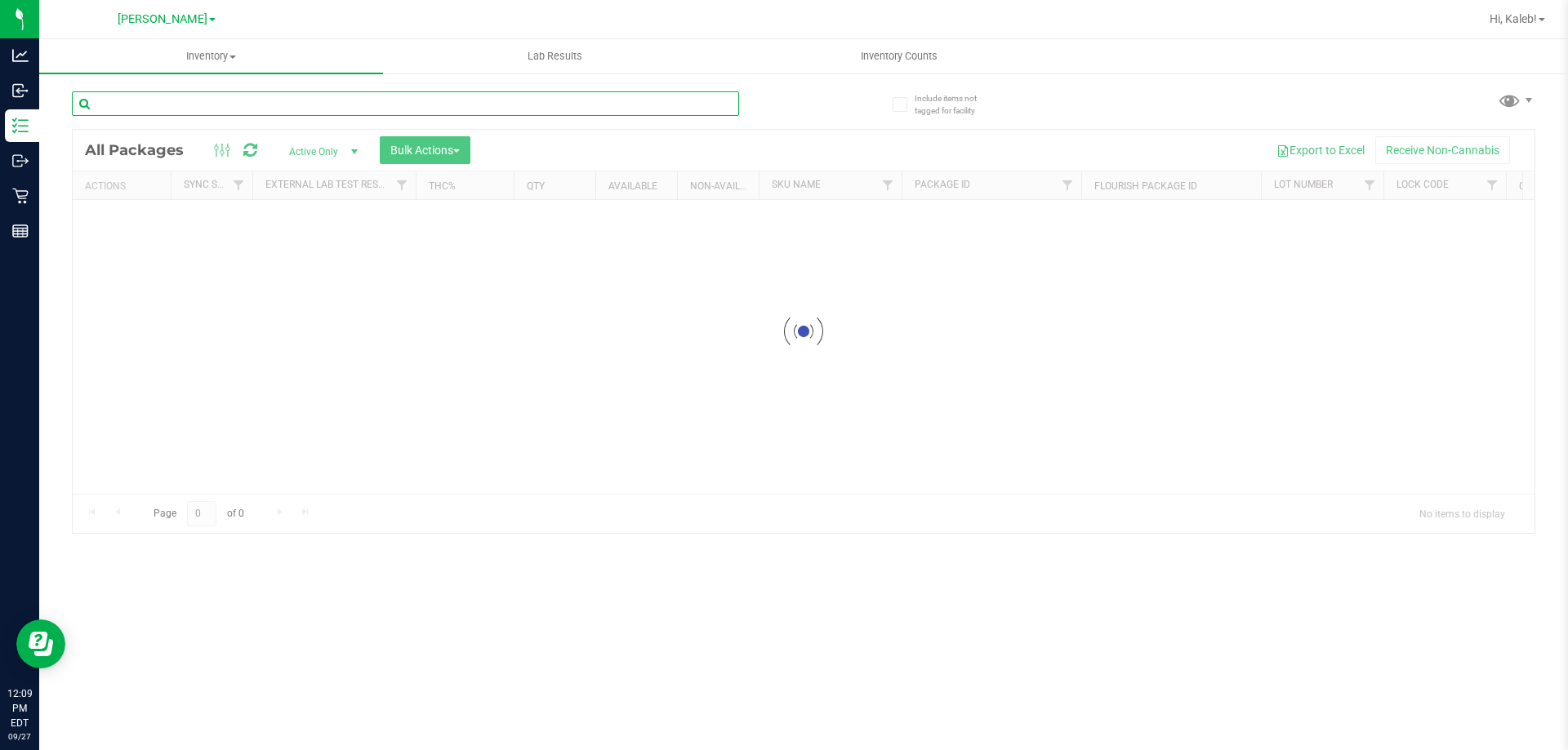
click at [331, 92] on input "text" at bounding box center [405, 103] width 667 height 25
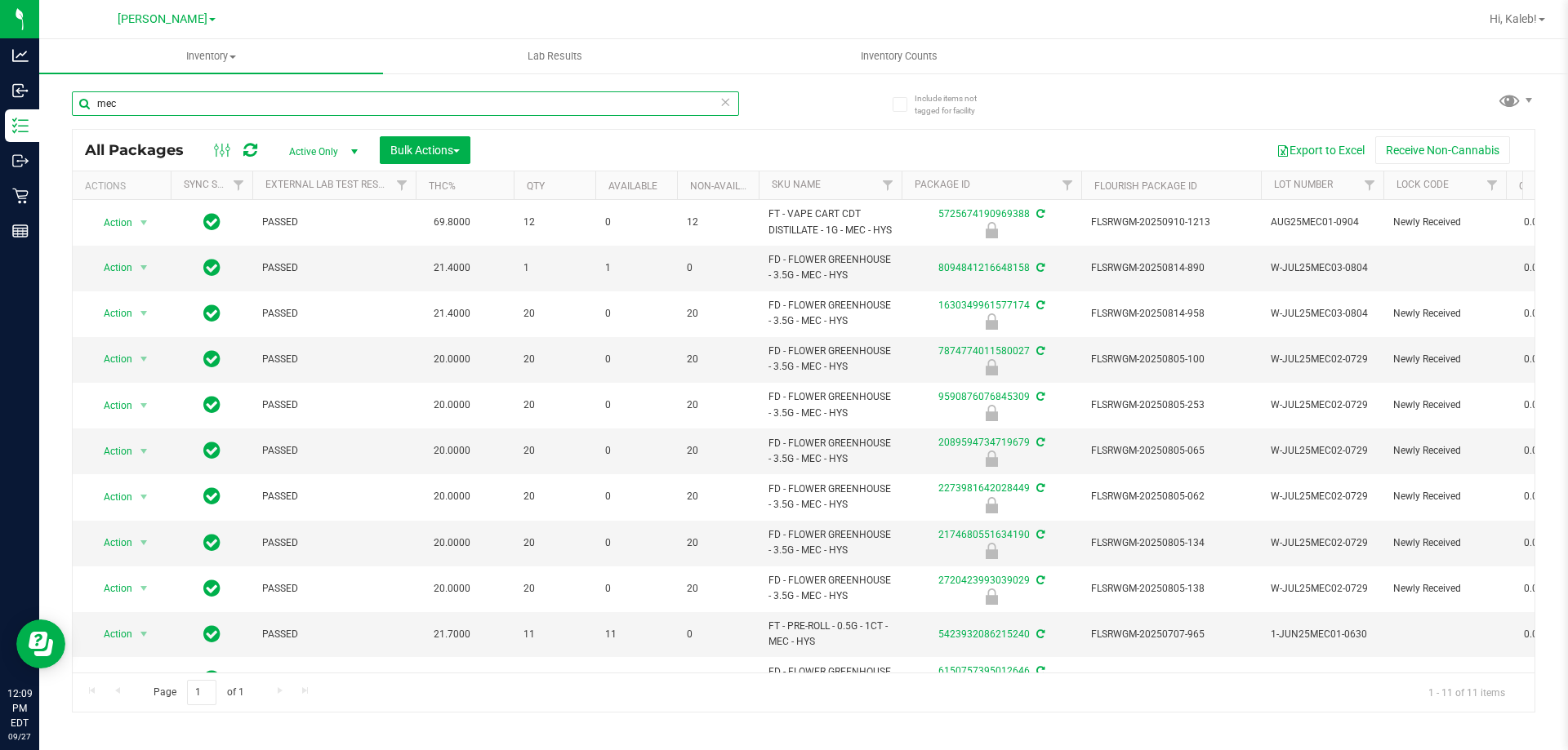
click at [146, 94] on input "mec" at bounding box center [405, 103] width 667 height 25
click at [145, 108] on input "mec" at bounding box center [405, 103] width 667 height 25
type input "2670637799729486"
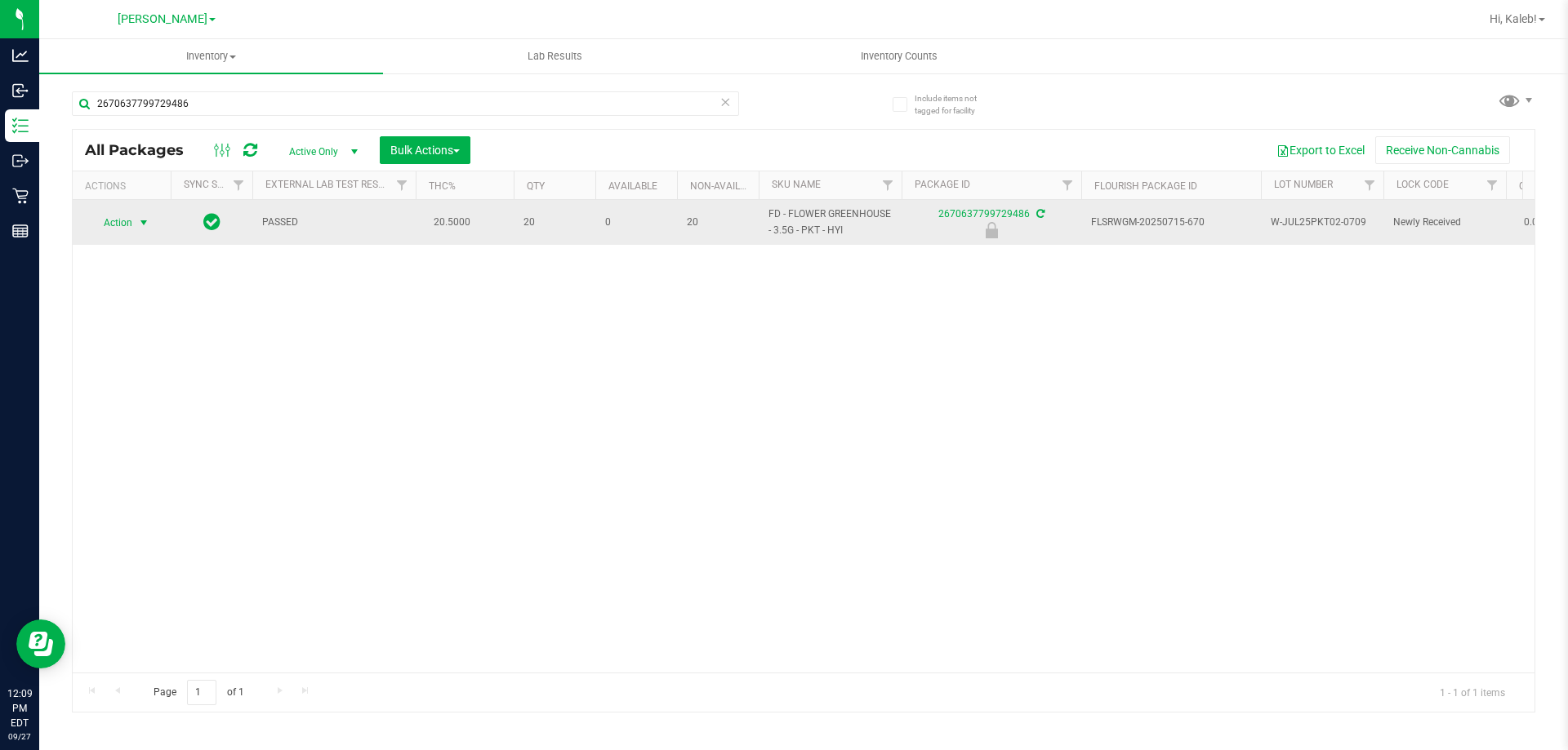
click at [132, 229] on span "Action" at bounding box center [111, 223] width 44 height 23
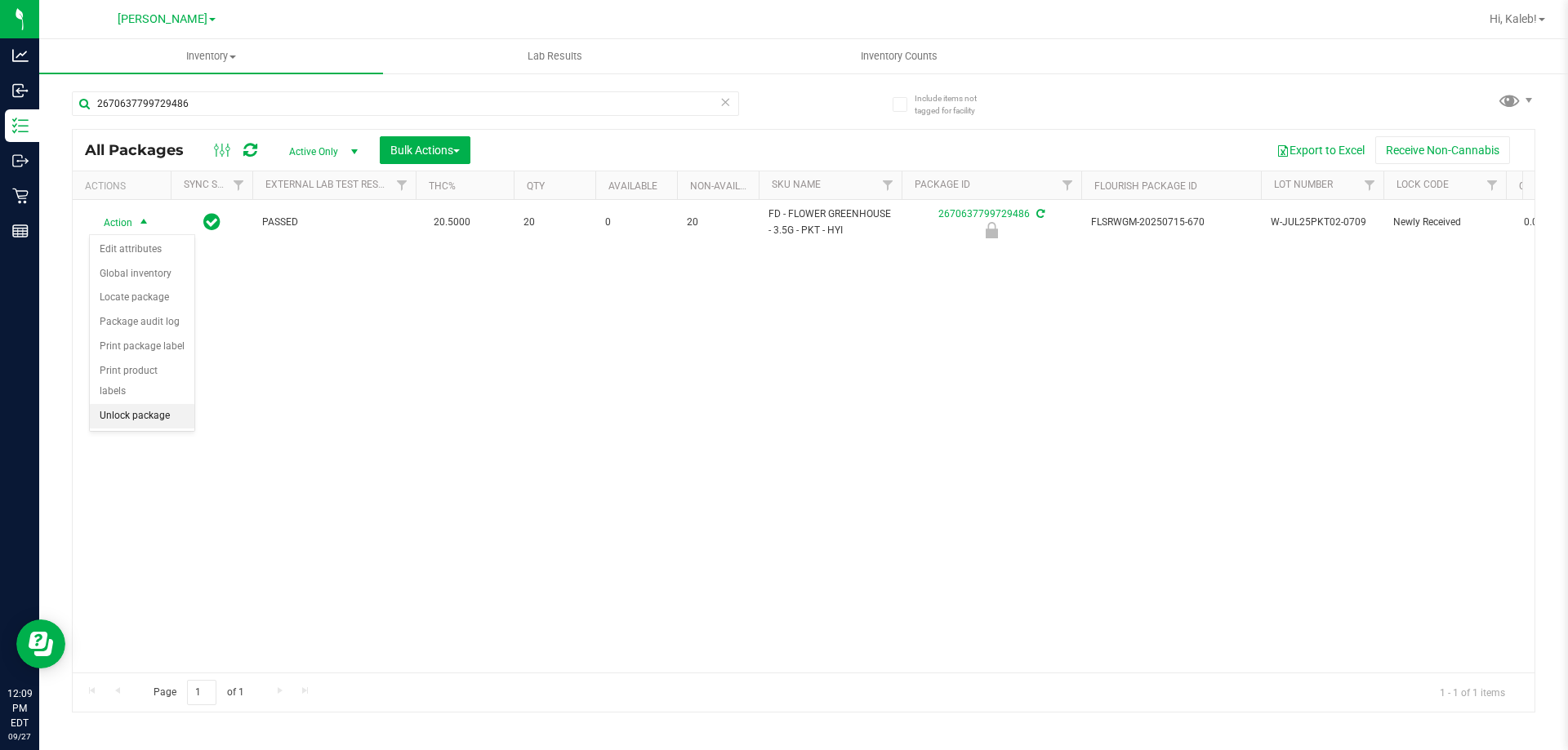
click at [126, 404] on li "Unlock package" at bounding box center [142, 416] width 104 height 25
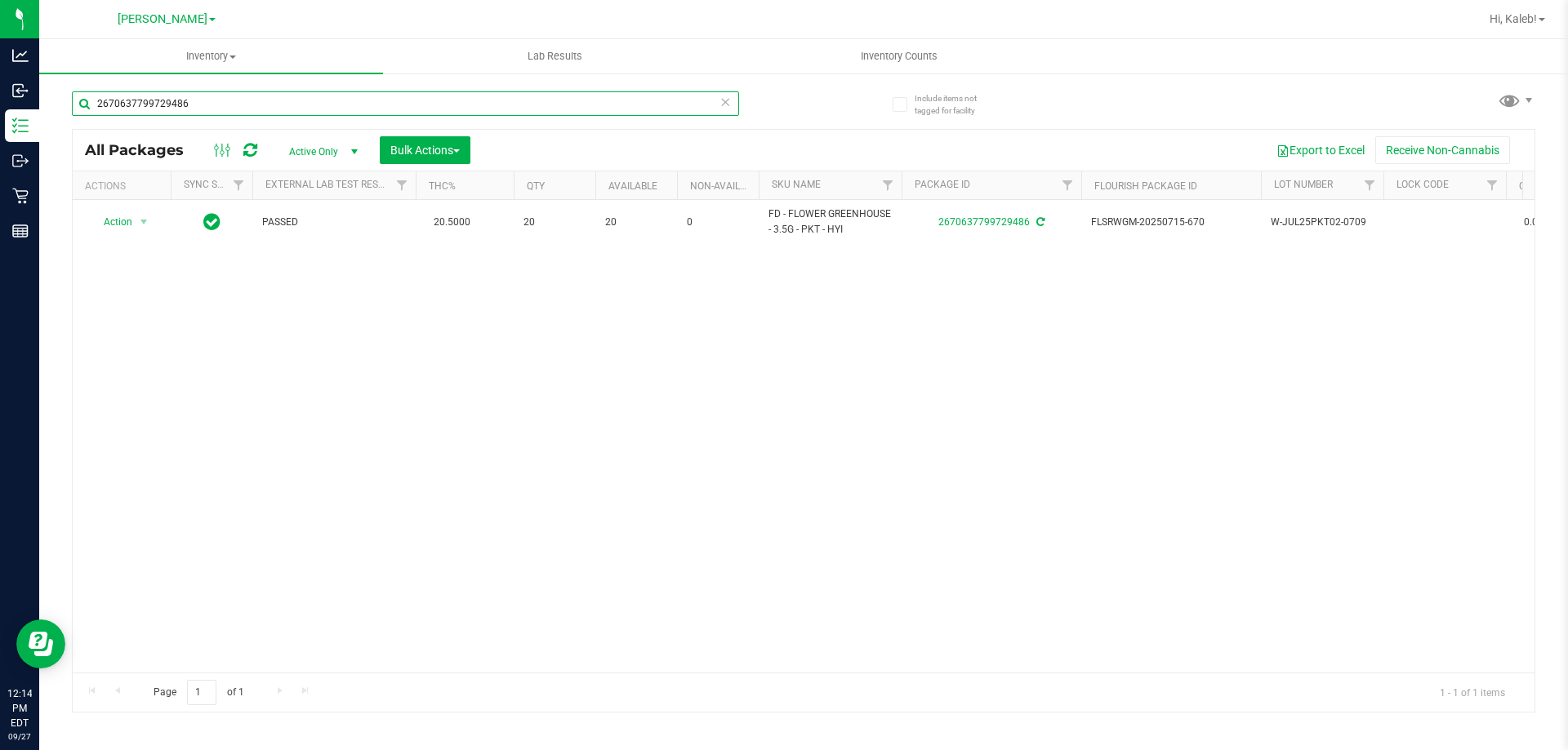
click at [456, 109] on input "2670637799729486" at bounding box center [405, 103] width 667 height 25
type input "75553"
click at [123, 226] on span "Action" at bounding box center [111, 223] width 44 height 23
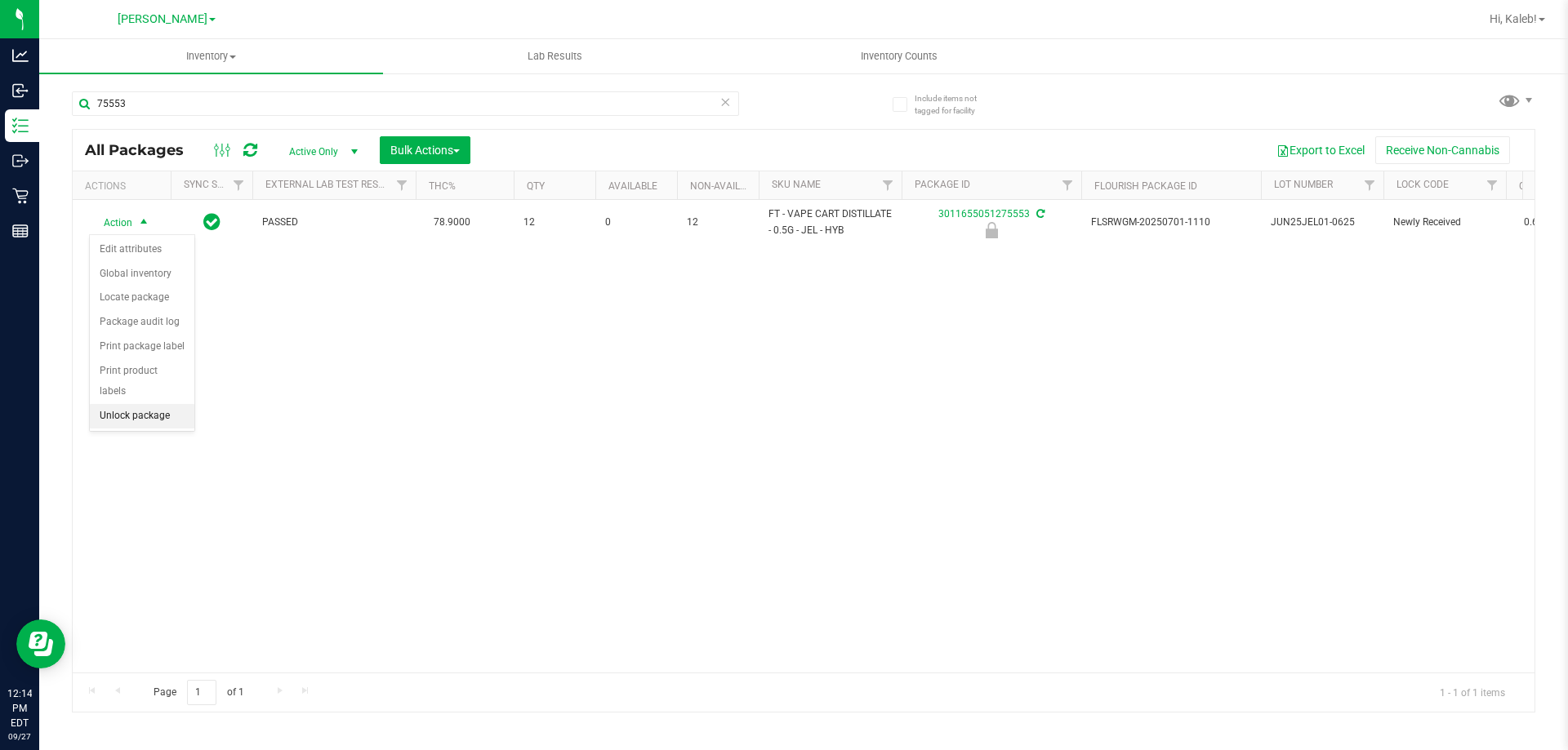
click at [116, 404] on li "Unlock package" at bounding box center [142, 416] width 104 height 25
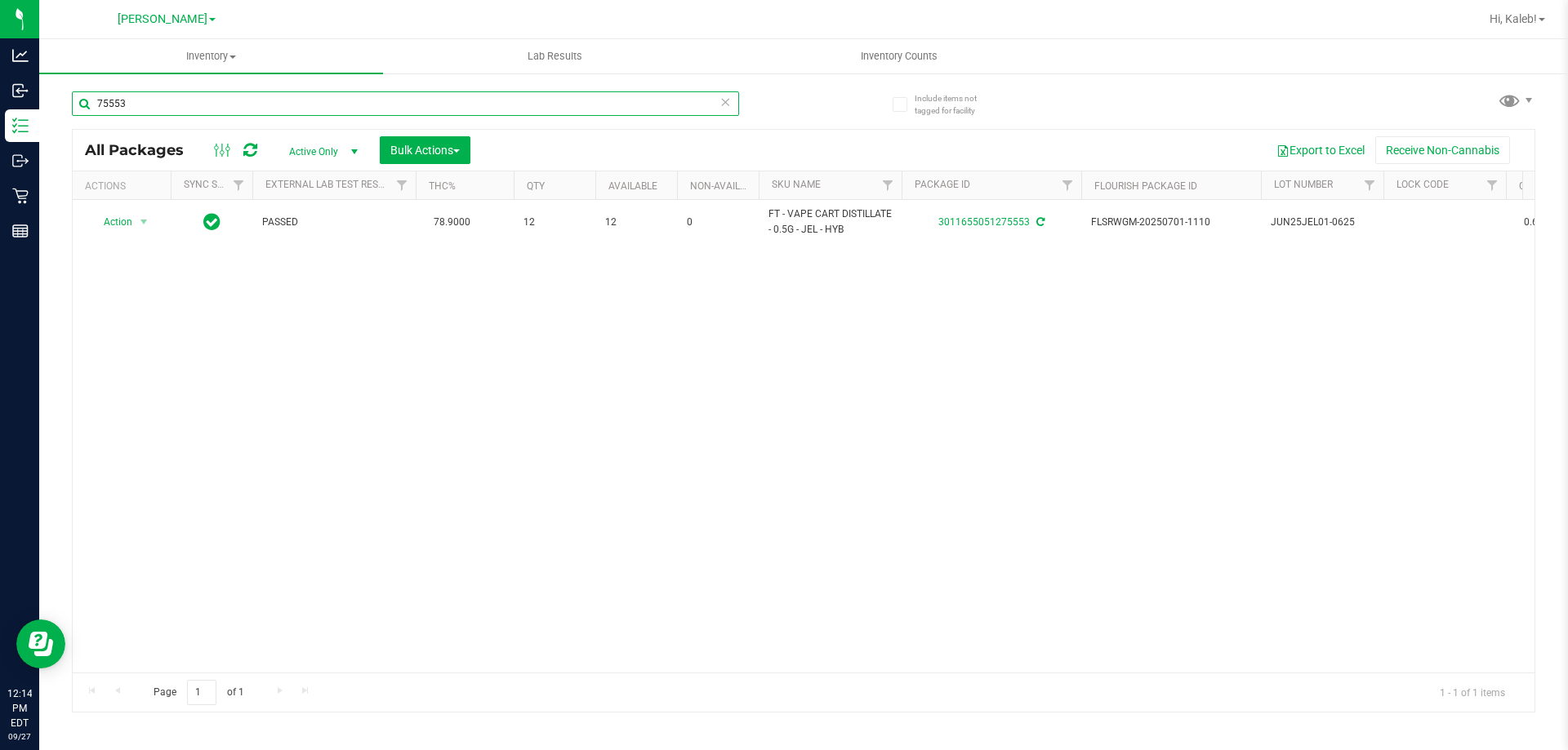
click at [315, 91] on input "75553" at bounding box center [405, 103] width 667 height 25
type input "1070565605291783"
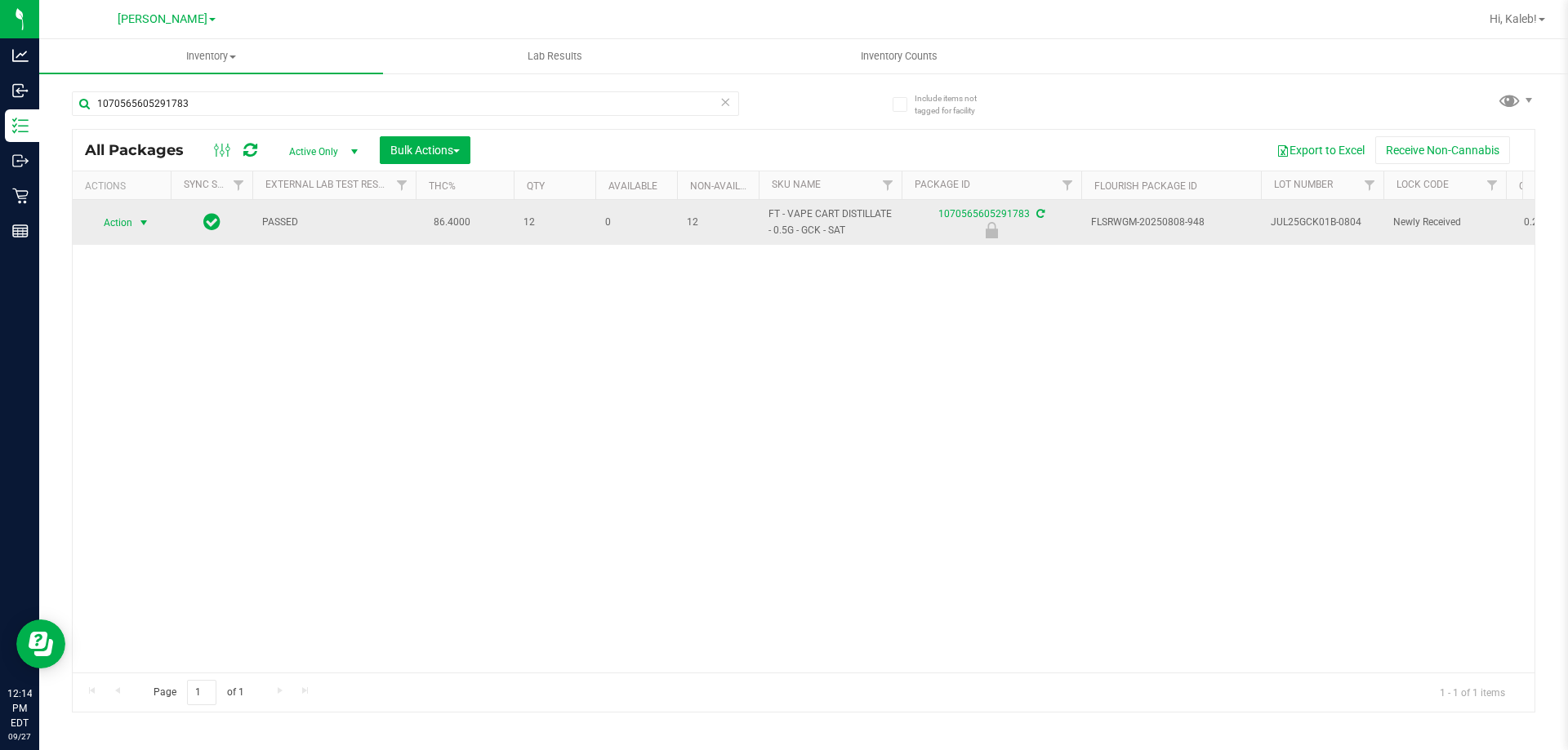
click at [131, 219] on span "Action" at bounding box center [111, 223] width 44 height 23
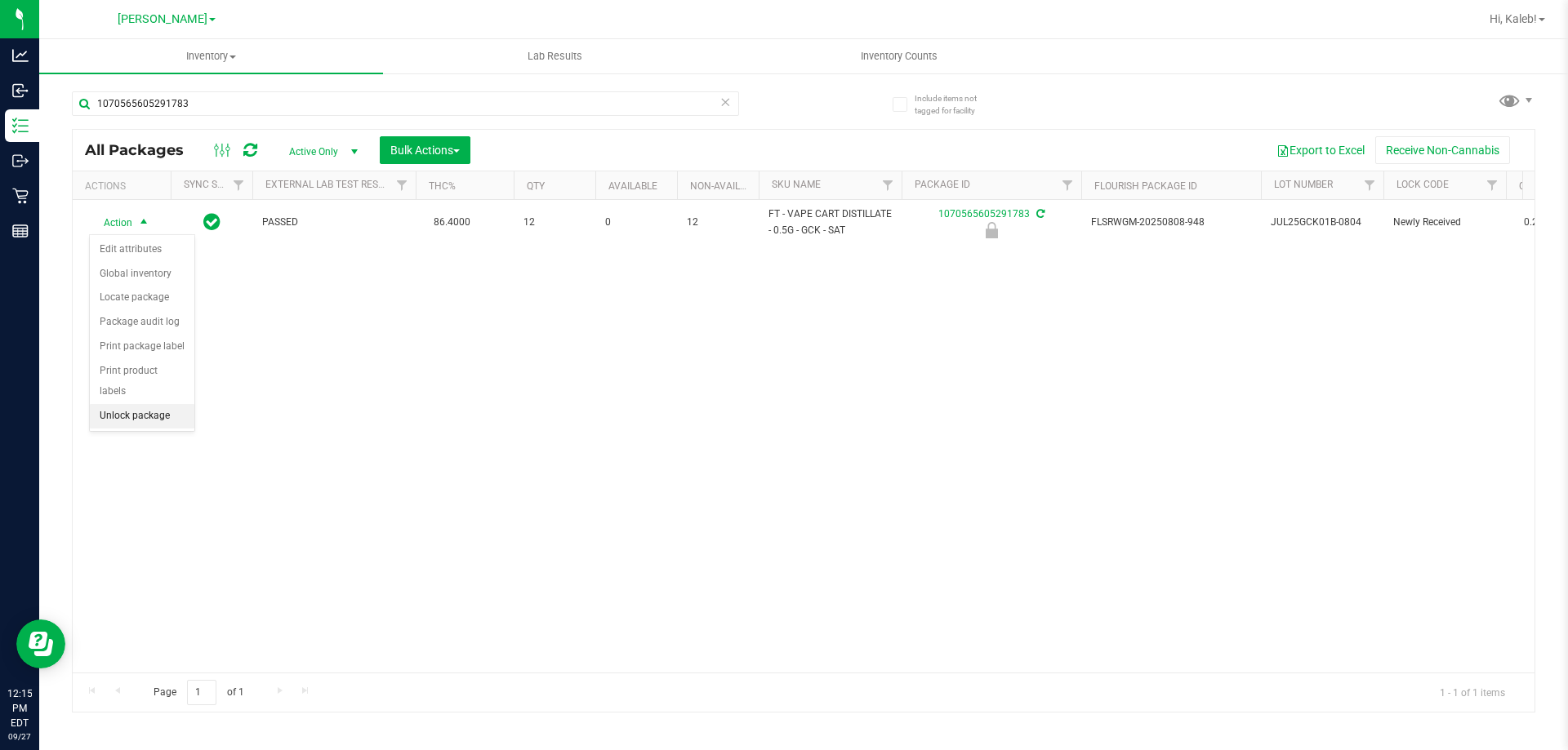
click at [143, 404] on li "Unlock package" at bounding box center [142, 416] width 104 height 25
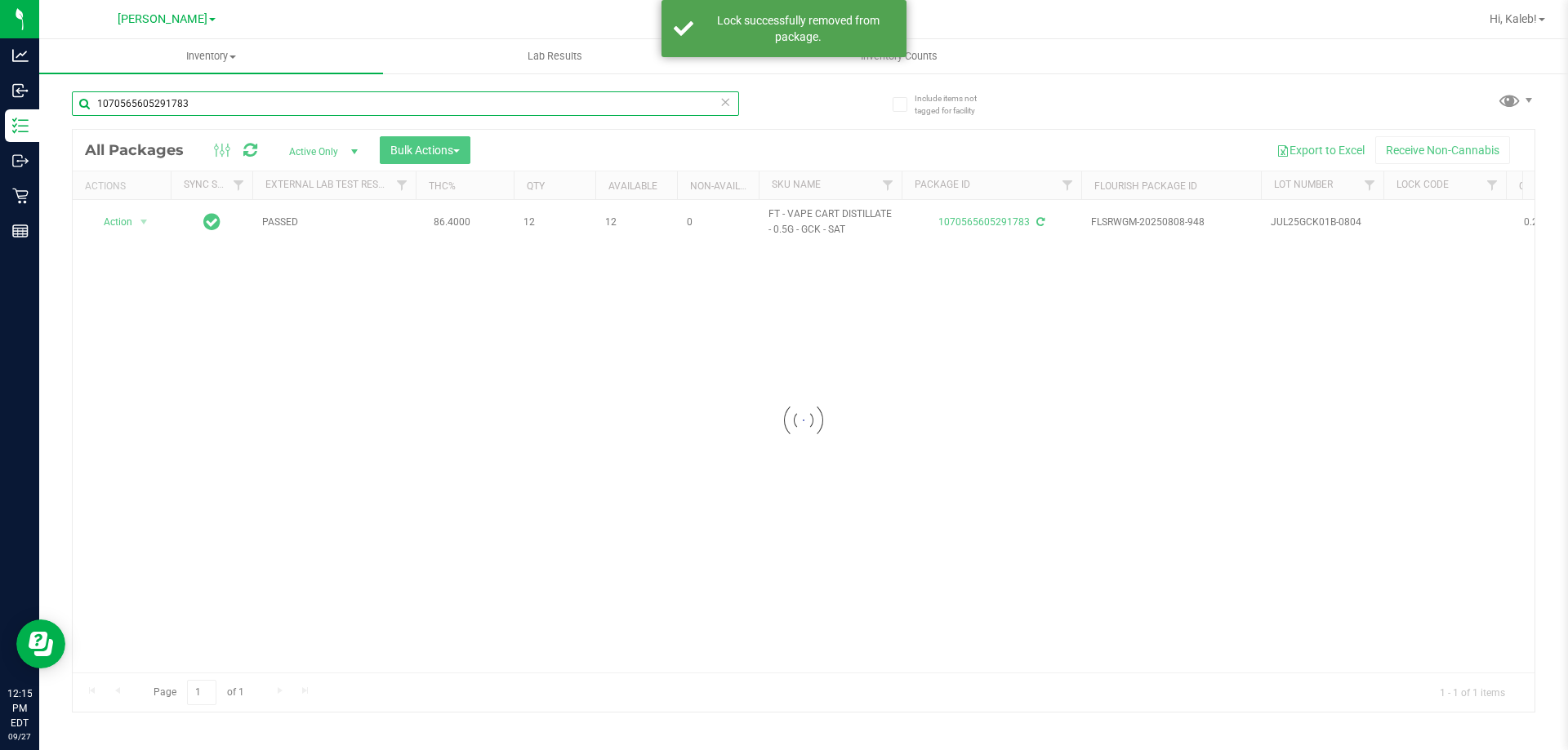
click at [267, 107] on input "1070565605291783" at bounding box center [405, 103] width 667 height 25
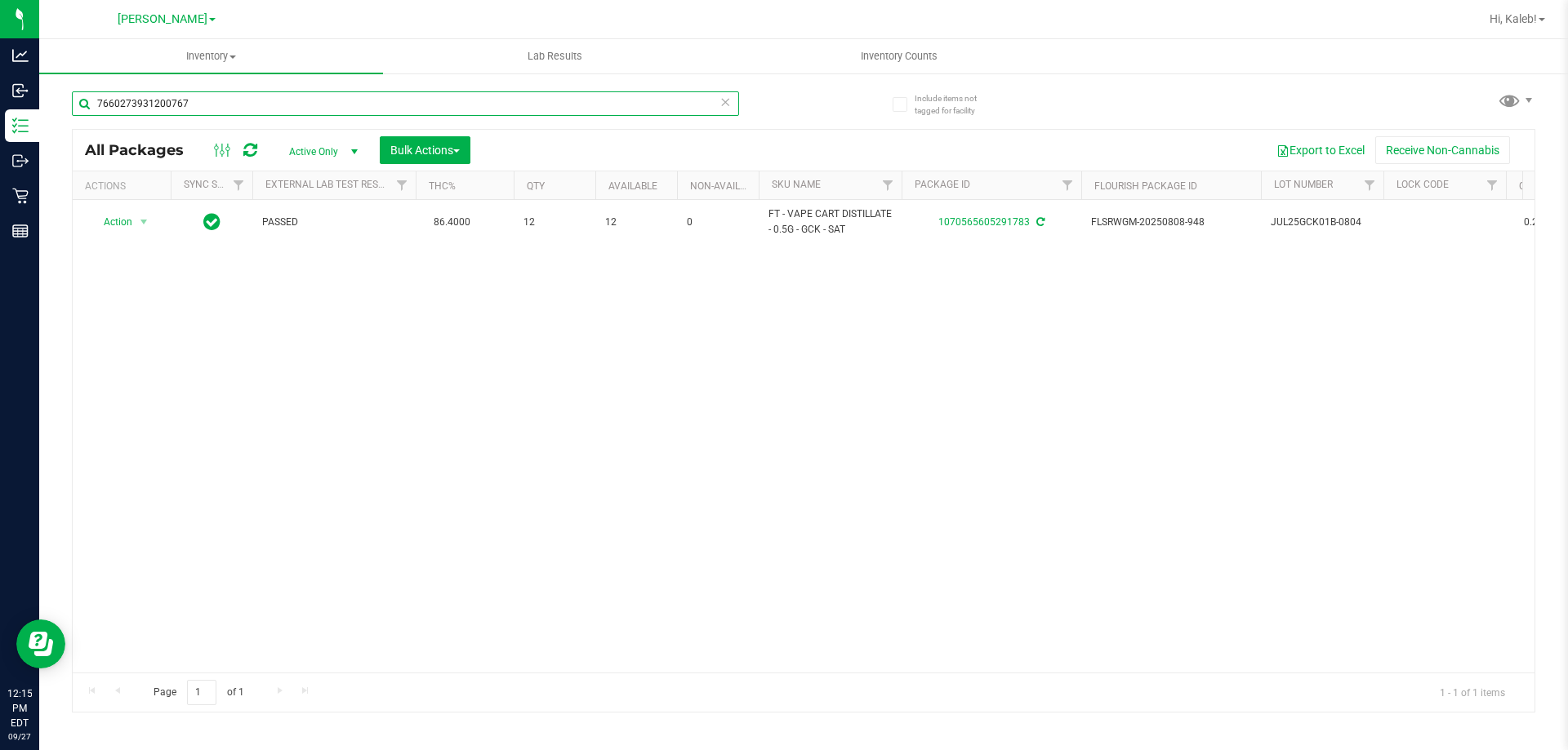
type input "7660273931200767"
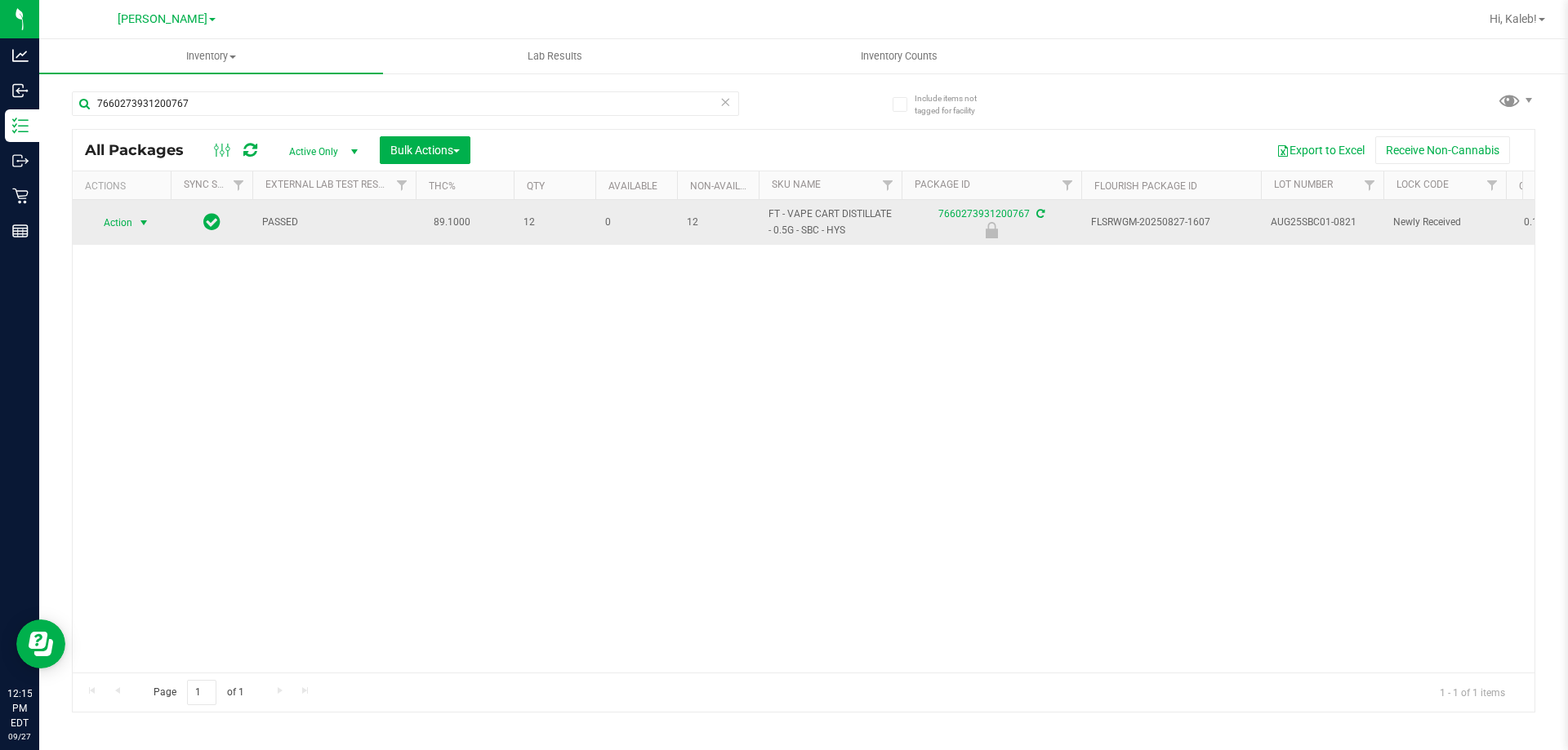
click at [114, 229] on span "Action" at bounding box center [111, 223] width 44 height 23
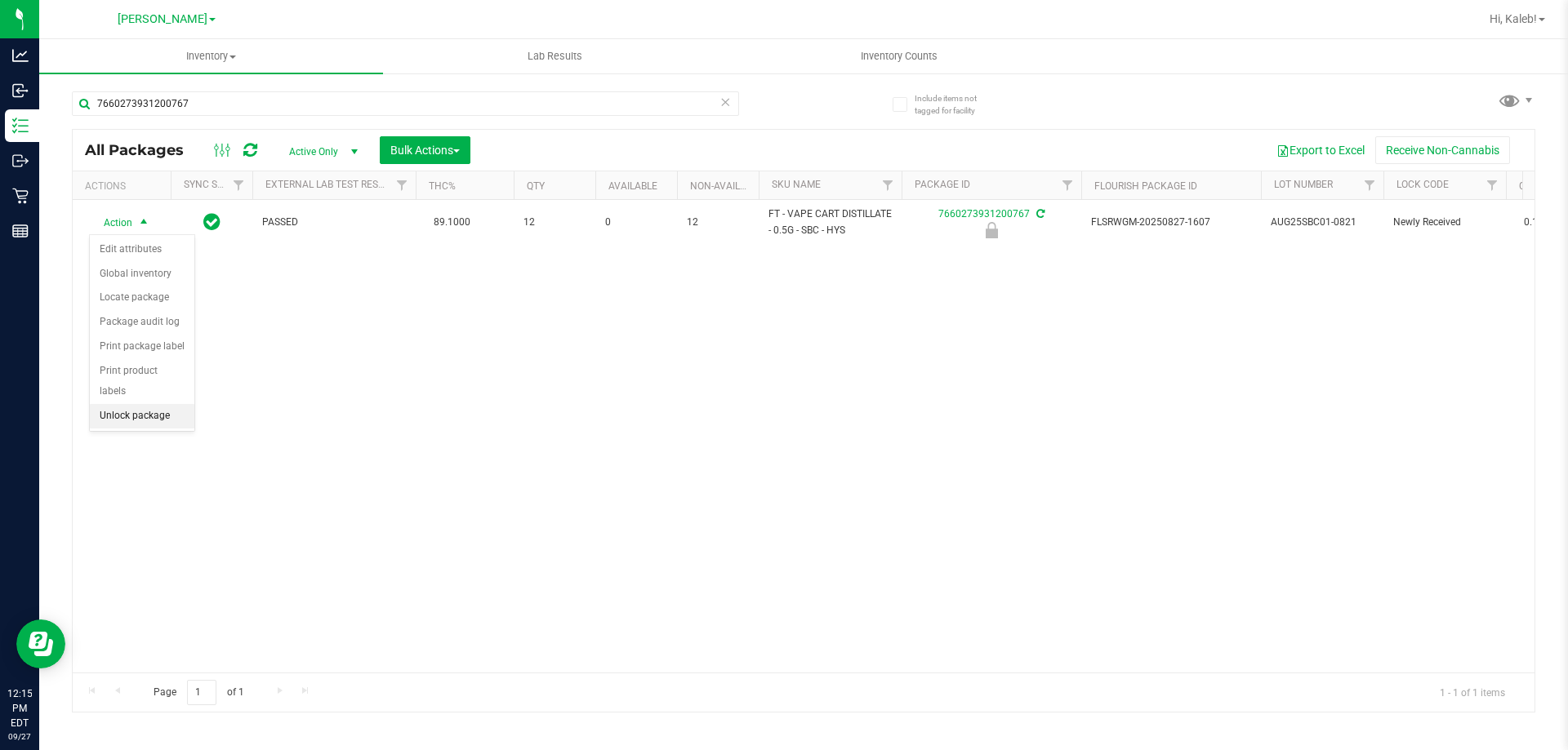
click at [132, 404] on li "Unlock package" at bounding box center [142, 416] width 104 height 25
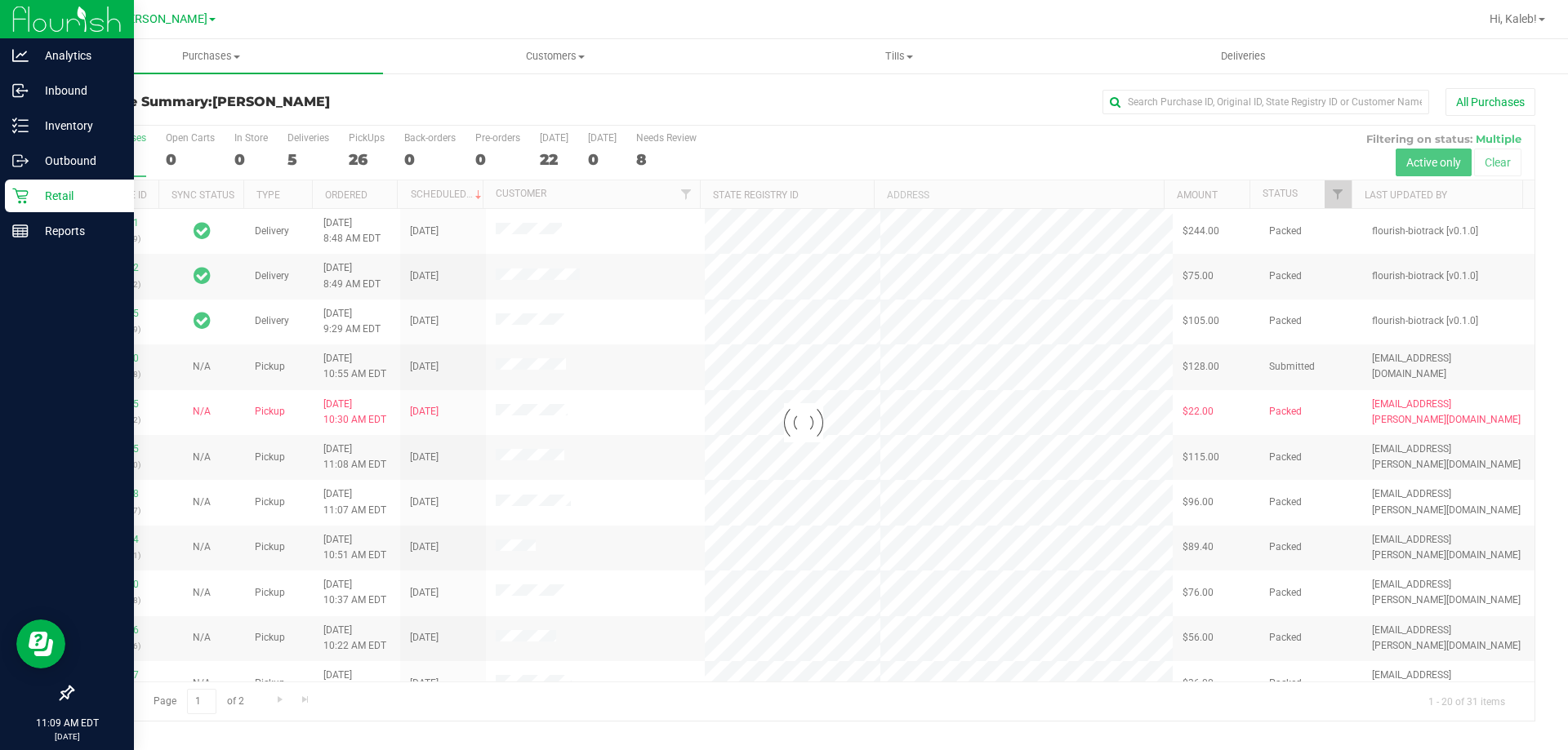
click at [300, 165] on div at bounding box center [803, 423] width 1462 height 595
click at [294, 161] on div at bounding box center [803, 423] width 1462 height 595
click at [294, 161] on div "5" at bounding box center [308, 159] width 42 height 19
click at [0, 0] on input "Deliveries 5" at bounding box center [0, 0] width 0 height 0
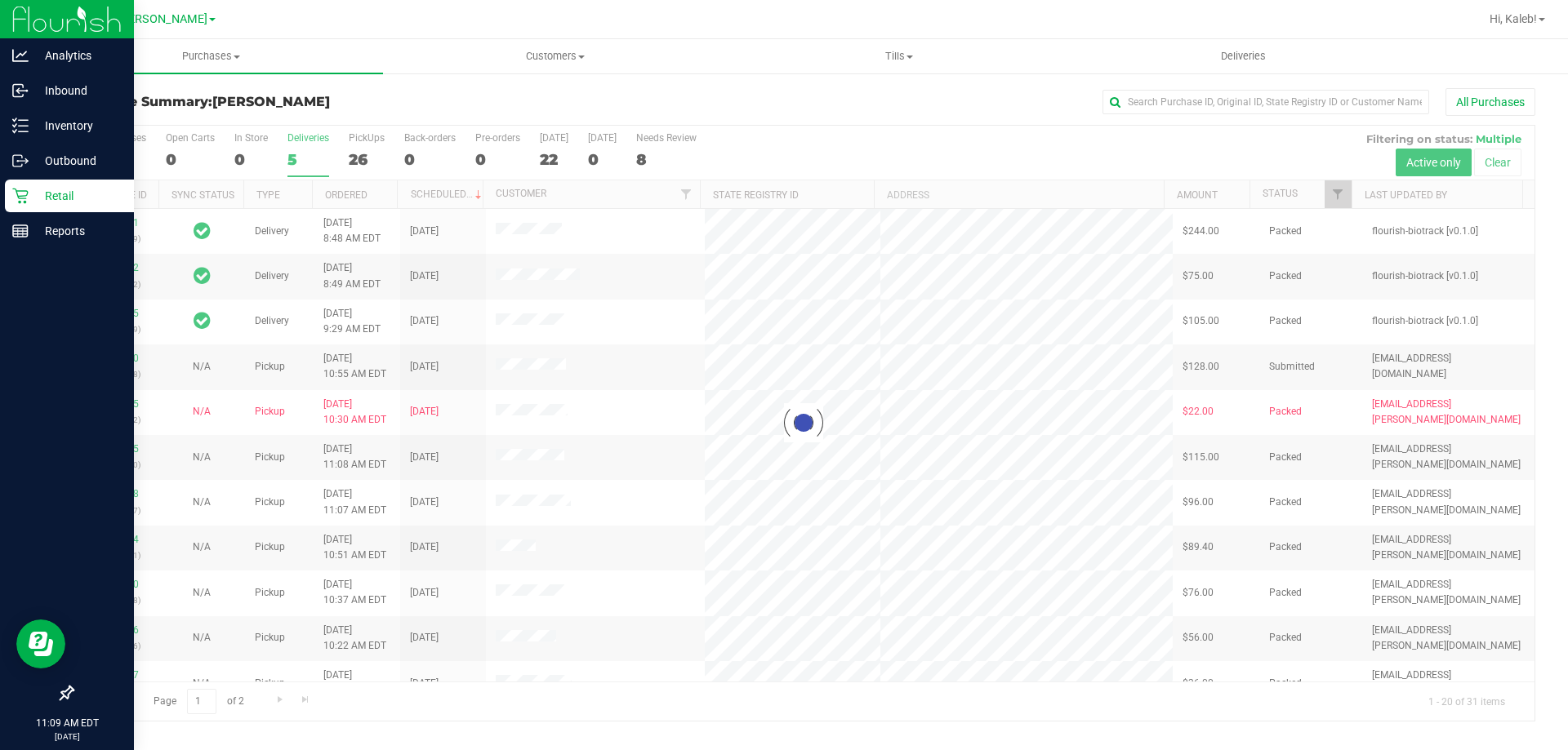
click at [294, 161] on div at bounding box center [803, 423] width 1462 height 595
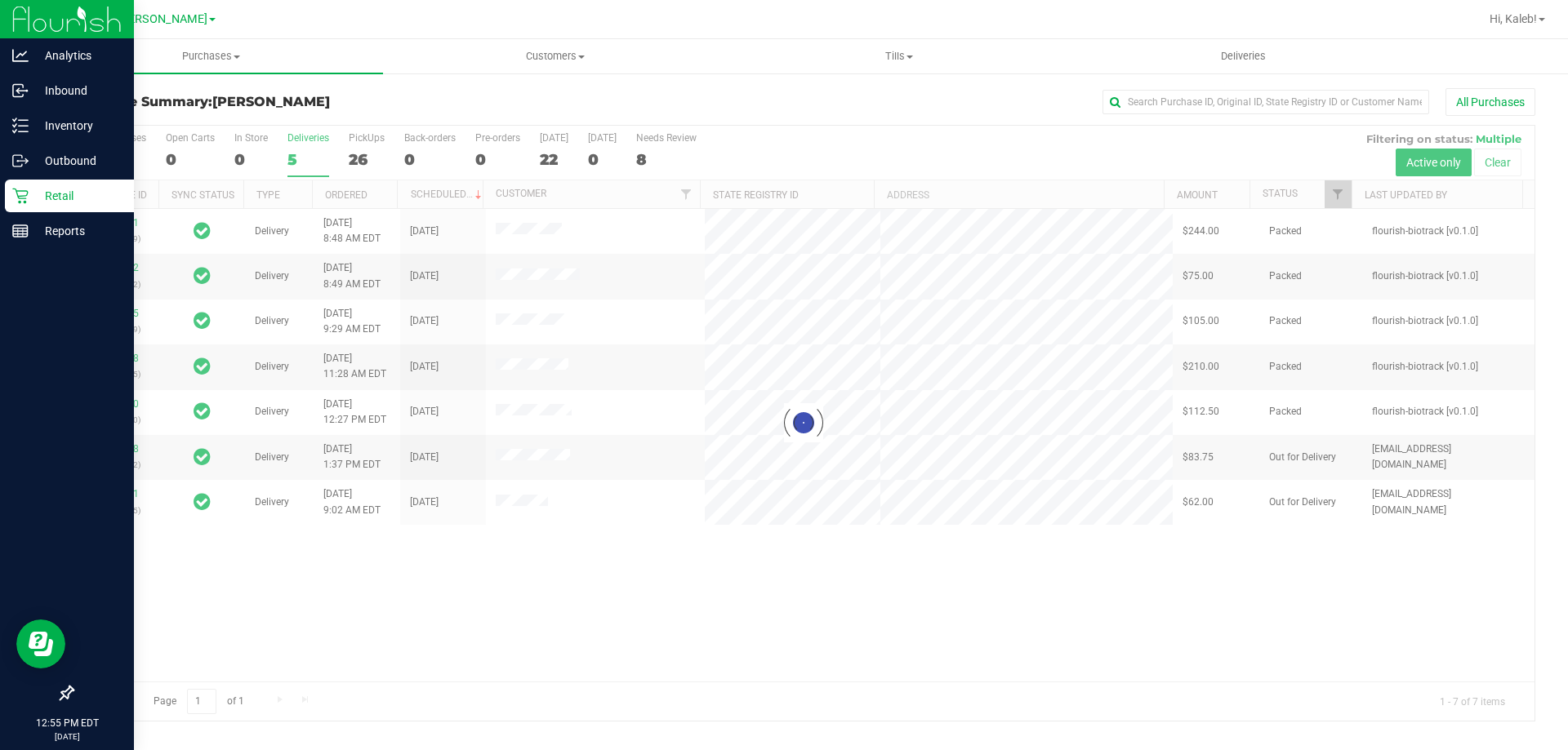
click at [32, 195] on p "Retail" at bounding box center [77, 195] width 98 height 20
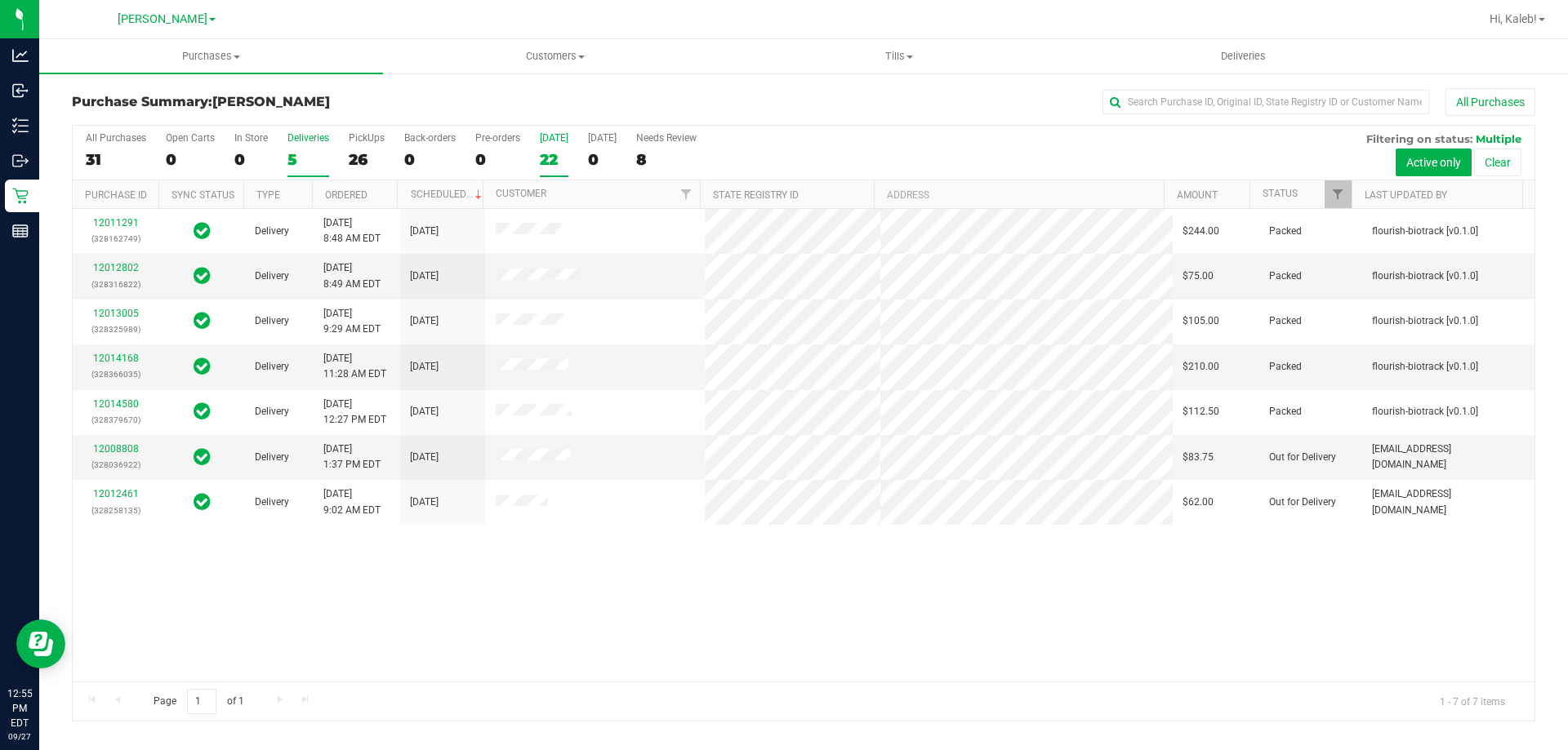
click at [543, 147] on label "Today 22" at bounding box center [554, 154] width 28 height 45
click at [0, 0] on input "Today 22" at bounding box center [0, 0] width 0 height 0
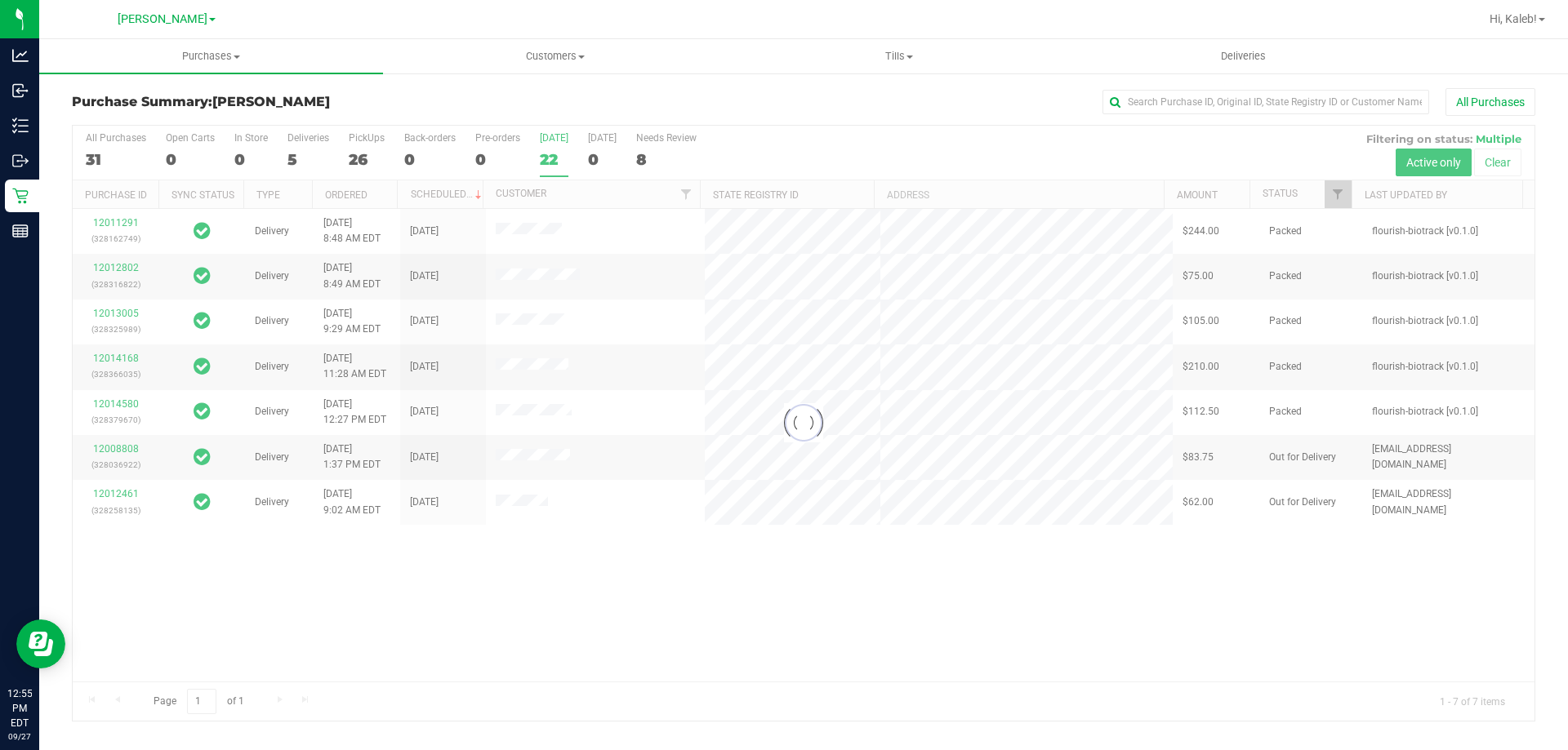
click at [543, 147] on div at bounding box center [803, 423] width 1462 height 595
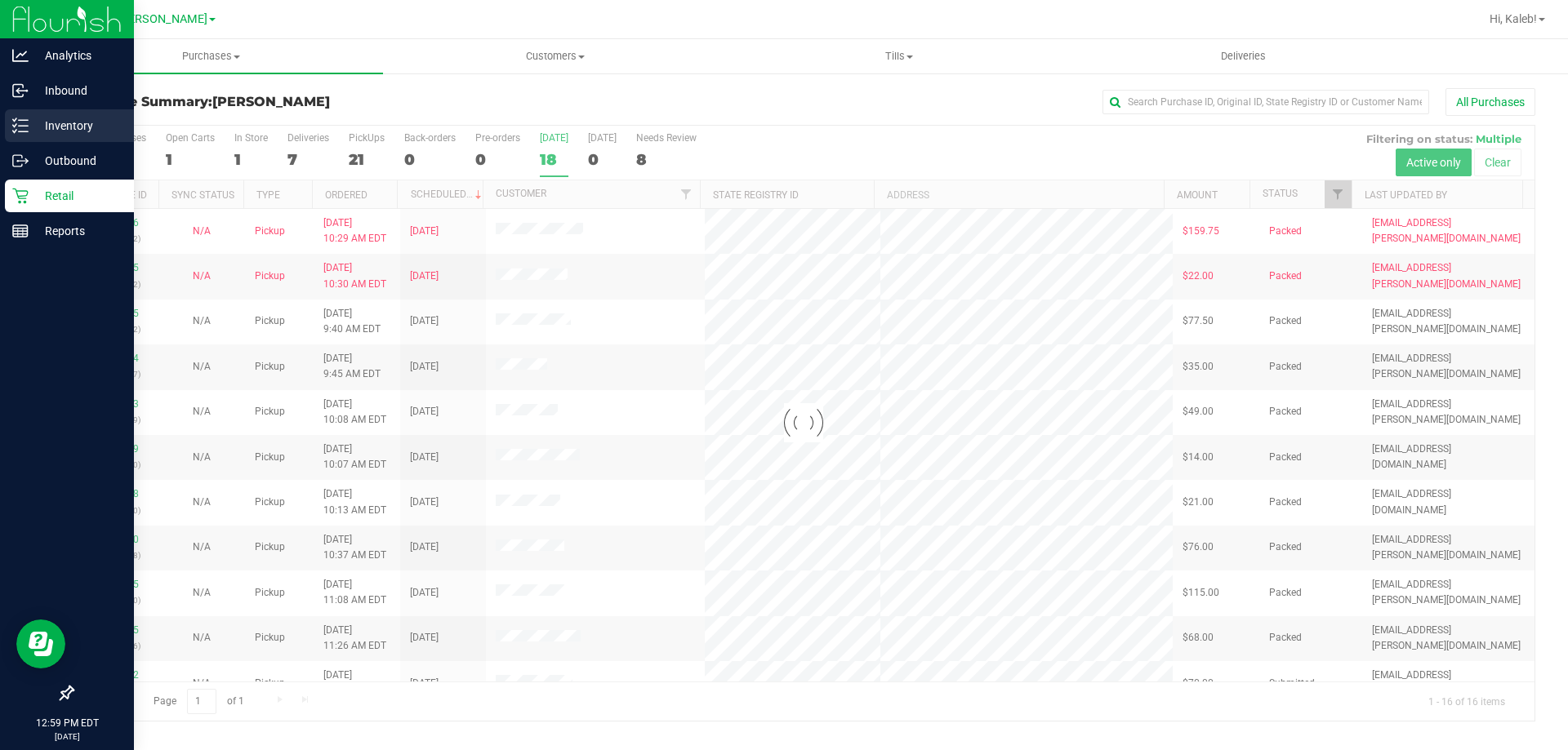
click at [14, 119] on icon at bounding box center [20, 125] width 16 height 16
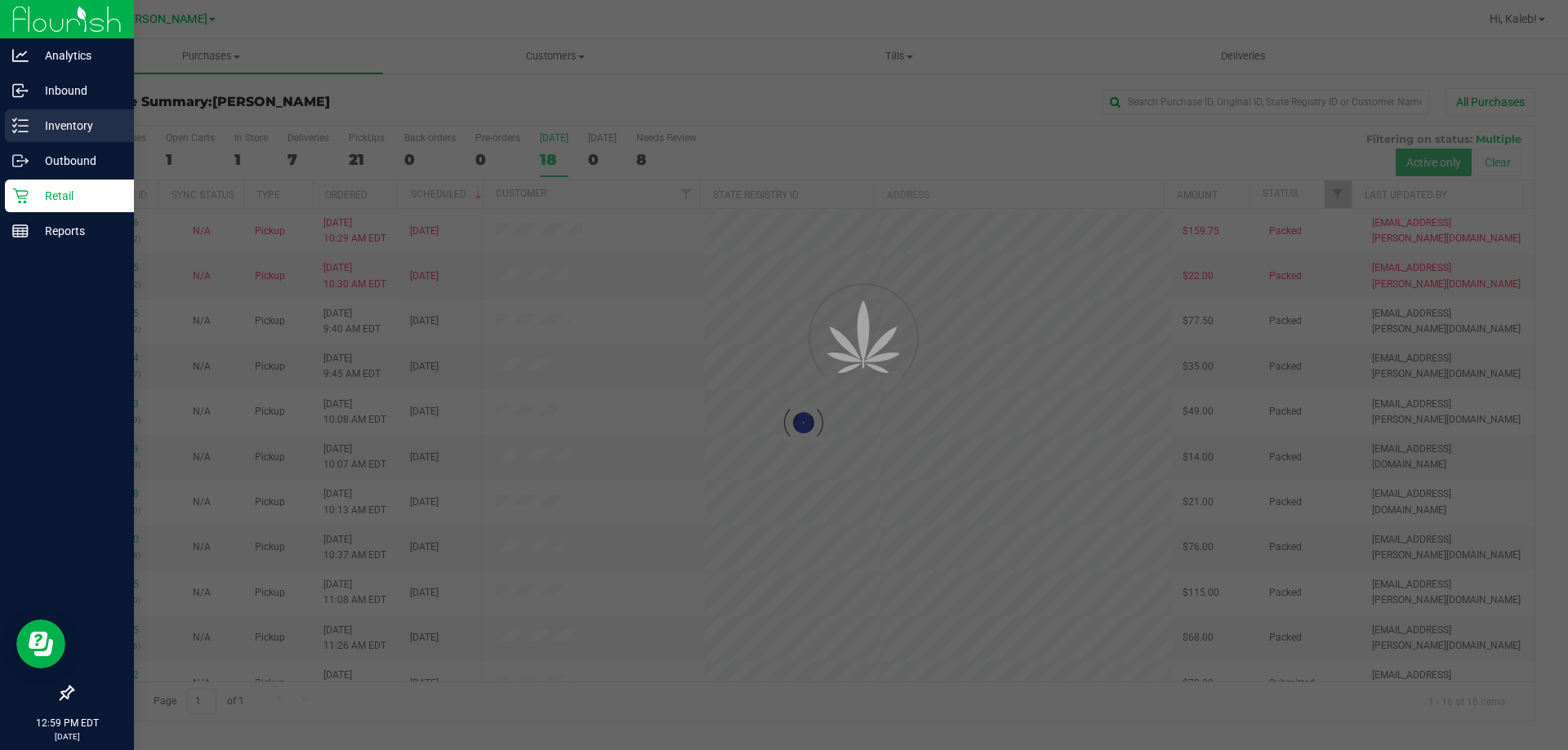
click at [14, 119] on icon at bounding box center [20, 125] width 16 height 16
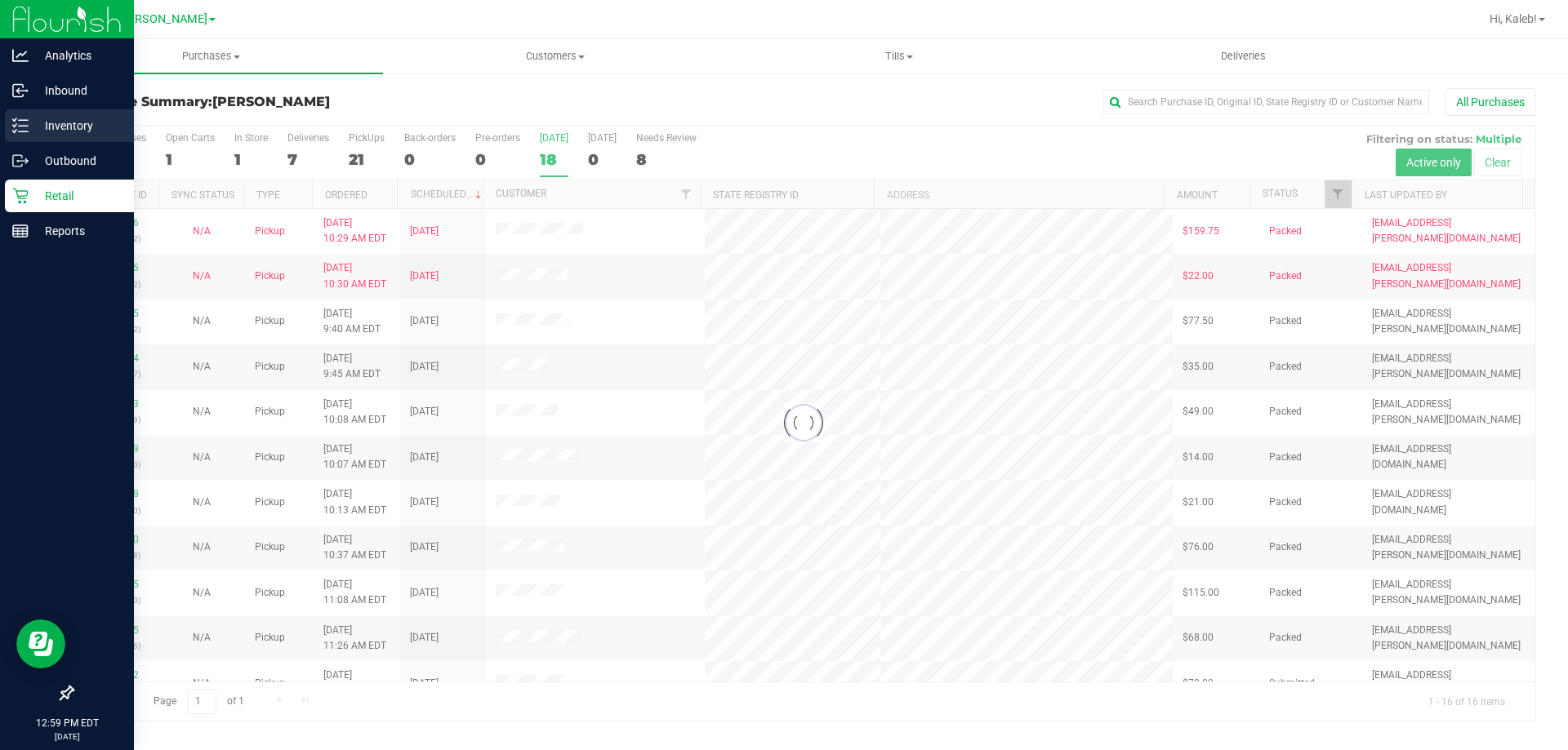
click at [28, 116] on p "Inventory" at bounding box center [77, 125] width 98 height 20
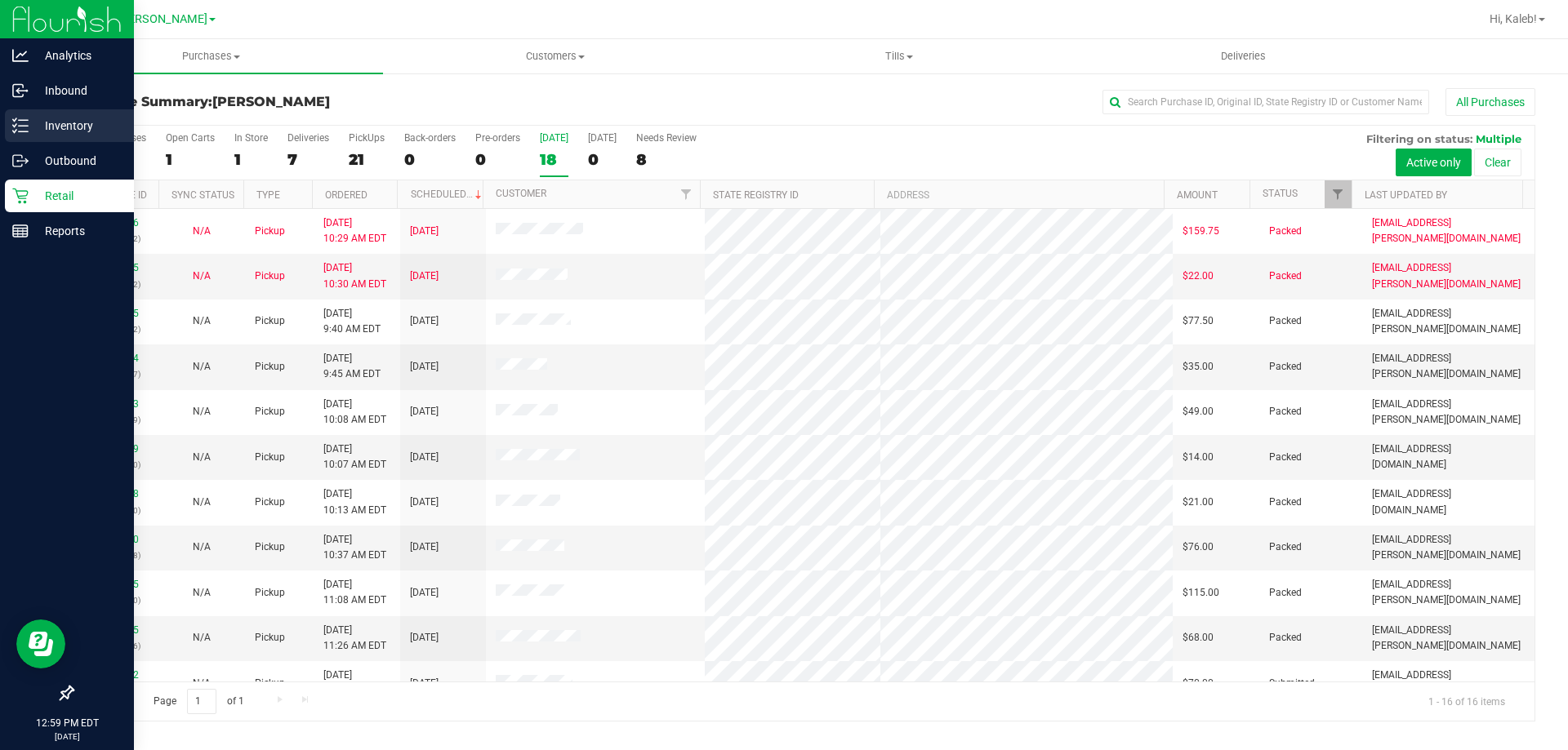
click at [24, 119] on icon at bounding box center [20, 125] width 16 height 16
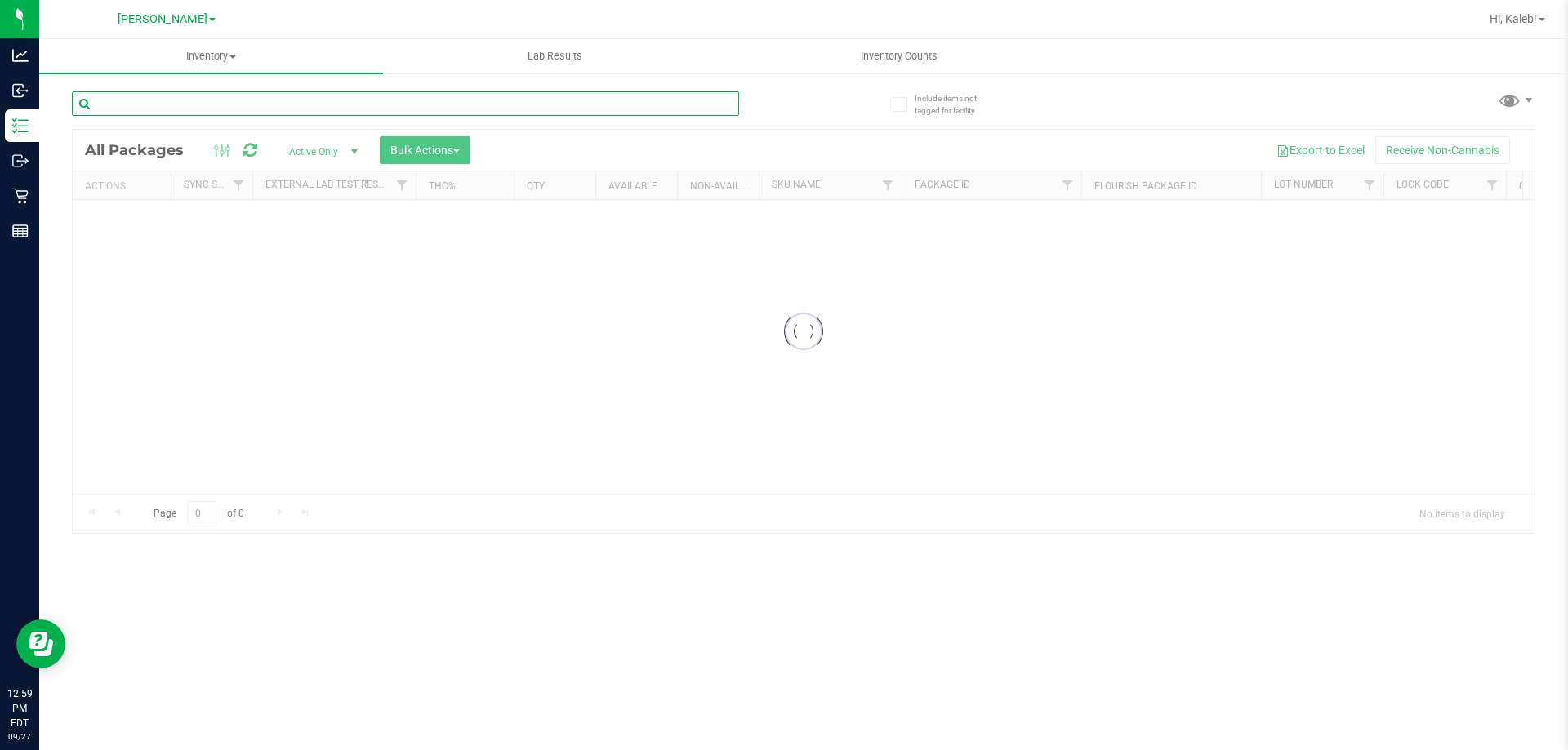
click at [322, 102] on input "text" at bounding box center [405, 103] width 667 height 25
type input "3212466875130752"
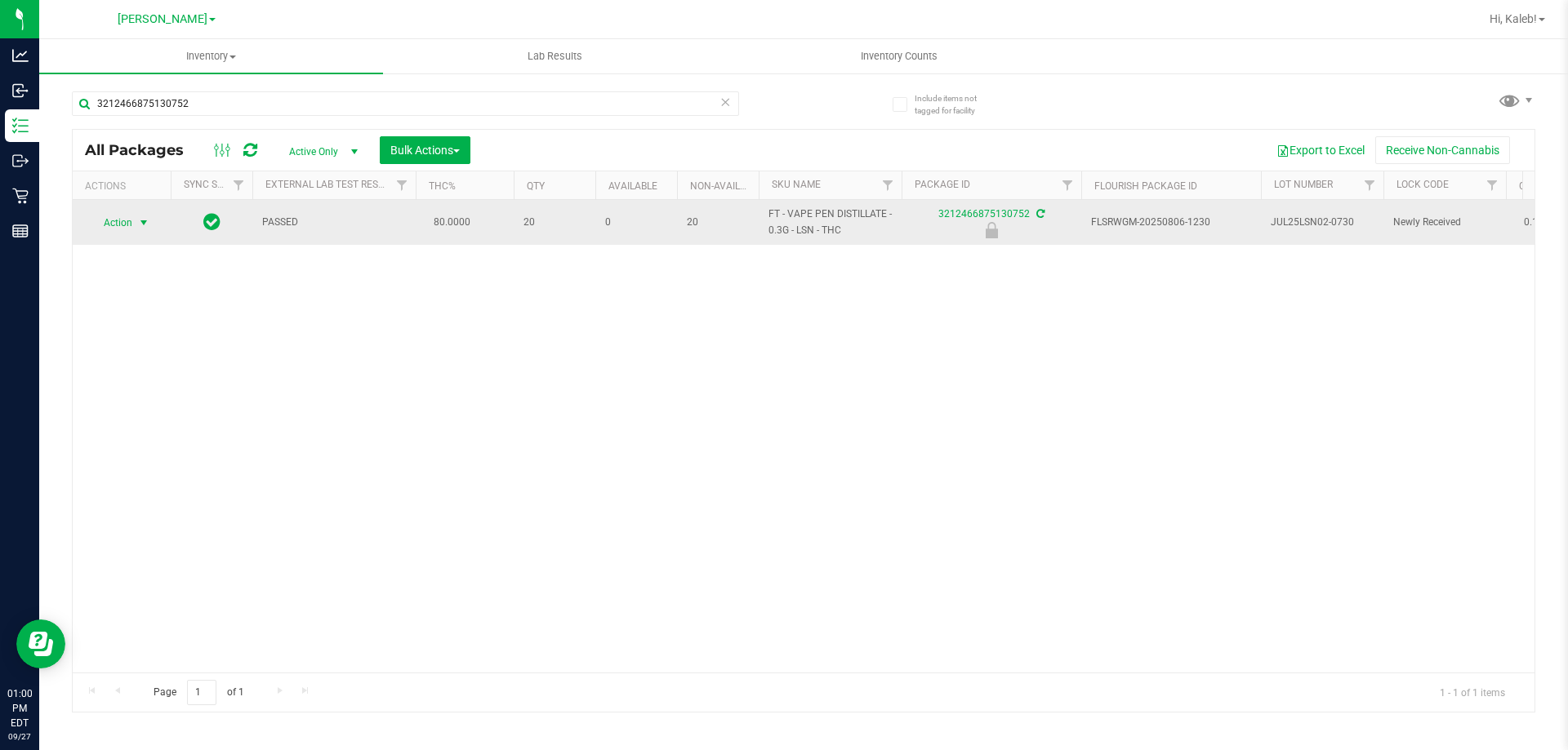
click at [143, 213] on span "select" at bounding box center [144, 223] width 21 height 23
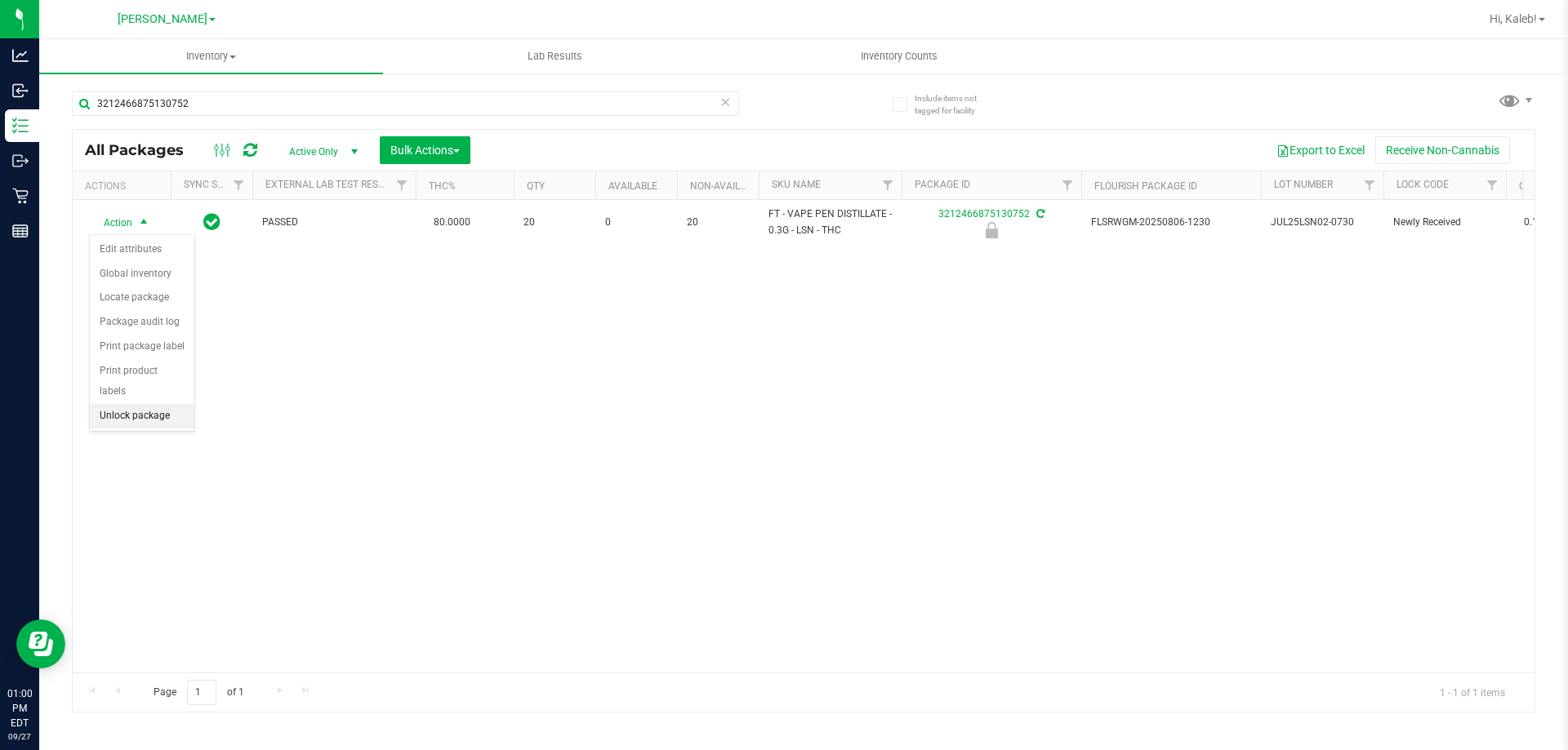
click at [165, 404] on li "Unlock package" at bounding box center [142, 416] width 104 height 25
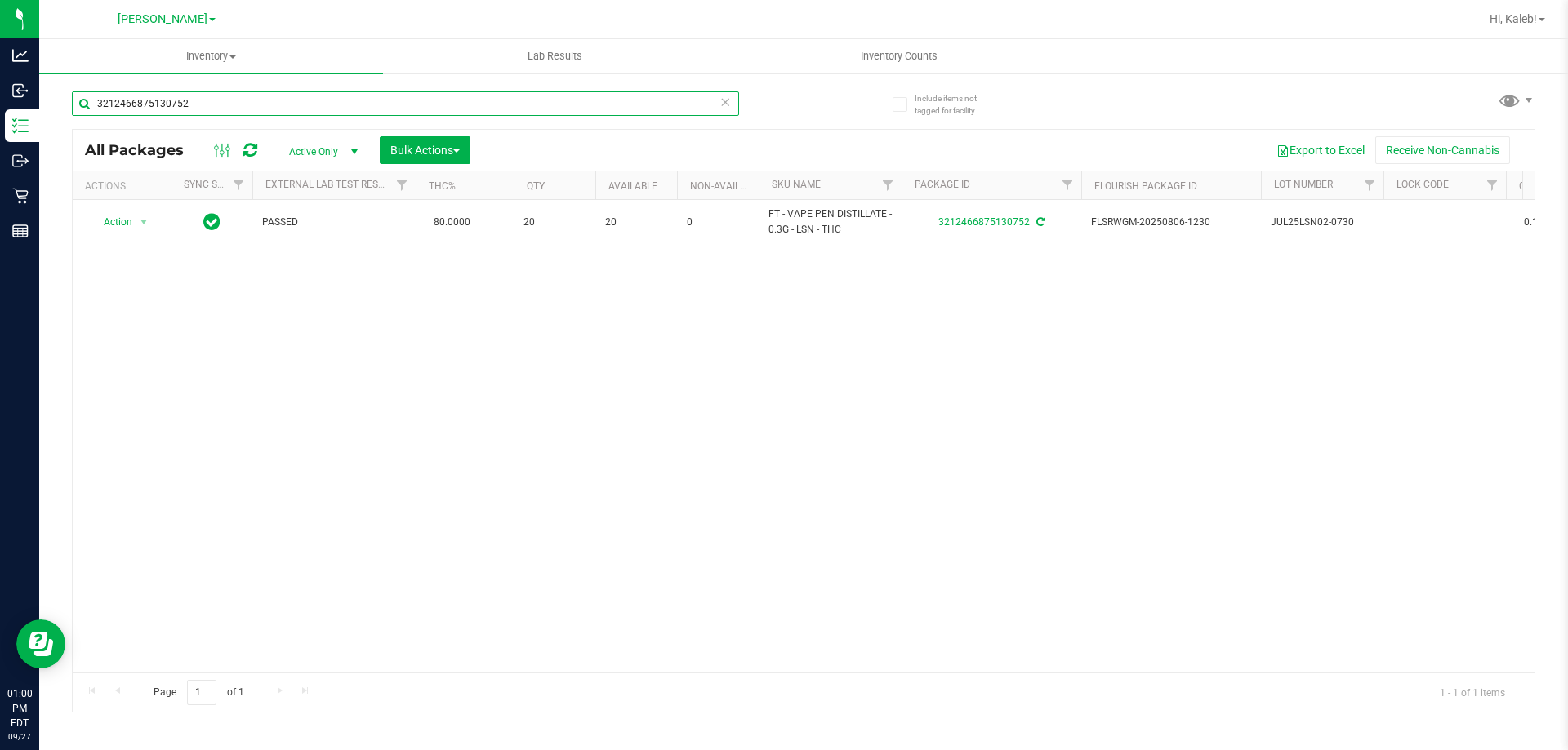
click at [334, 109] on input "3212466875130752" at bounding box center [405, 103] width 667 height 25
type input "5473331100451030"
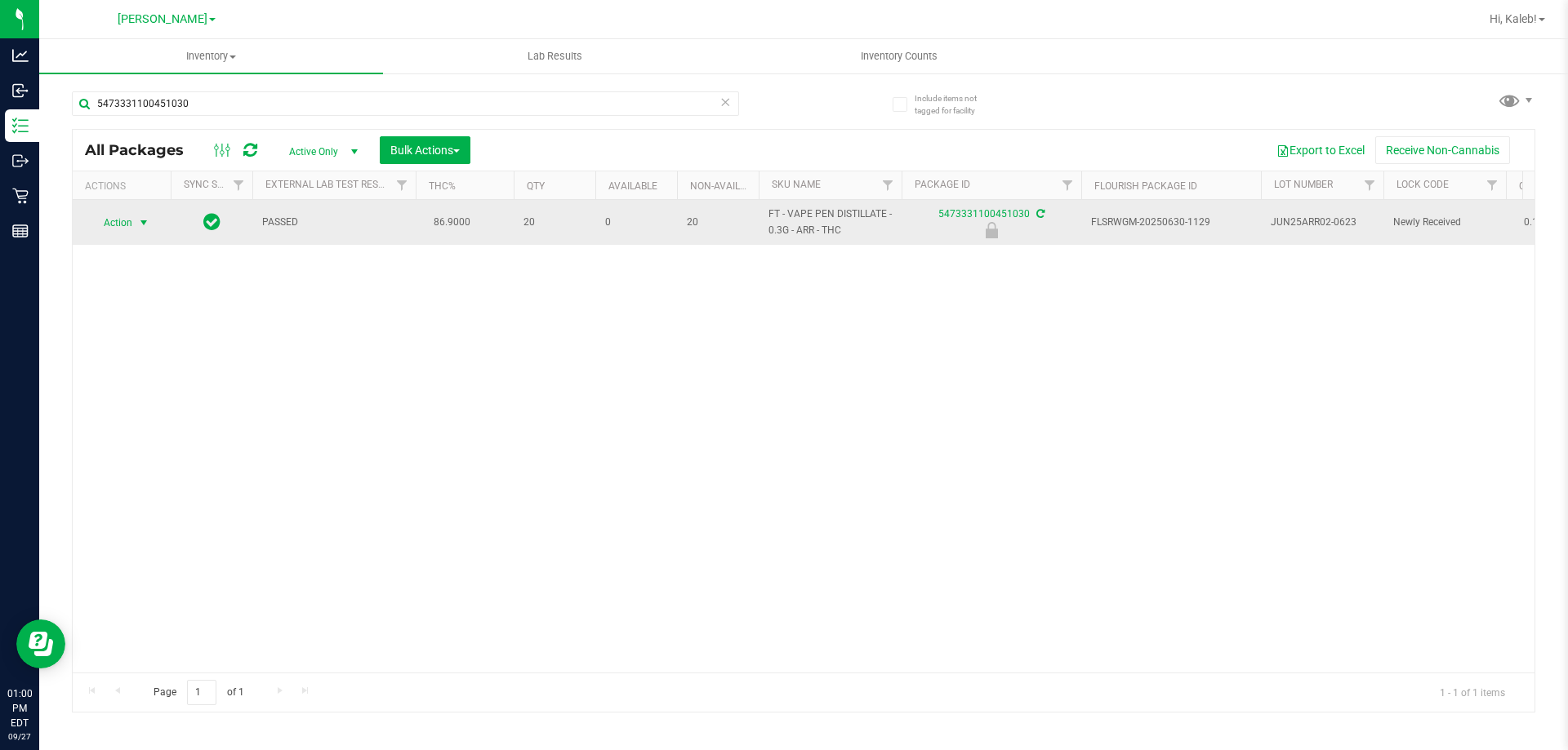
click at [135, 226] on span "select" at bounding box center [144, 223] width 21 height 23
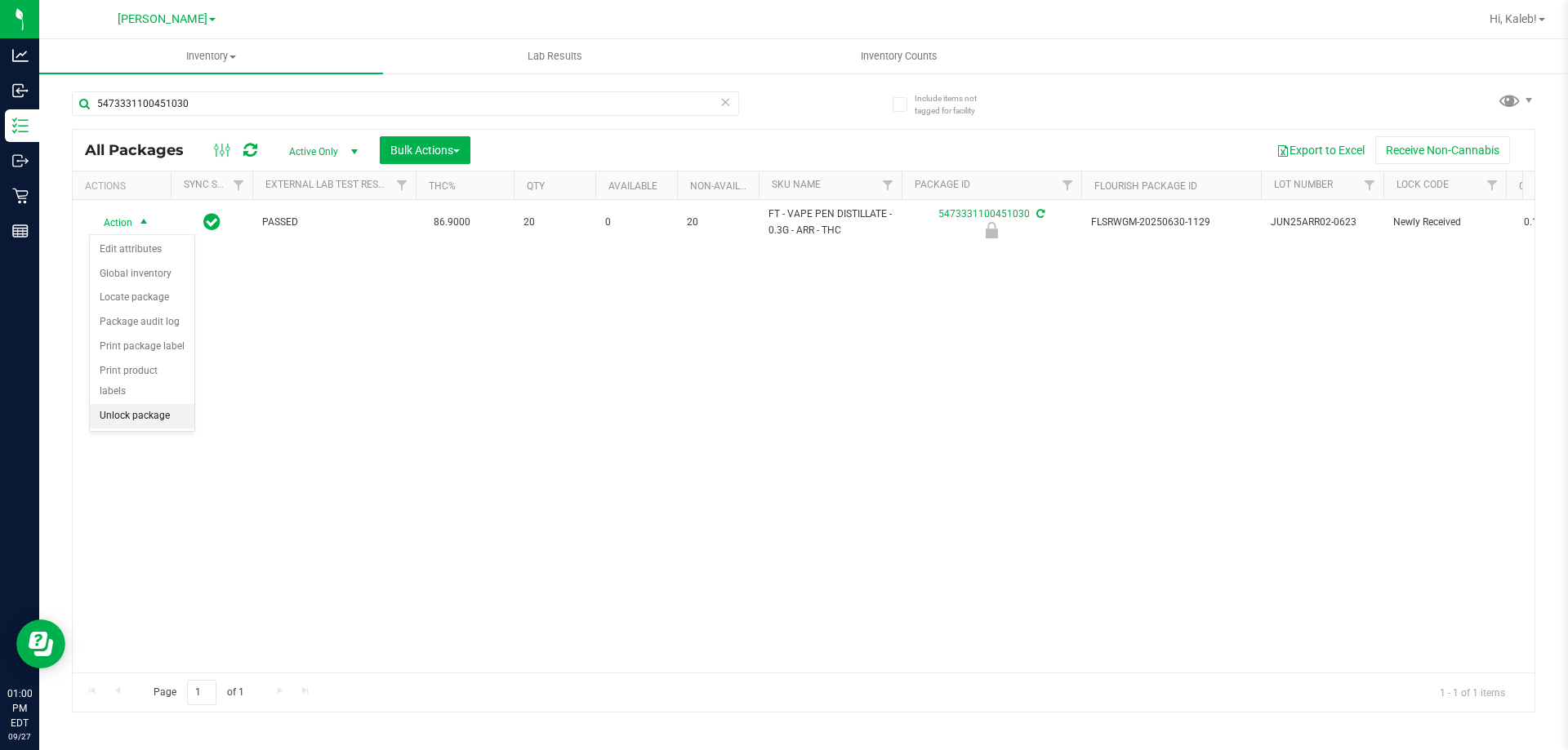
click at [158, 404] on li "Unlock package" at bounding box center [142, 416] width 104 height 25
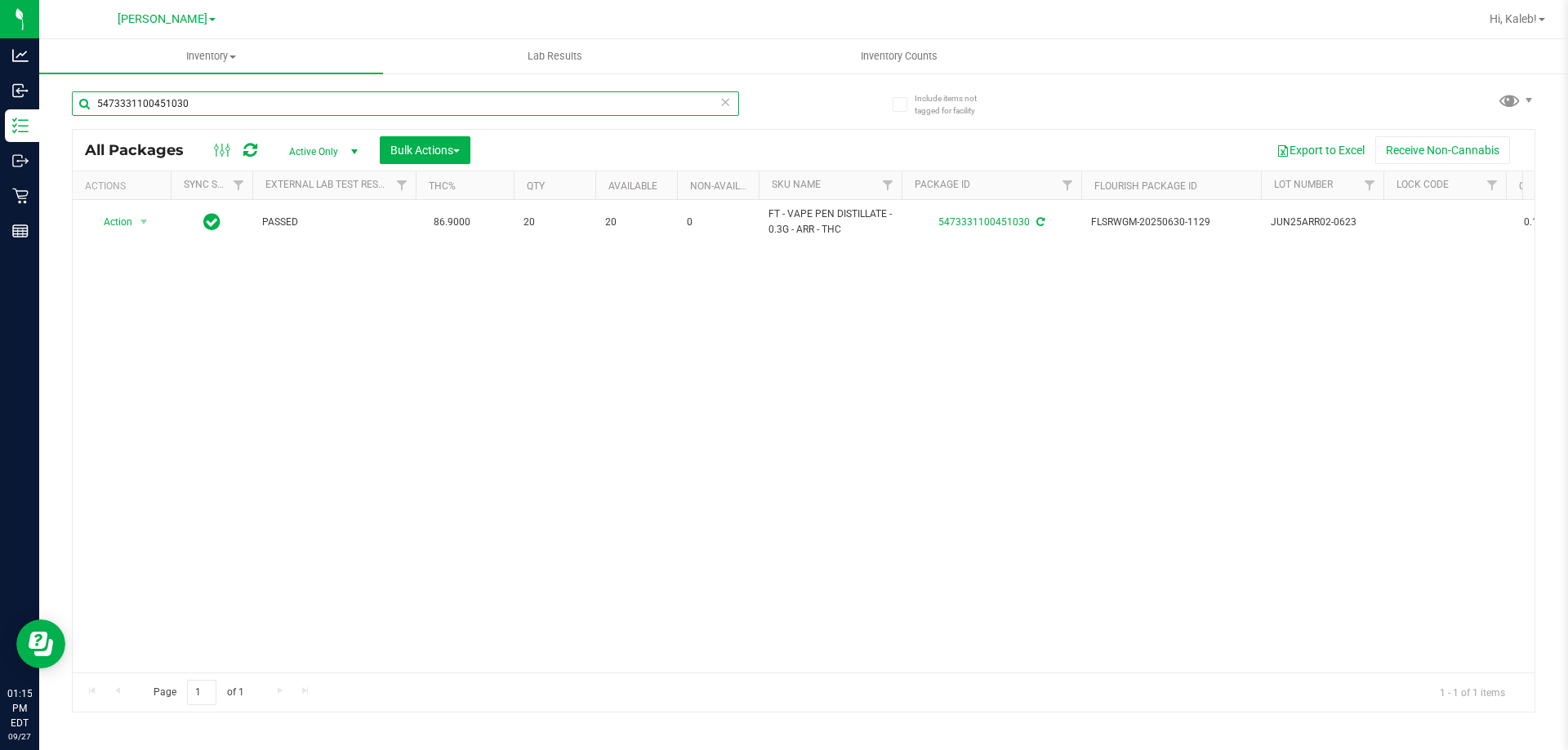
click at [243, 93] on input "5473331100451030" at bounding box center [405, 103] width 667 height 25
type input "m"
type input "tangerine"
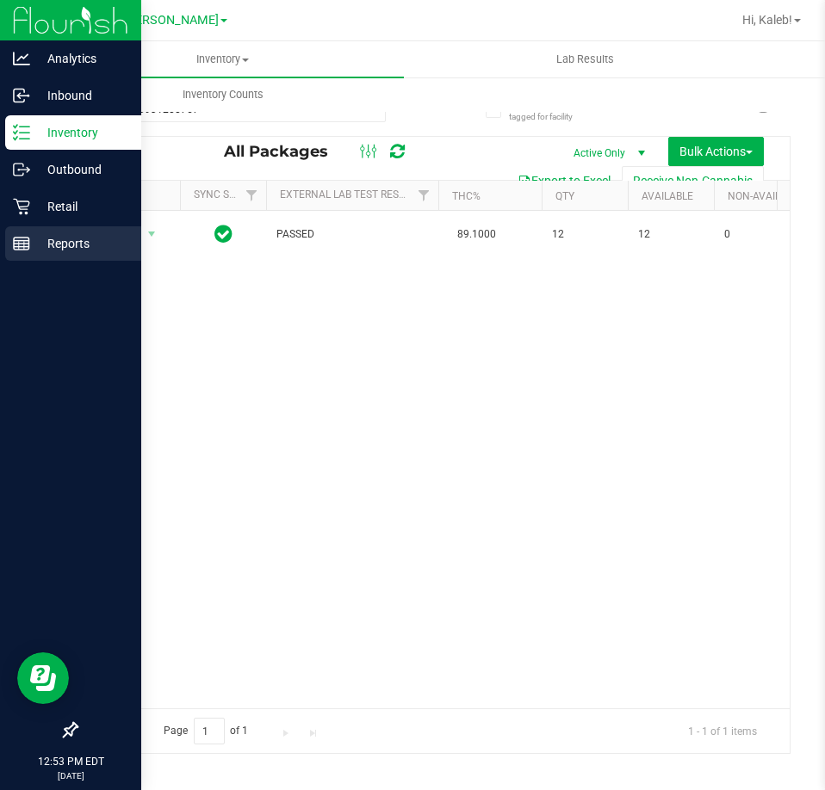
click at [21, 238] on icon at bounding box center [21, 243] width 17 height 17
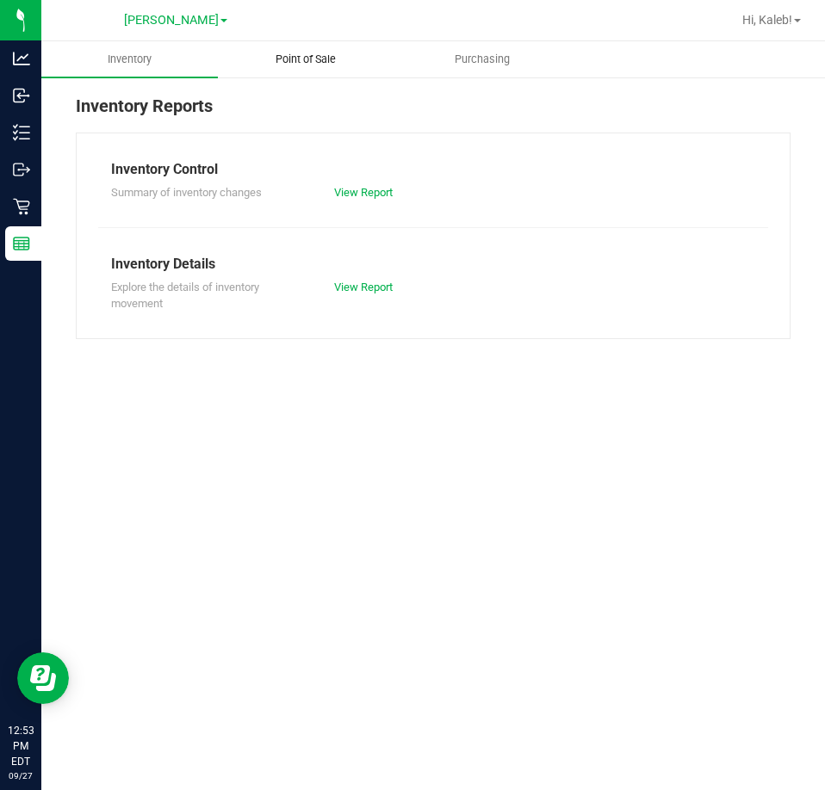
click at [360, 62] on uib-tab-heading "Point of Sale" at bounding box center [306, 59] width 175 height 34
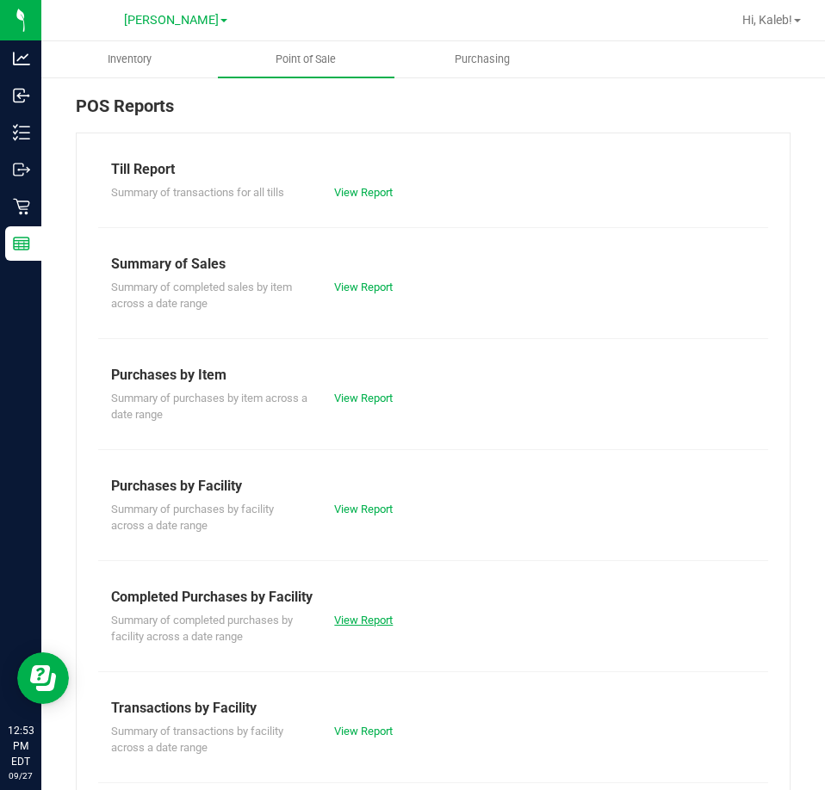
click at [352, 626] on link "View Report" at bounding box center [363, 620] width 59 height 13
